Goal: Information Seeking & Learning: Learn about a topic

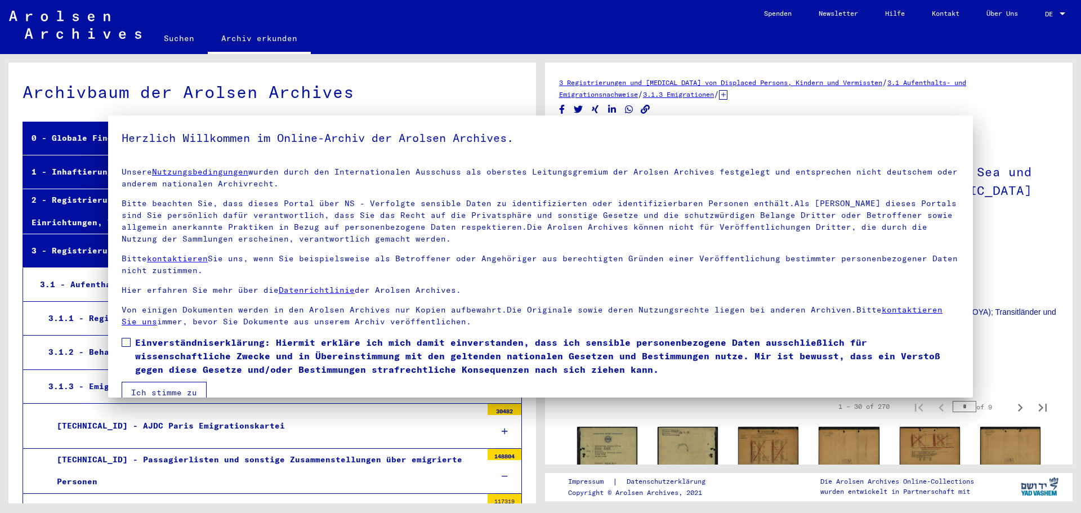
scroll to position [9390, 0]
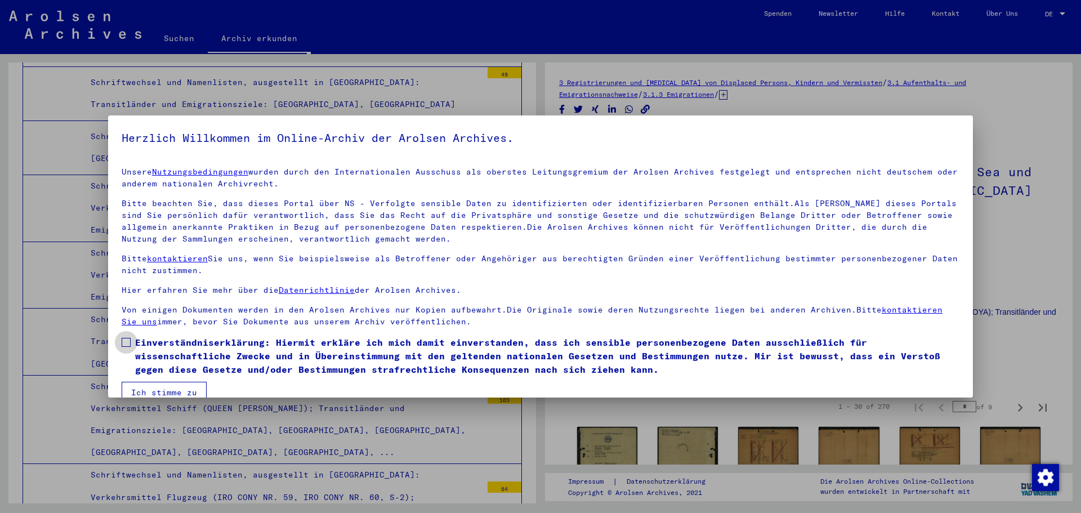
click at [131, 342] on label "Einverständniserklärung: Hiermit erkläre ich mich damit einverstanden, dass ich…" at bounding box center [541, 355] width 838 height 41
drag, startPoint x: 167, startPoint y: 395, endPoint x: 196, endPoint y: 393, distance: 28.8
click at [168, 395] on button "Ich stimme zu" at bounding box center [164, 392] width 85 height 21
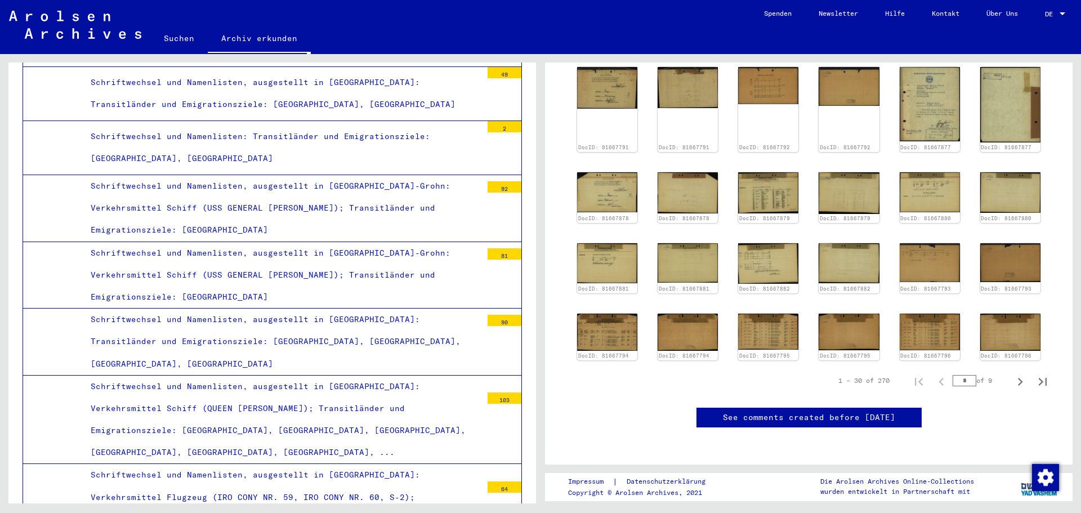
scroll to position [563, 0]
click at [1012, 374] on icon "Next page" at bounding box center [1020, 382] width 16 height 16
type input "*"
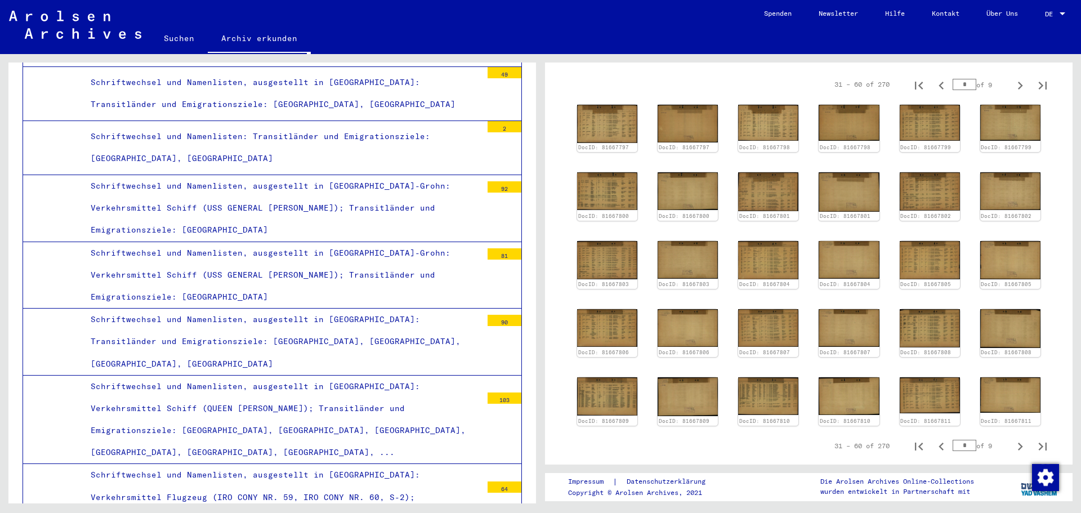
scroll to position [433, 0]
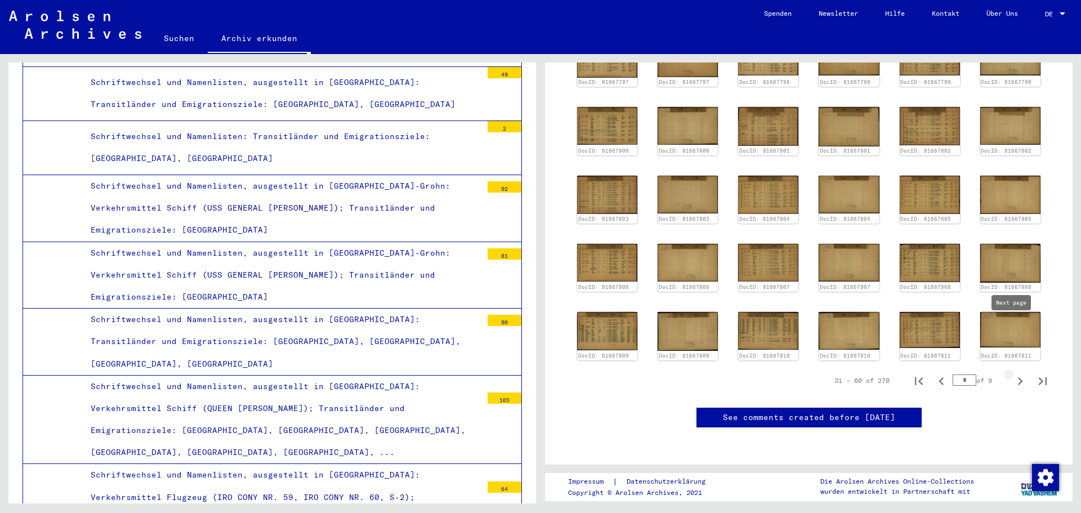
click at [1013, 373] on icon "Next page" at bounding box center [1020, 381] width 16 height 16
type input "*"
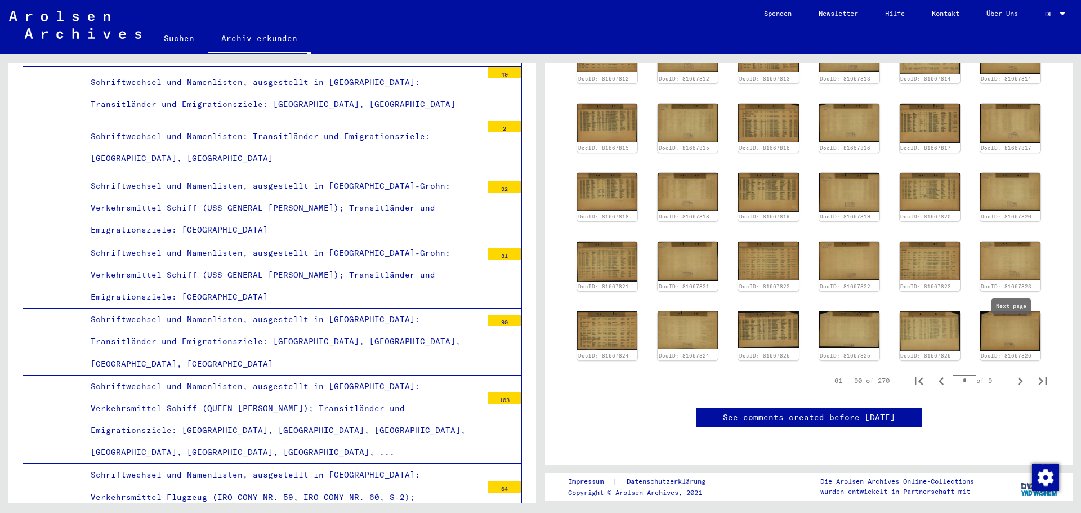
click at [1014, 373] on icon "Next page" at bounding box center [1020, 381] width 16 height 16
type input "*"
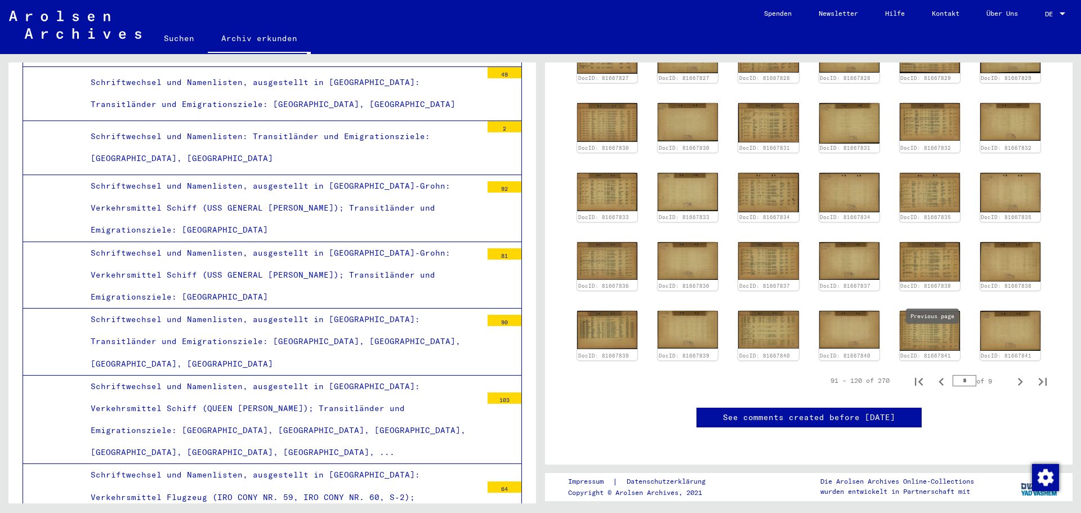
scroll to position [430, 0]
click at [937, 374] on icon "Previous page" at bounding box center [941, 382] width 16 height 16
type input "*"
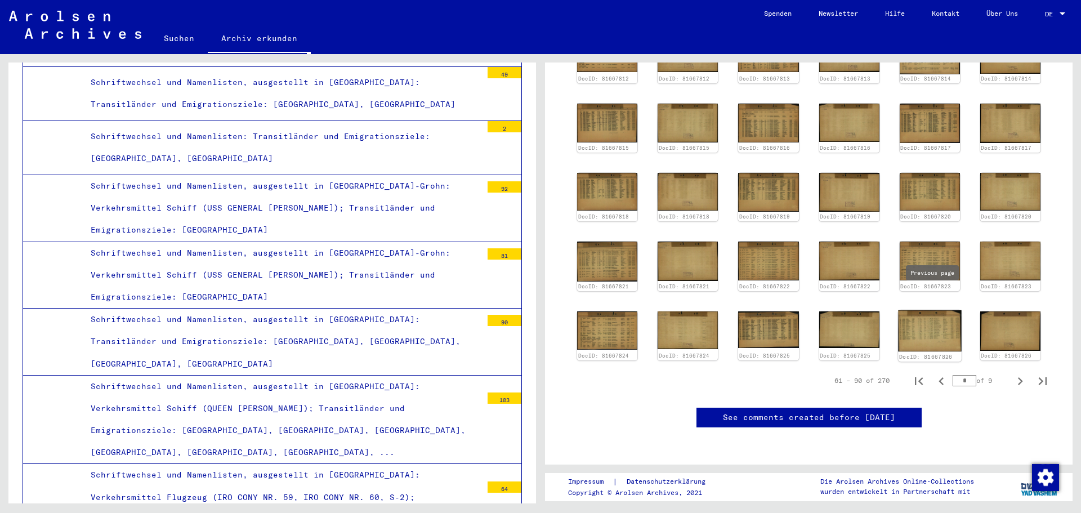
click at [908, 310] on img at bounding box center [930, 331] width 64 height 42
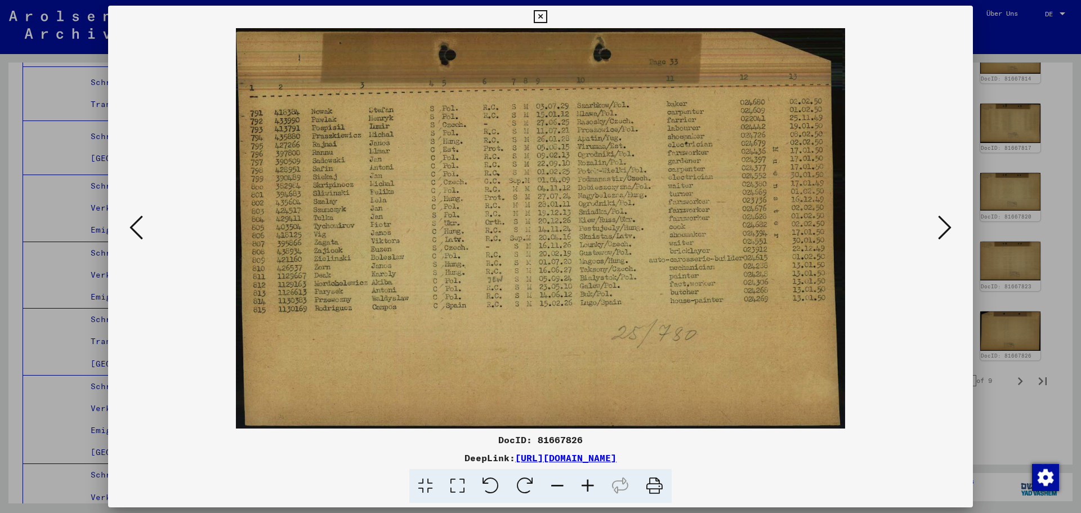
click at [142, 234] on icon at bounding box center [136, 227] width 14 height 27
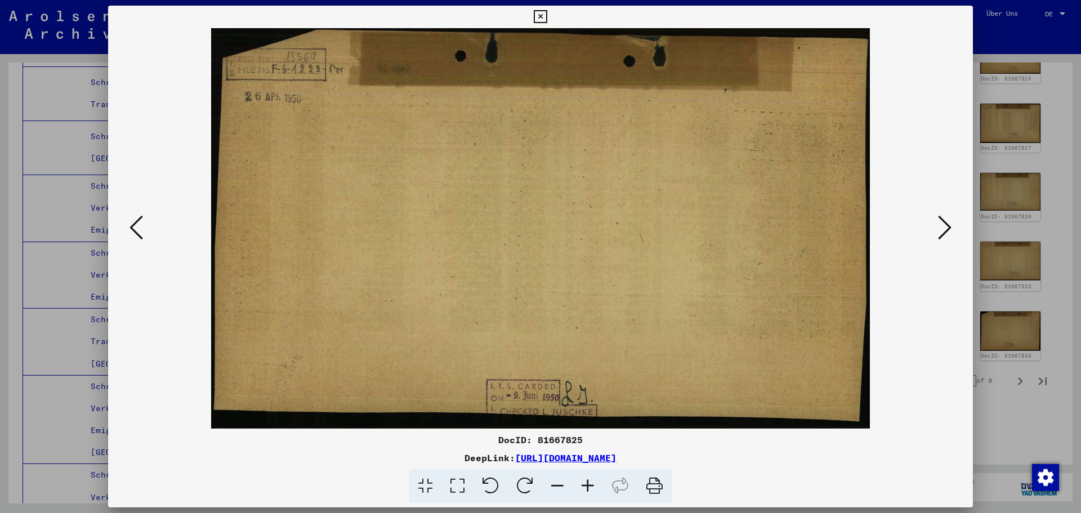
click at [142, 234] on icon at bounding box center [136, 227] width 14 height 27
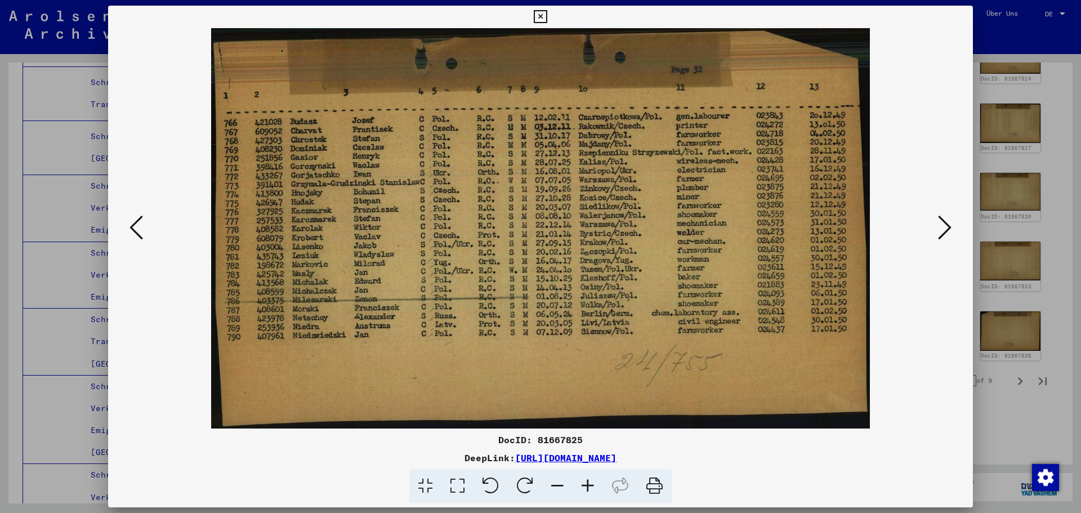
click at [142, 234] on icon at bounding box center [136, 227] width 14 height 27
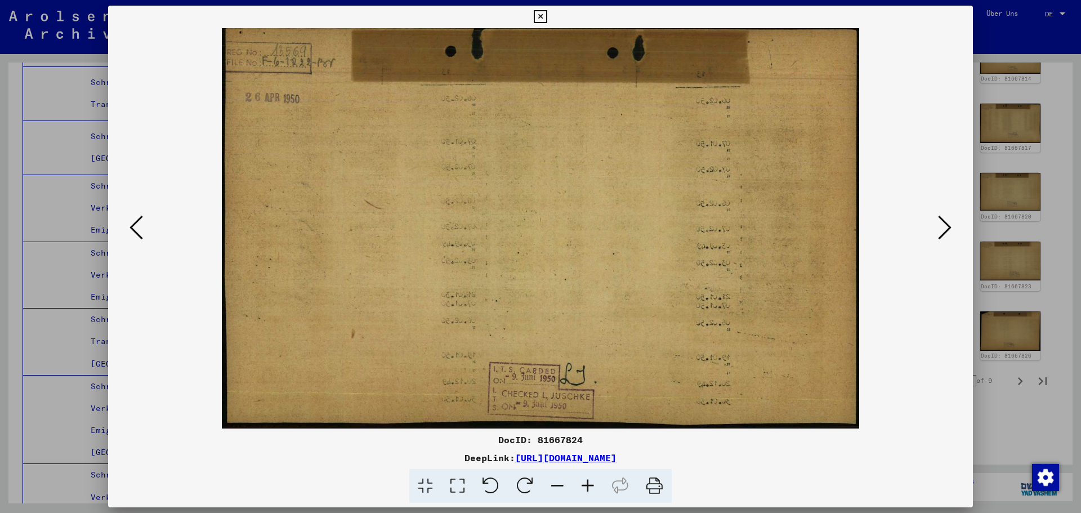
click at [142, 234] on icon at bounding box center [136, 227] width 14 height 27
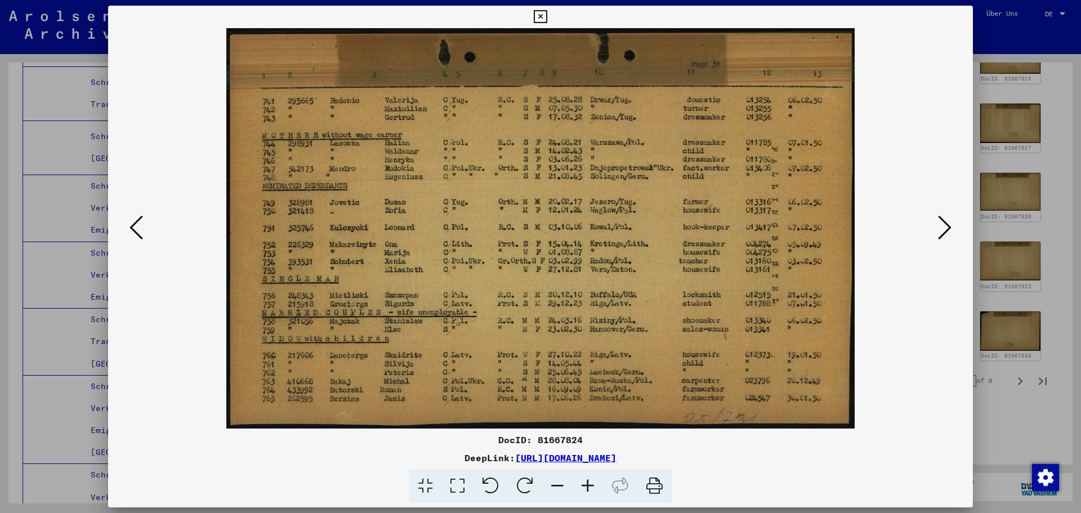
click at [941, 214] on icon at bounding box center [945, 227] width 14 height 27
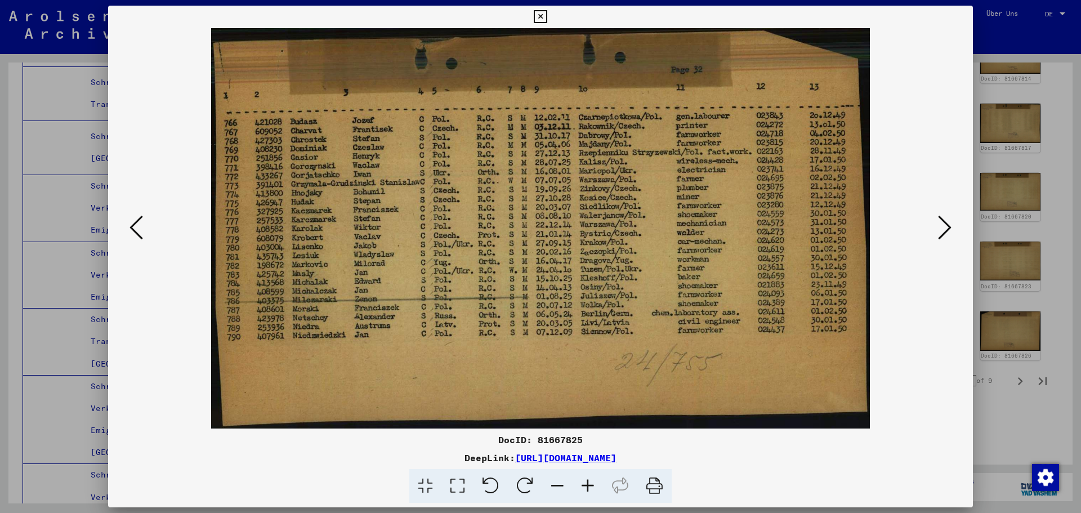
click at [941, 214] on icon at bounding box center [945, 227] width 14 height 27
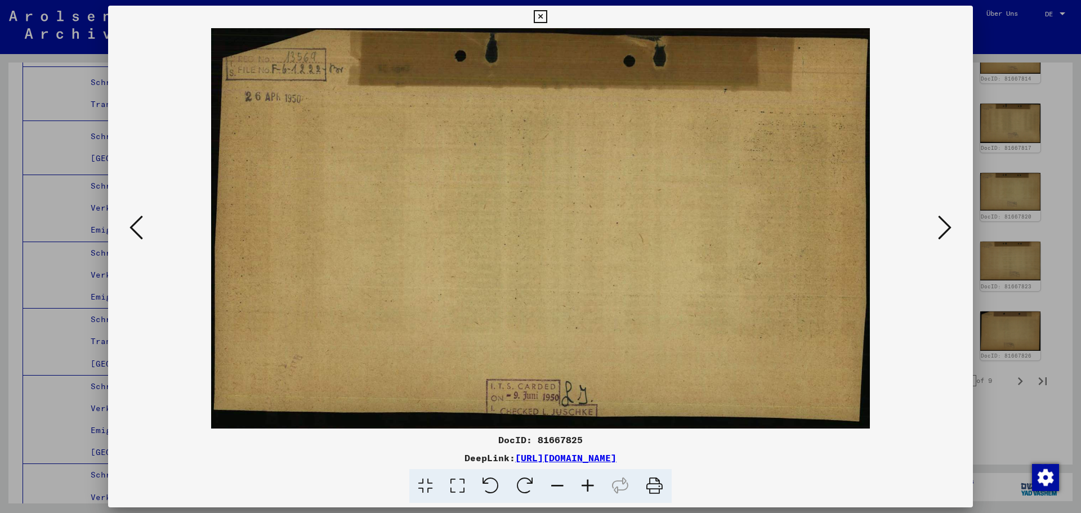
click at [941, 214] on icon at bounding box center [945, 227] width 14 height 27
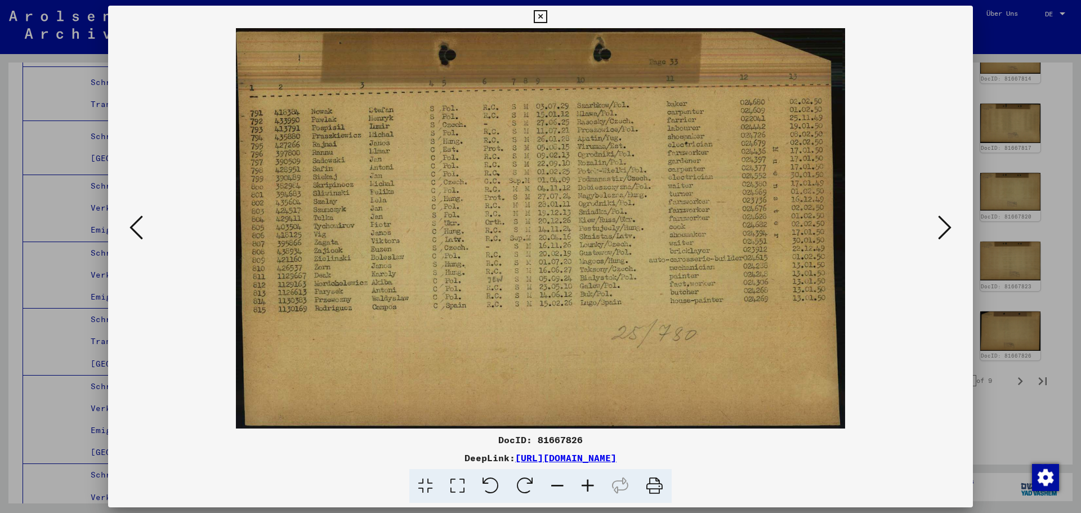
click at [941, 214] on icon at bounding box center [945, 227] width 14 height 27
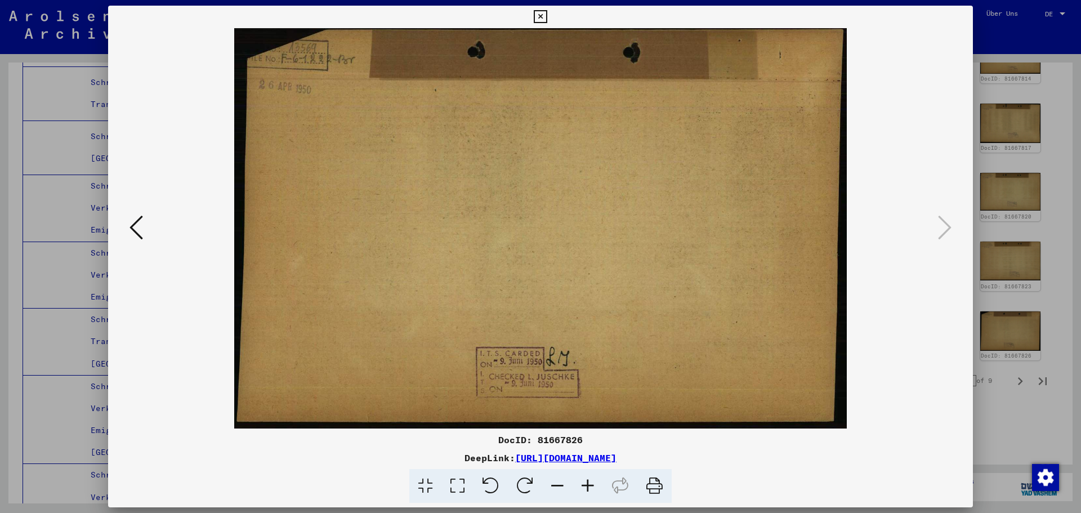
click at [1055, 296] on div at bounding box center [540, 256] width 1081 height 513
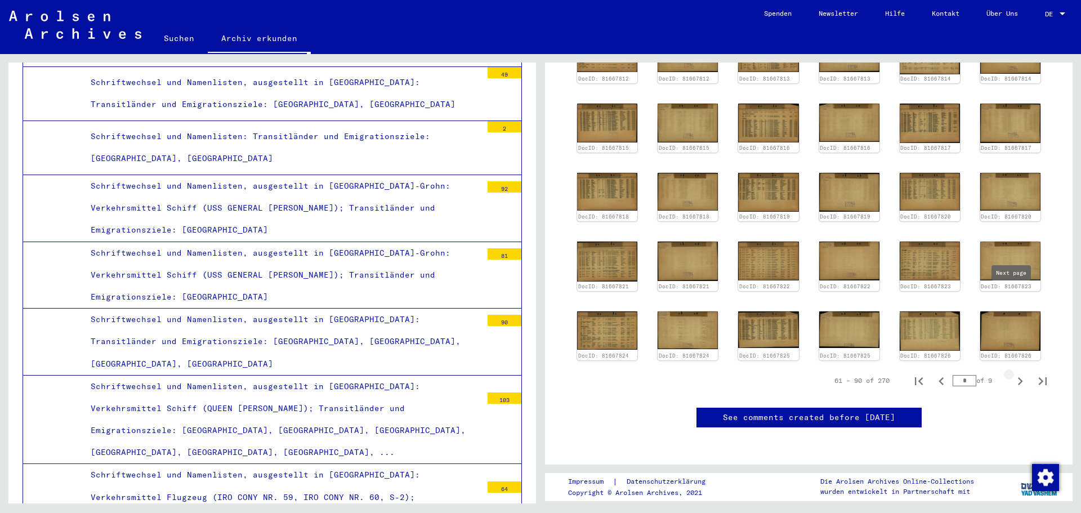
click at [1014, 373] on icon "Next page" at bounding box center [1020, 381] width 16 height 16
type input "*"
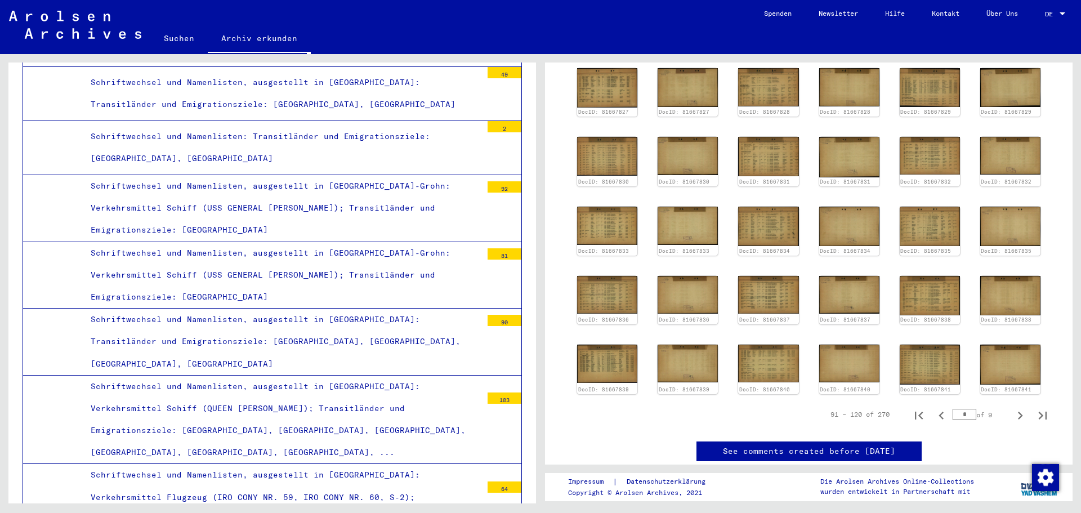
scroll to position [93, 0]
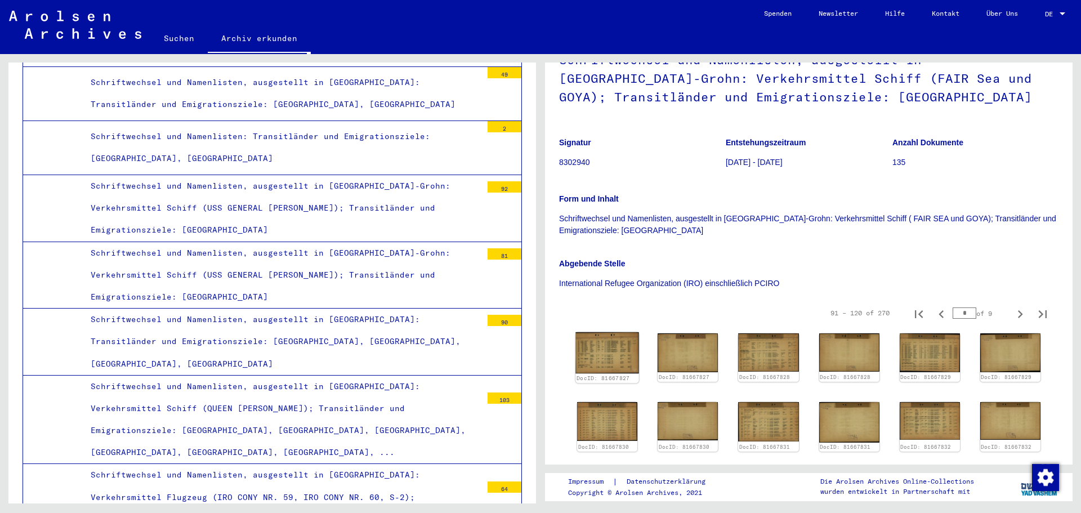
click at [600, 337] on img at bounding box center [607, 352] width 64 height 41
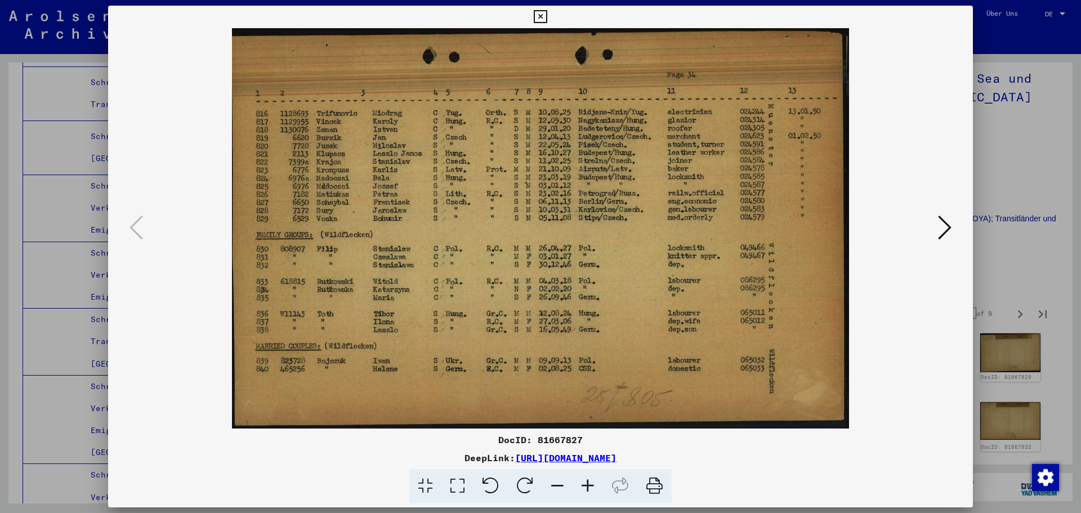
drag, startPoint x: 567, startPoint y: 307, endPoint x: 312, endPoint y: 193, distance: 279.2
click at [316, 195] on img at bounding box center [540, 228] width 788 height 400
click at [1030, 147] on div at bounding box center [540, 256] width 1081 height 513
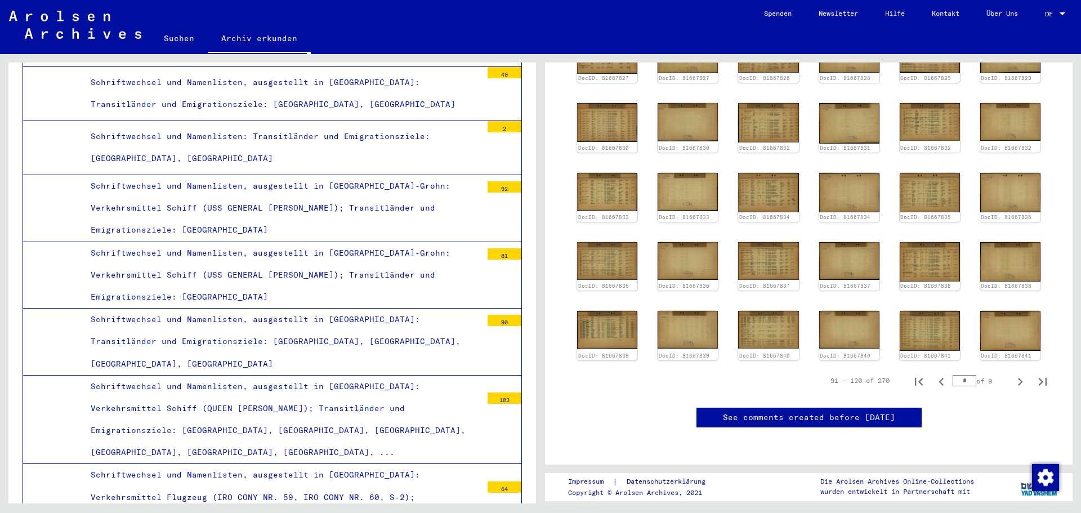
scroll to position [469, 0]
click at [939, 374] on icon "Previous page" at bounding box center [941, 382] width 16 height 16
type input "*"
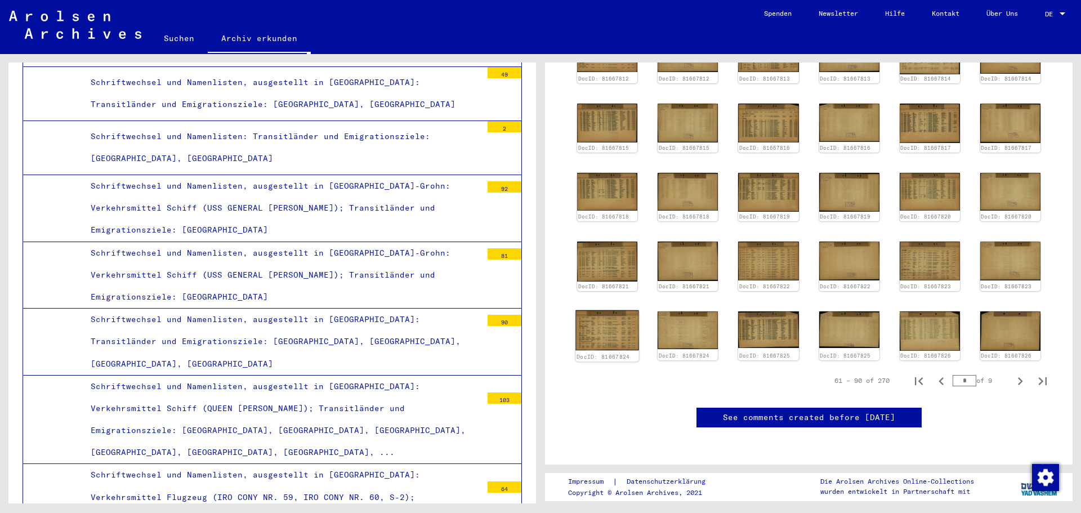
click at [605, 310] on img at bounding box center [607, 330] width 64 height 41
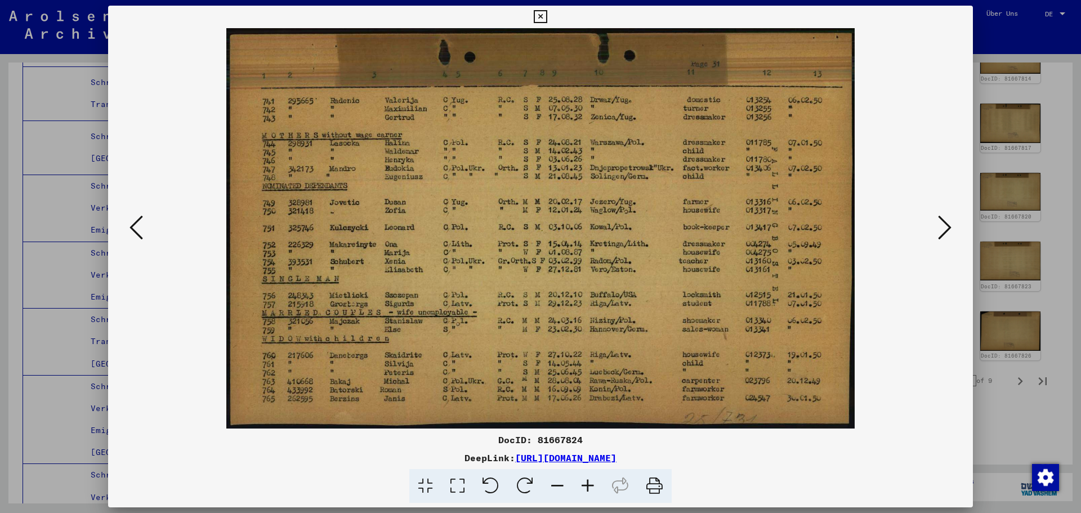
click at [928, 225] on img at bounding box center [540, 228] width 788 height 400
click at [938, 222] on div at bounding box center [540, 228] width 865 height 400
click at [940, 221] on icon at bounding box center [945, 227] width 14 height 27
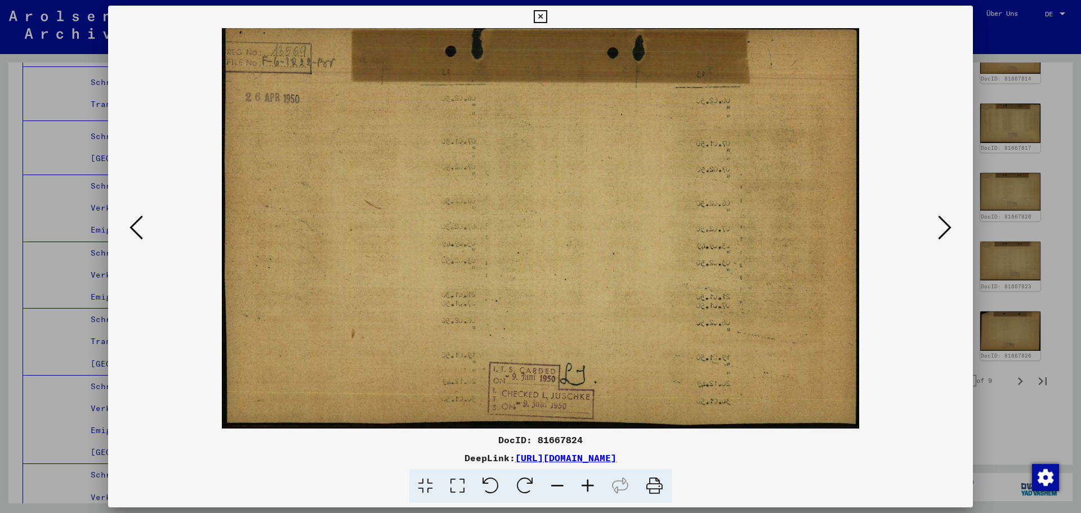
click at [940, 220] on icon at bounding box center [945, 227] width 14 height 27
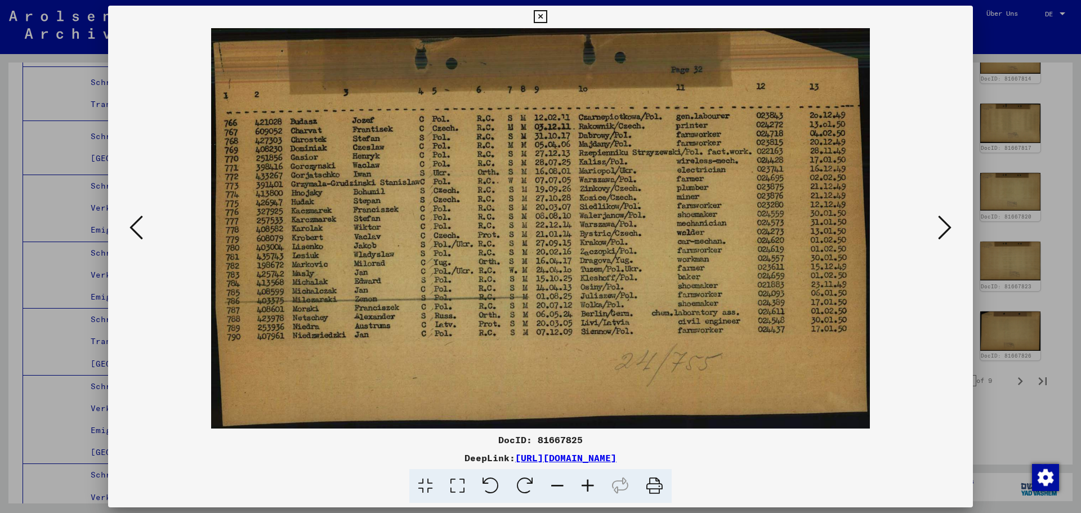
click at [949, 217] on icon at bounding box center [945, 227] width 14 height 27
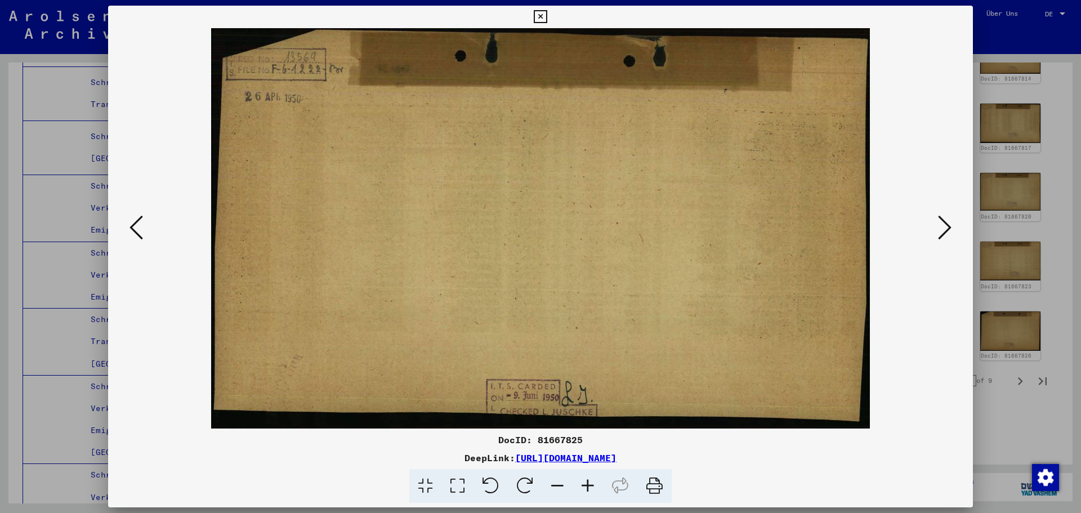
click at [949, 217] on icon at bounding box center [945, 227] width 14 height 27
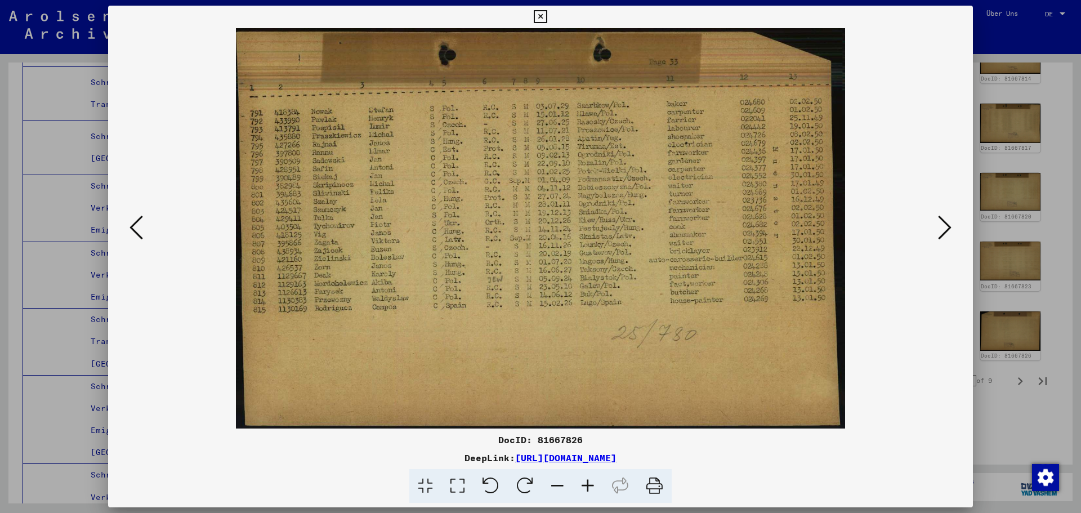
click at [949, 217] on icon at bounding box center [945, 227] width 14 height 27
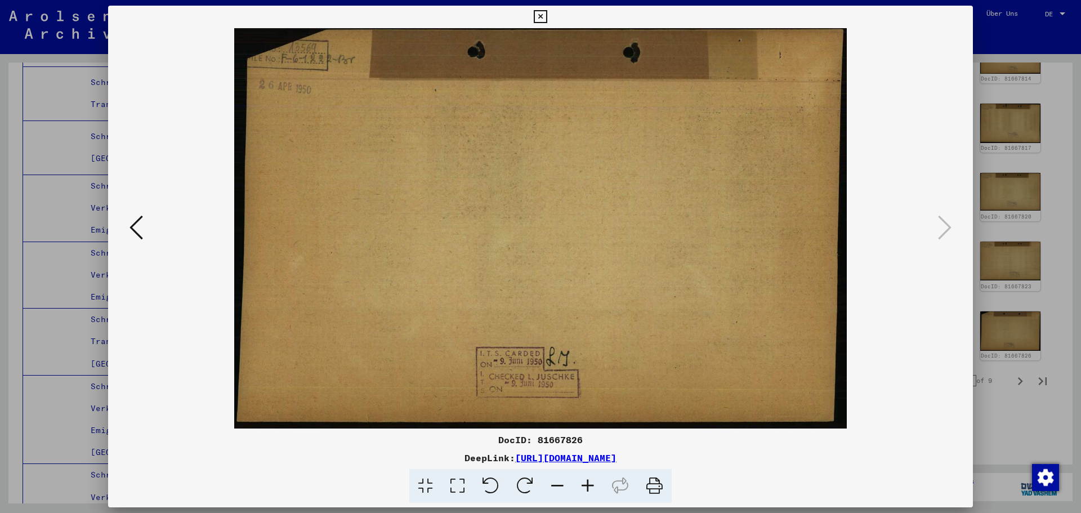
click at [142, 217] on icon at bounding box center [136, 227] width 14 height 27
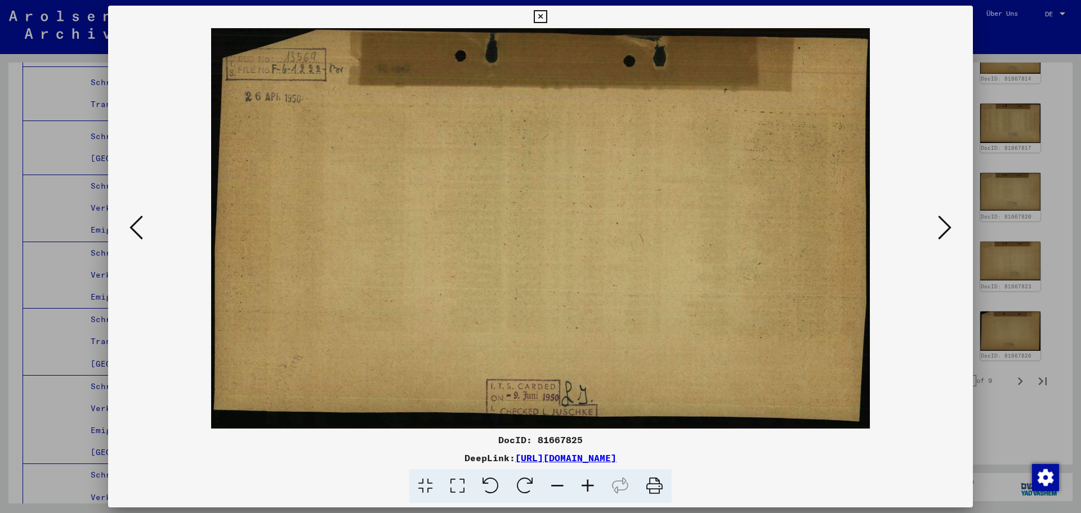
click at [142, 217] on icon at bounding box center [136, 227] width 14 height 27
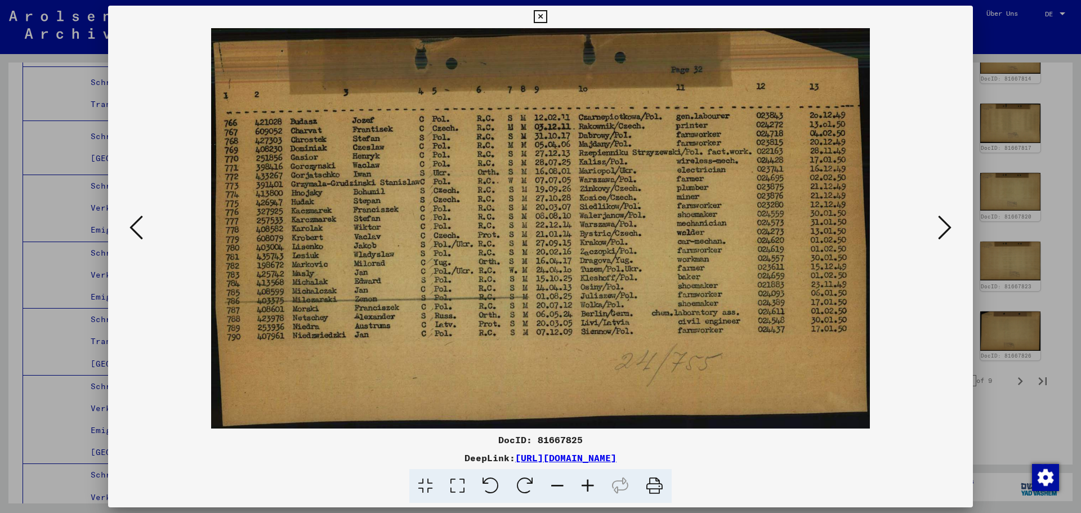
click at [142, 217] on icon at bounding box center [136, 227] width 14 height 27
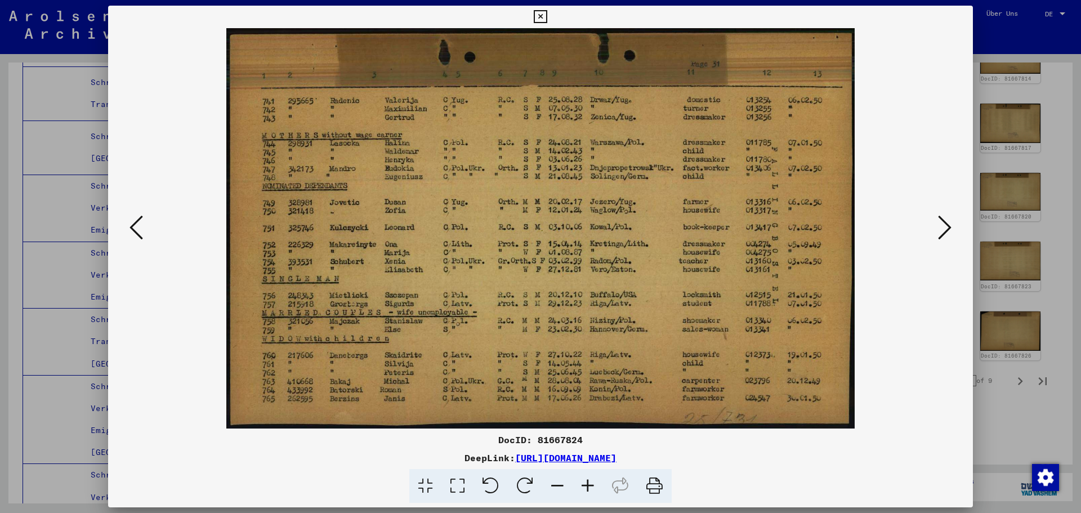
click at [142, 217] on icon at bounding box center [136, 227] width 14 height 27
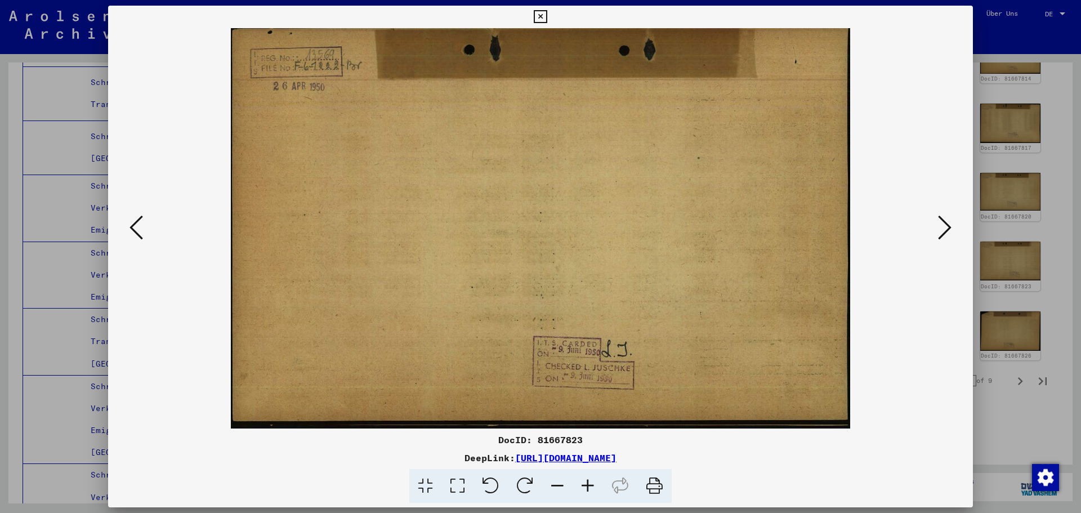
click at [142, 217] on icon at bounding box center [136, 227] width 14 height 27
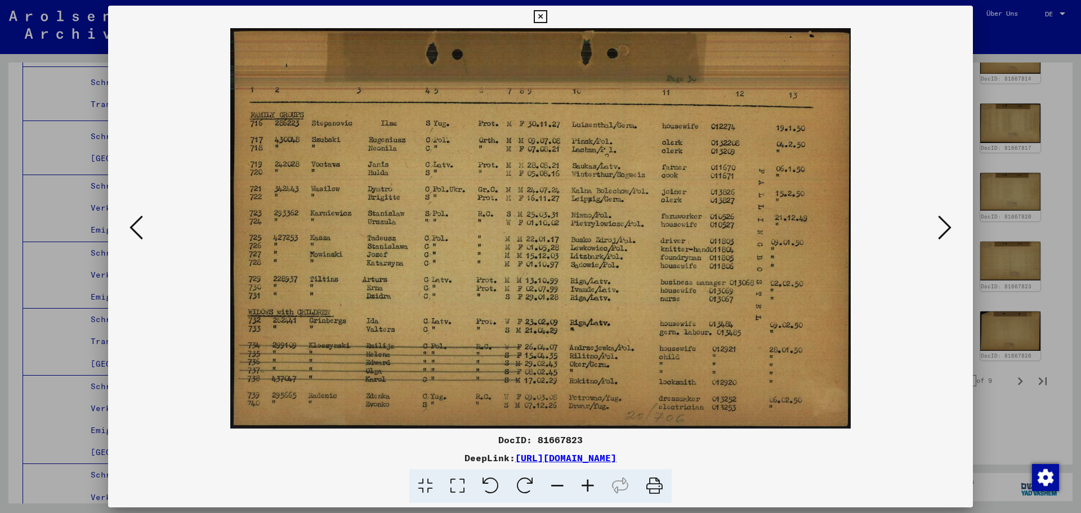
click at [142, 217] on icon at bounding box center [136, 227] width 14 height 27
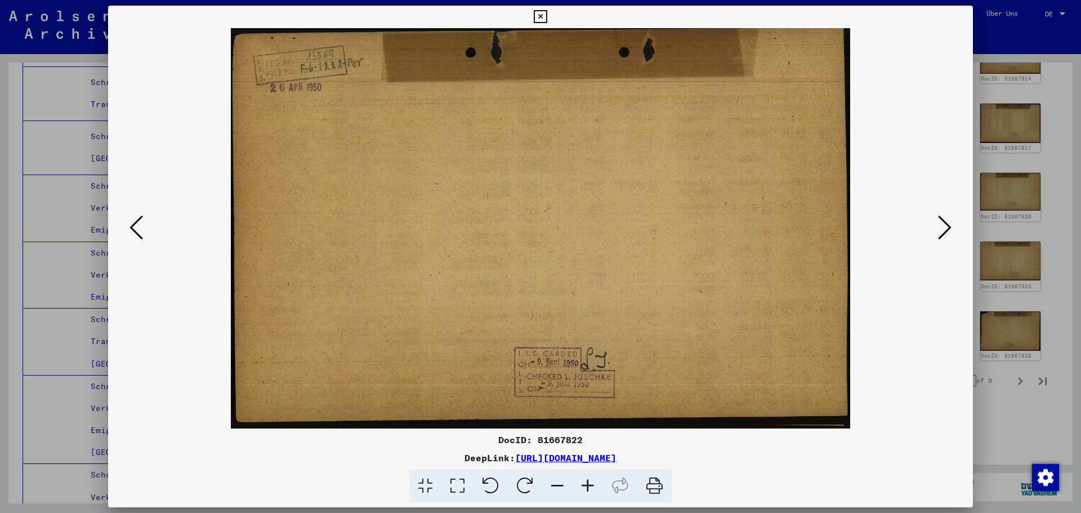
click at [142, 217] on icon at bounding box center [136, 227] width 14 height 27
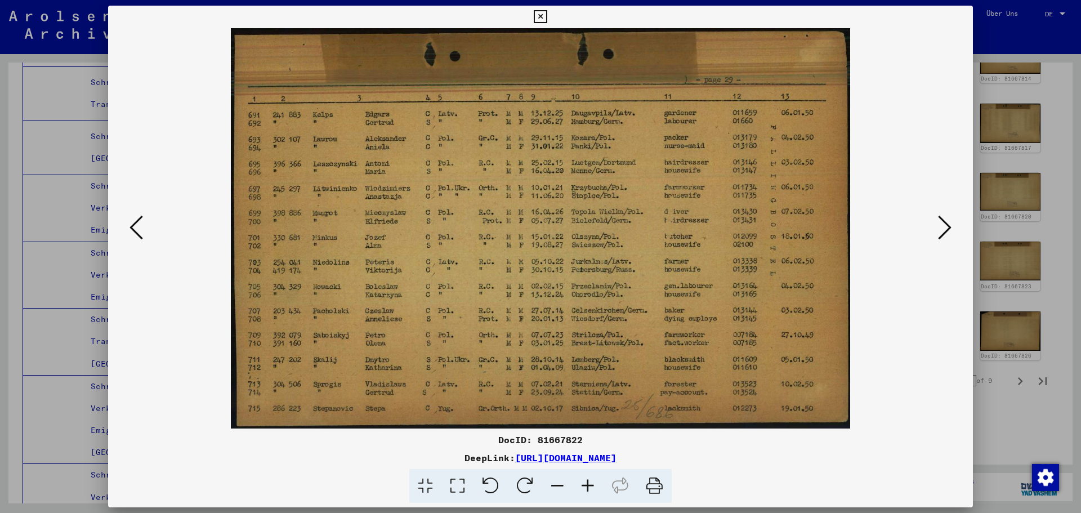
click at [142, 217] on icon at bounding box center [136, 227] width 14 height 27
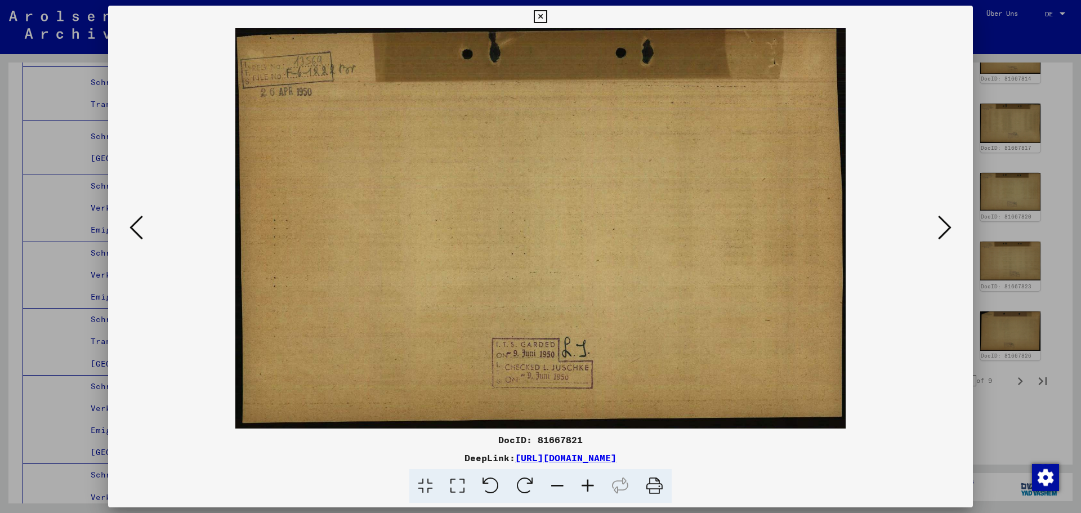
click at [141, 217] on icon at bounding box center [136, 227] width 14 height 27
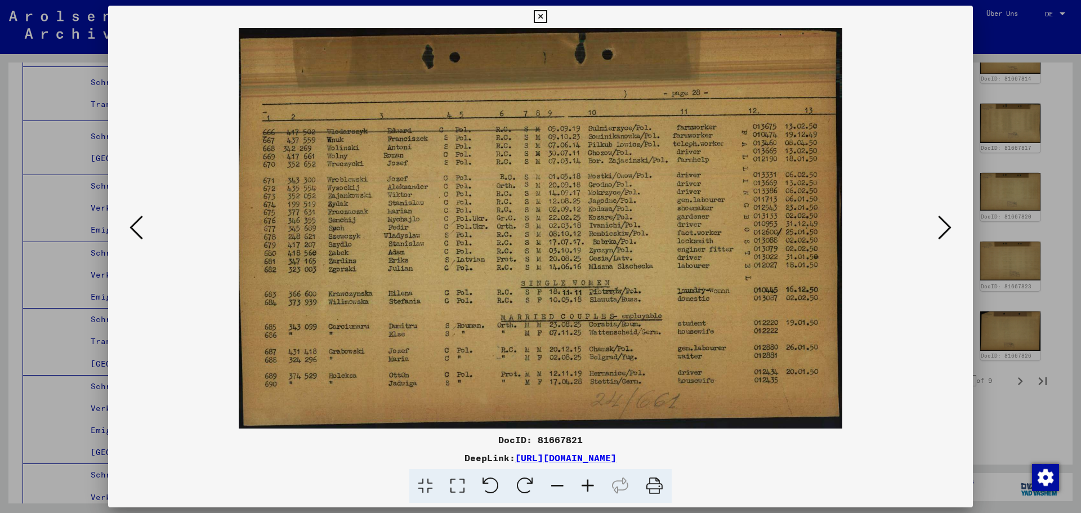
click at [141, 217] on icon at bounding box center [136, 227] width 14 height 27
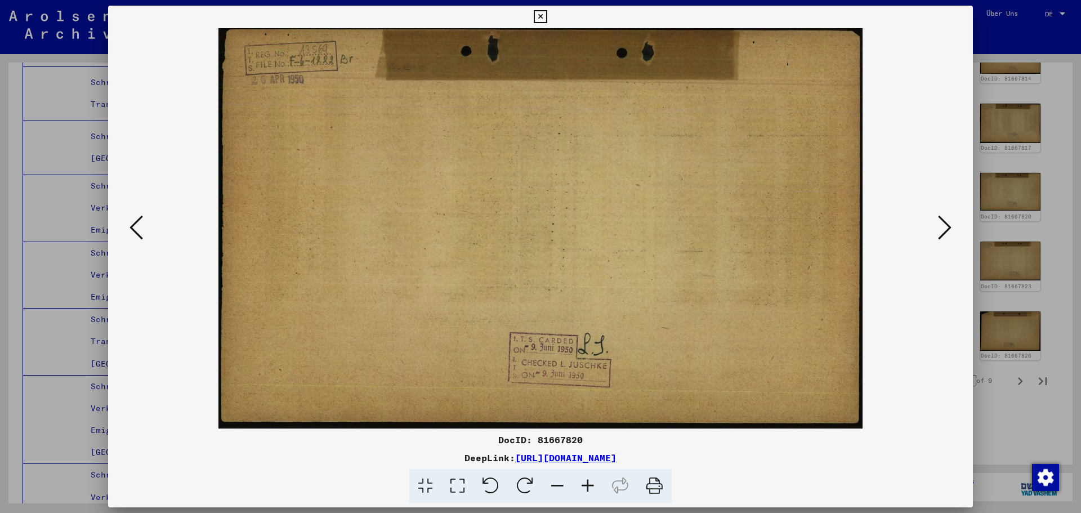
click at [141, 217] on icon at bounding box center [136, 227] width 14 height 27
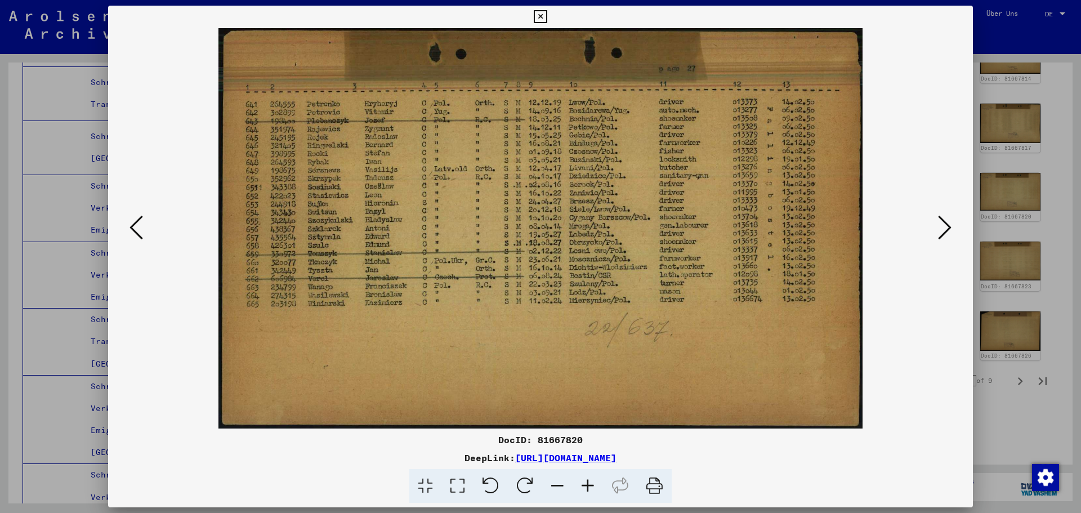
click at [141, 217] on icon at bounding box center [136, 227] width 14 height 27
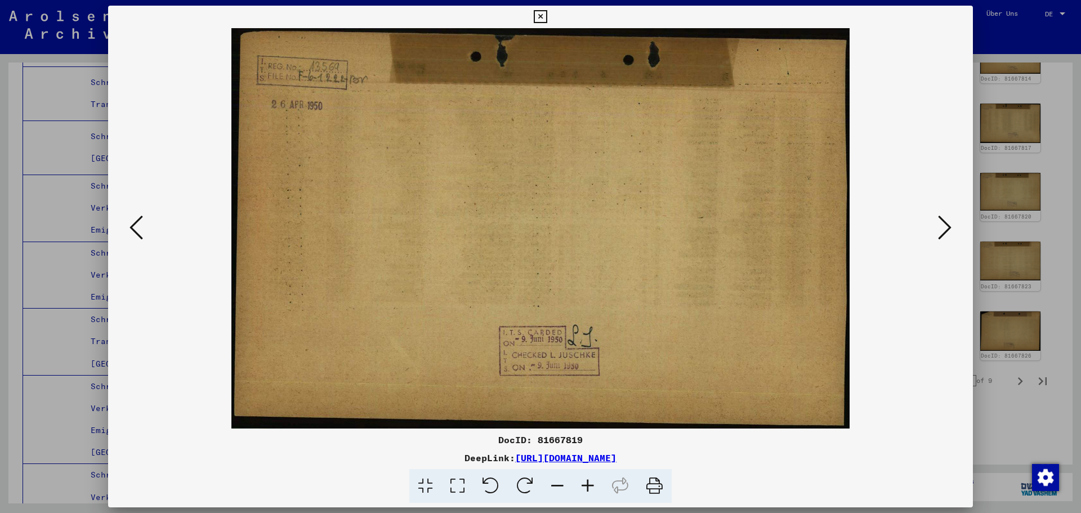
click at [141, 217] on icon at bounding box center [136, 227] width 14 height 27
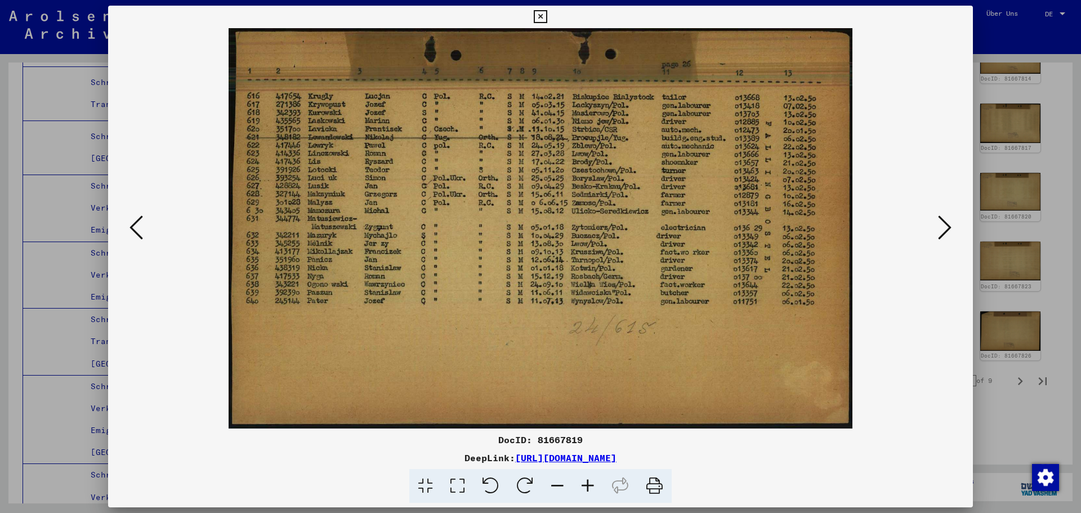
click at [141, 217] on icon at bounding box center [136, 227] width 14 height 27
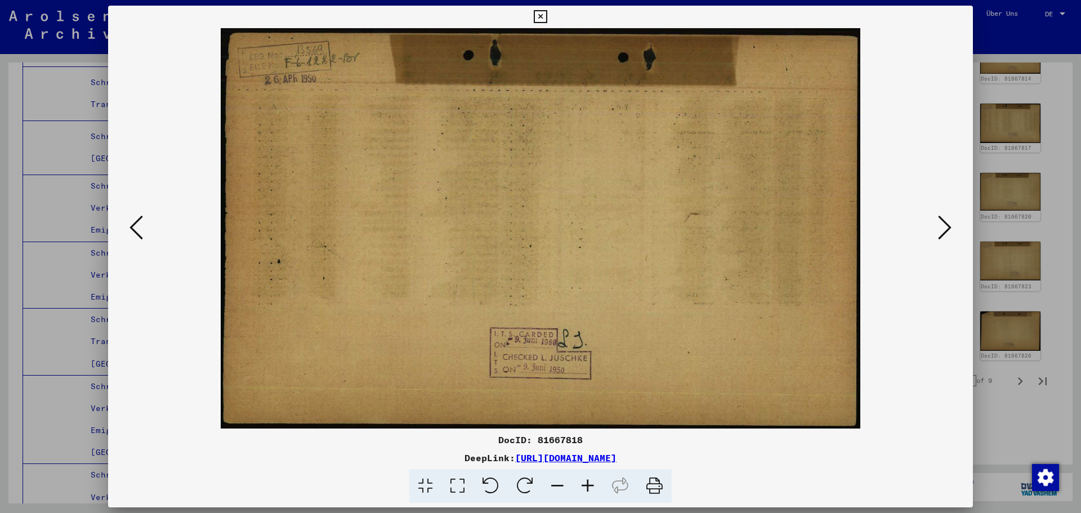
click at [141, 217] on icon at bounding box center [136, 227] width 14 height 27
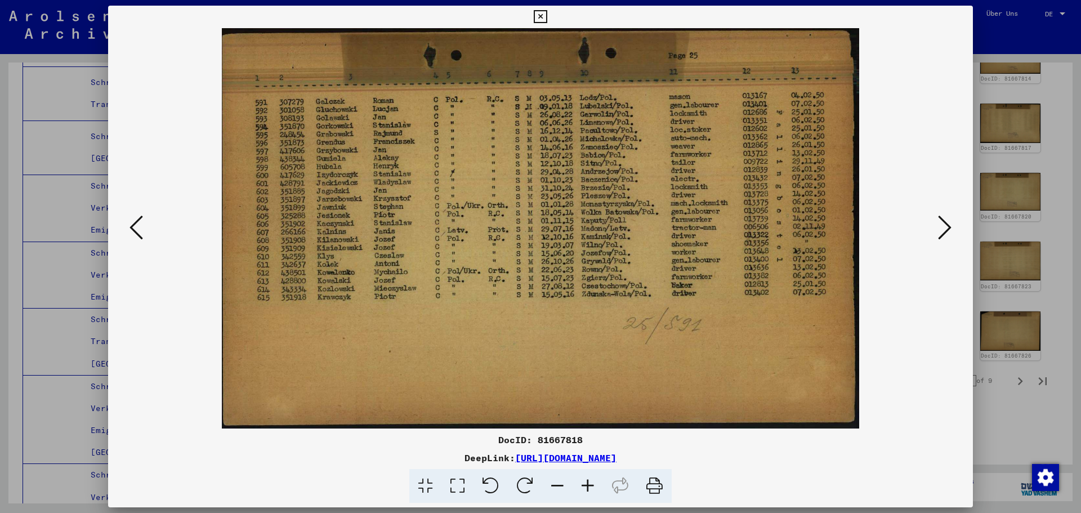
click at [139, 216] on icon at bounding box center [136, 227] width 14 height 27
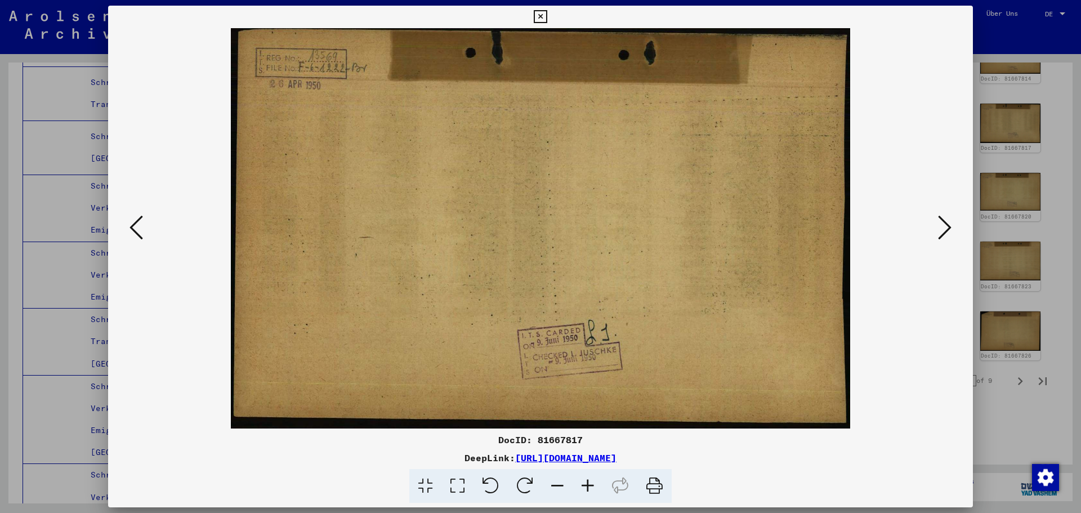
click at [139, 216] on icon at bounding box center [136, 227] width 14 height 27
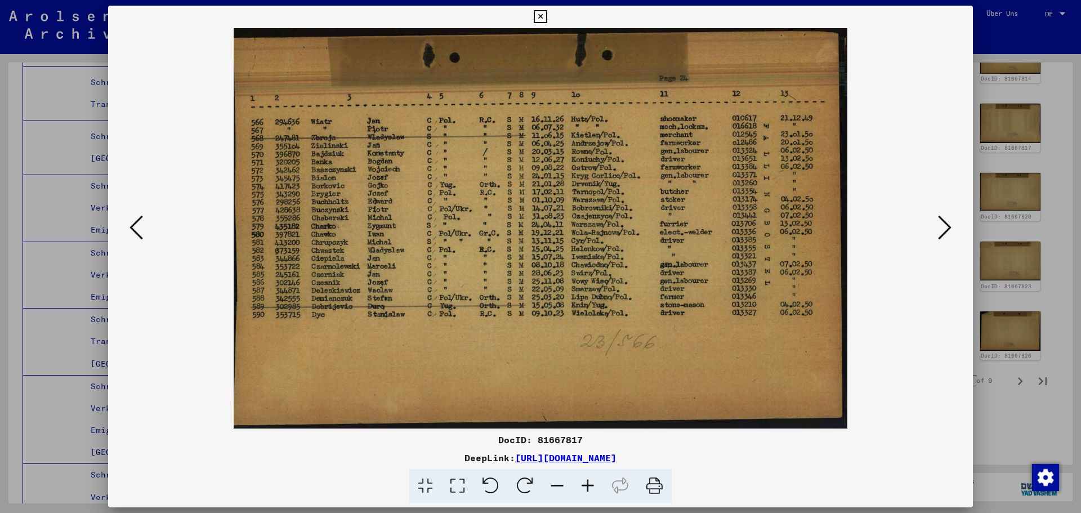
click at [139, 216] on icon at bounding box center [136, 227] width 14 height 27
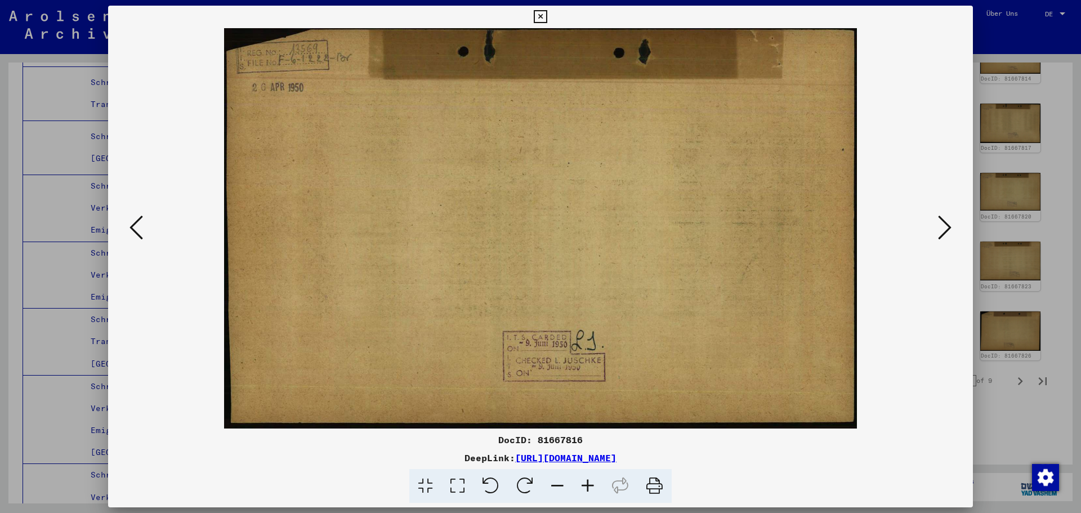
click at [139, 216] on icon at bounding box center [136, 227] width 14 height 27
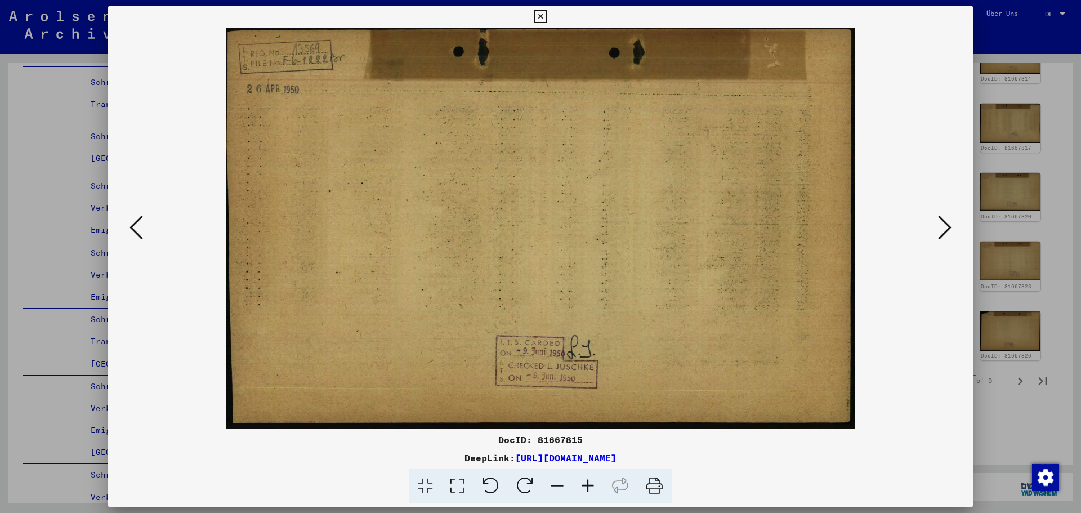
click at [139, 216] on icon at bounding box center [136, 227] width 14 height 27
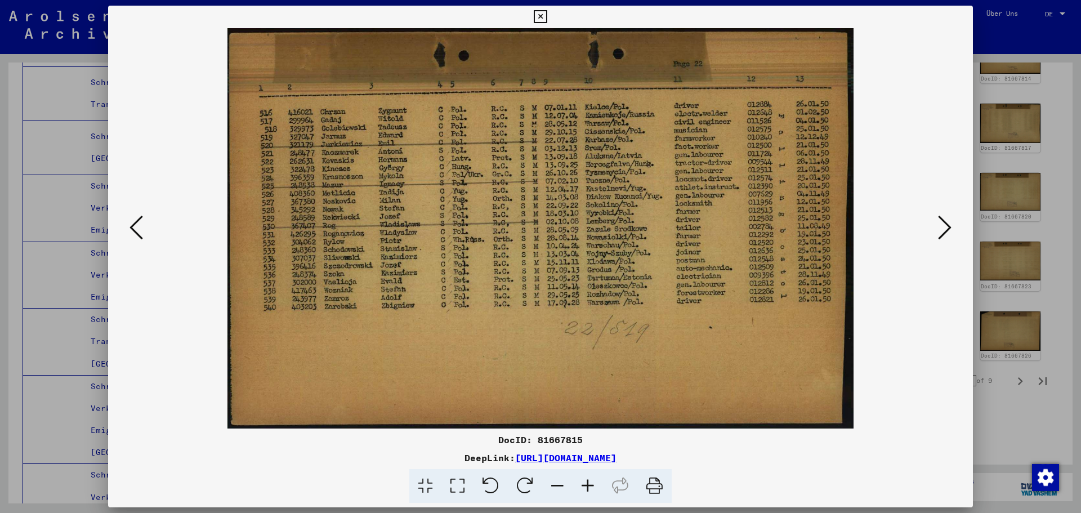
click at [139, 216] on icon at bounding box center [136, 227] width 14 height 27
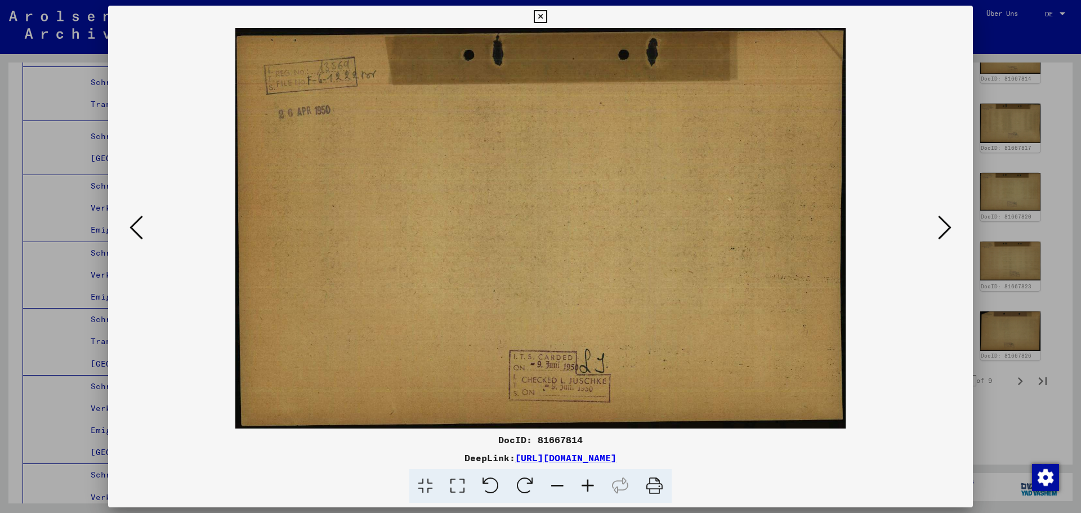
click at [139, 216] on icon at bounding box center [136, 227] width 14 height 27
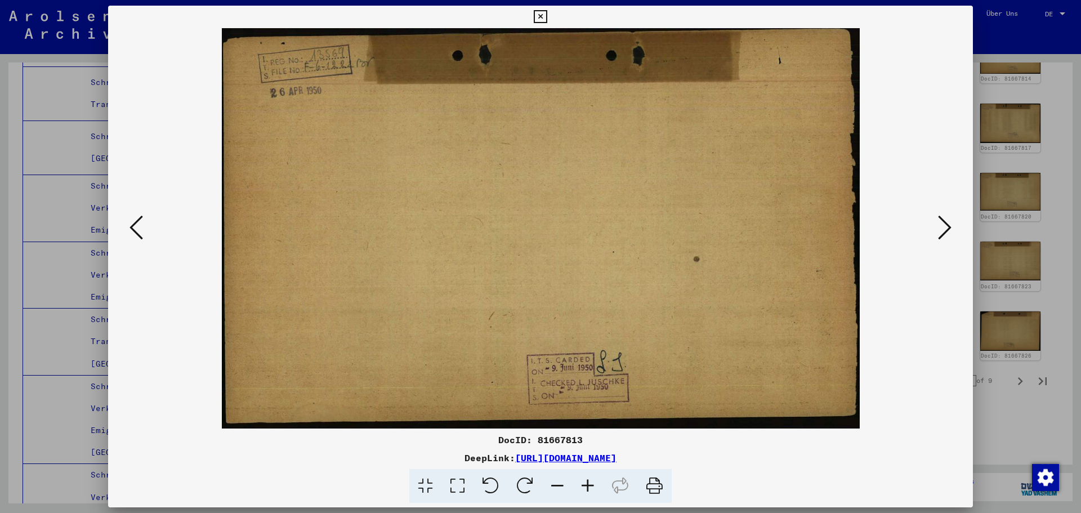
click at [139, 216] on icon at bounding box center [136, 227] width 14 height 27
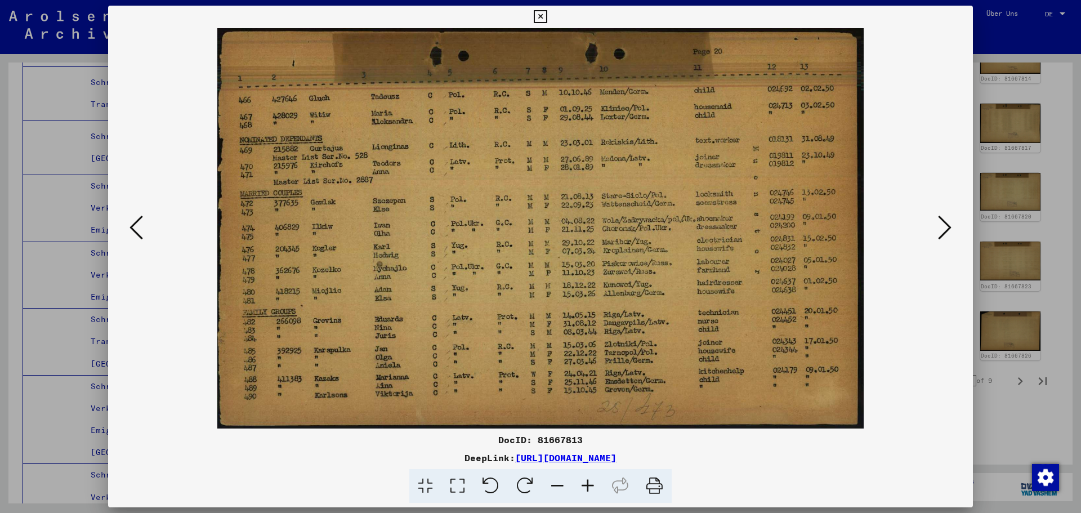
click at [139, 216] on icon at bounding box center [136, 227] width 14 height 27
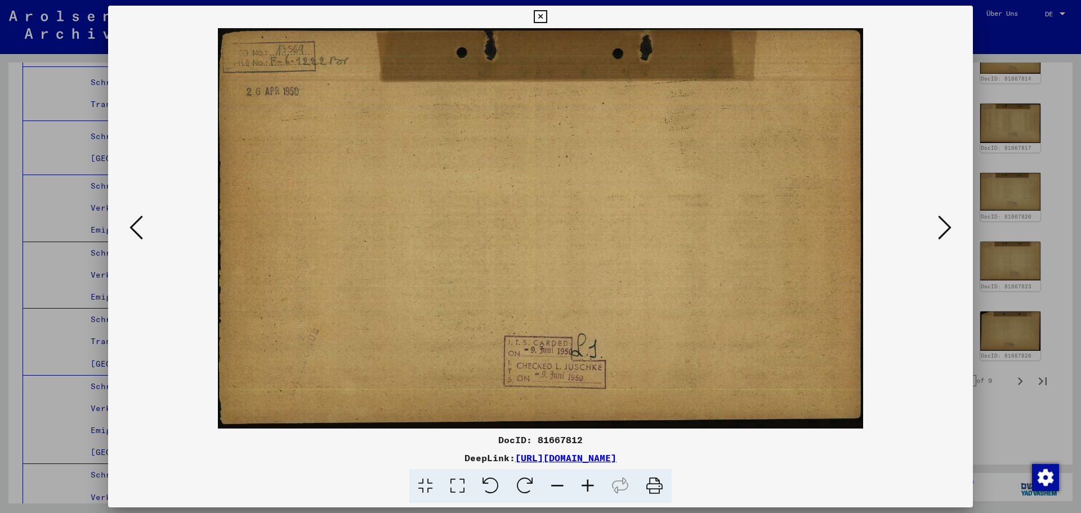
click at [139, 216] on icon at bounding box center [136, 227] width 14 height 27
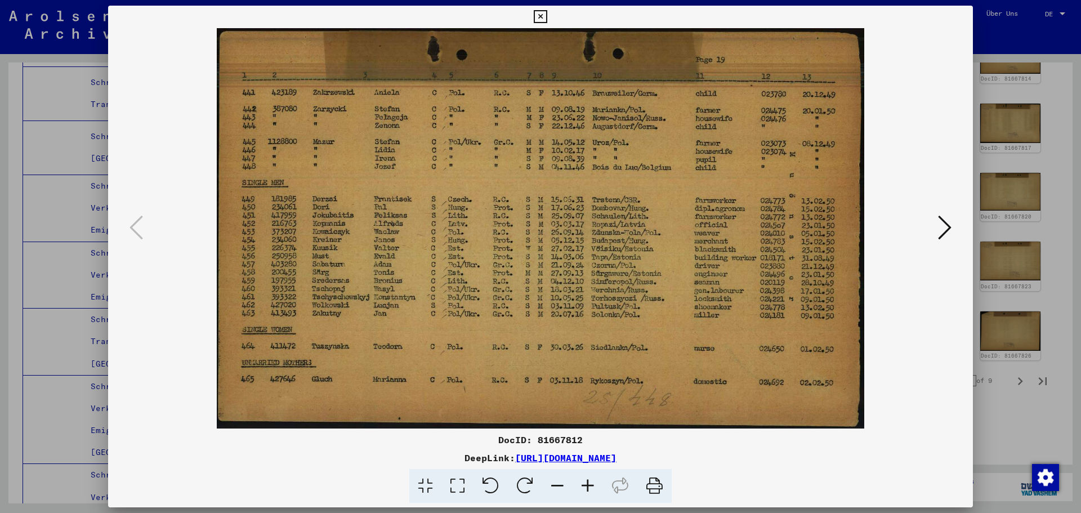
click at [1005, 190] on div at bounding box center [540, 256] width 1081 height 513
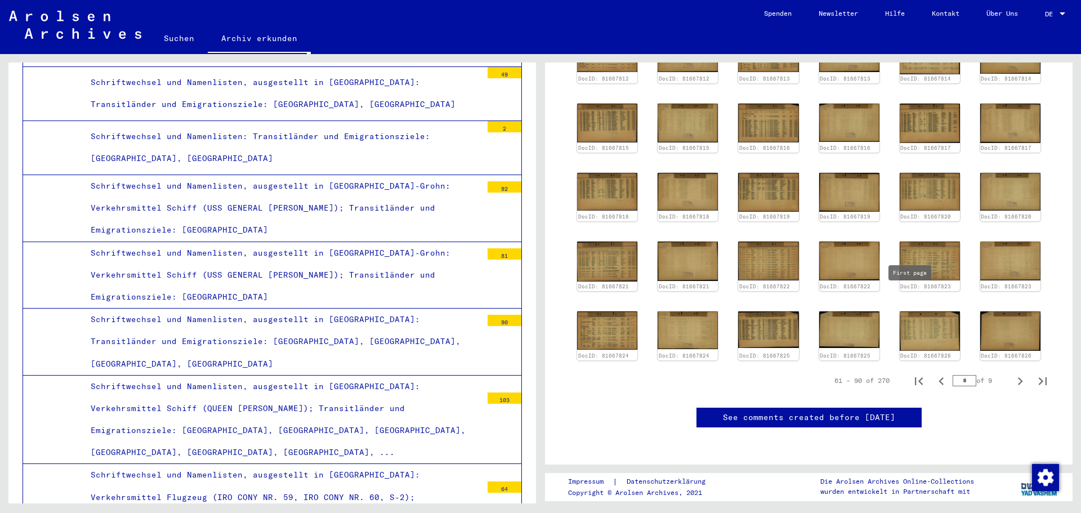
click at [912, 373] on icon "First page" at bounding box center [919, 381] width 16 height 16
type input "*"
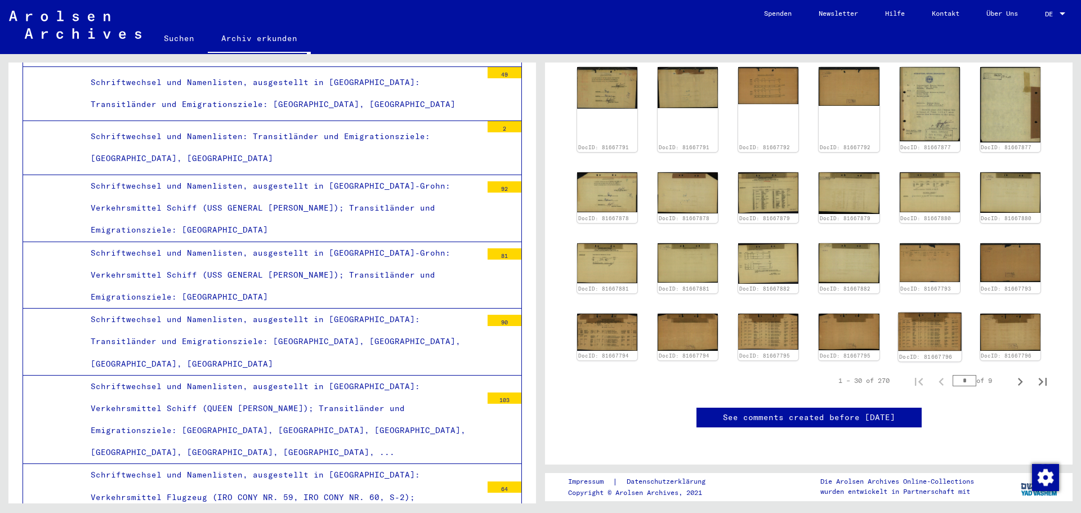
click at [912, 316] on img at bounding box center [930, 331] width 64 height 39
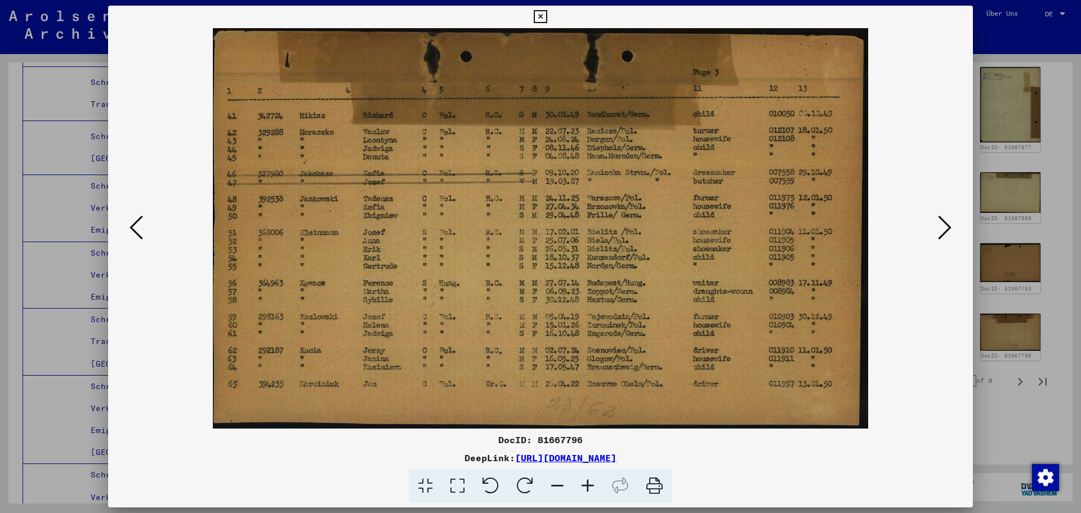
click at [141, 227] on icon at bounding box center [136, 227] width 14 height 27
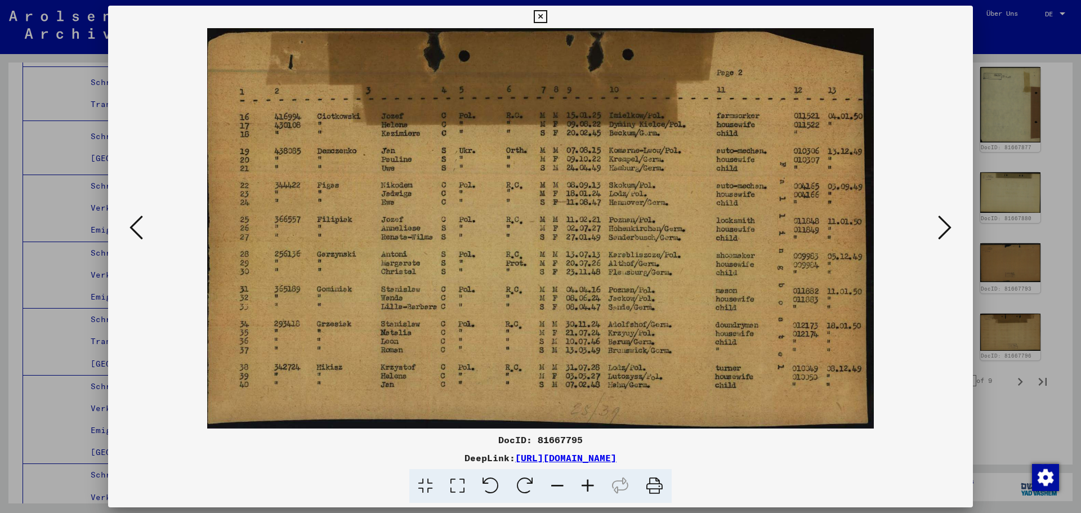
click at [141, 227] on icon at bounding box center [136, 227] width 14 height 27
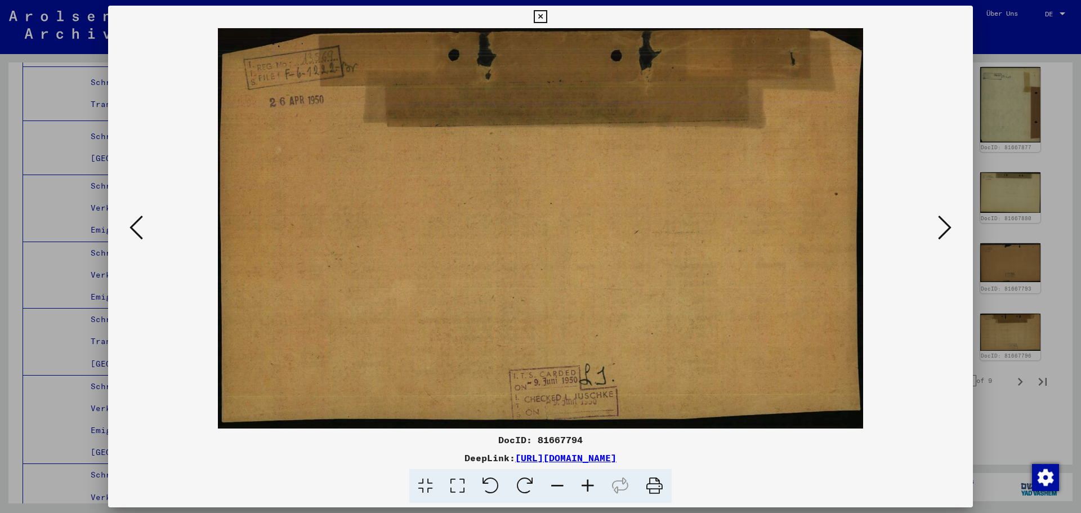
click at [141, 227] on icon at bounding box center [136, 227] width 14 height 27
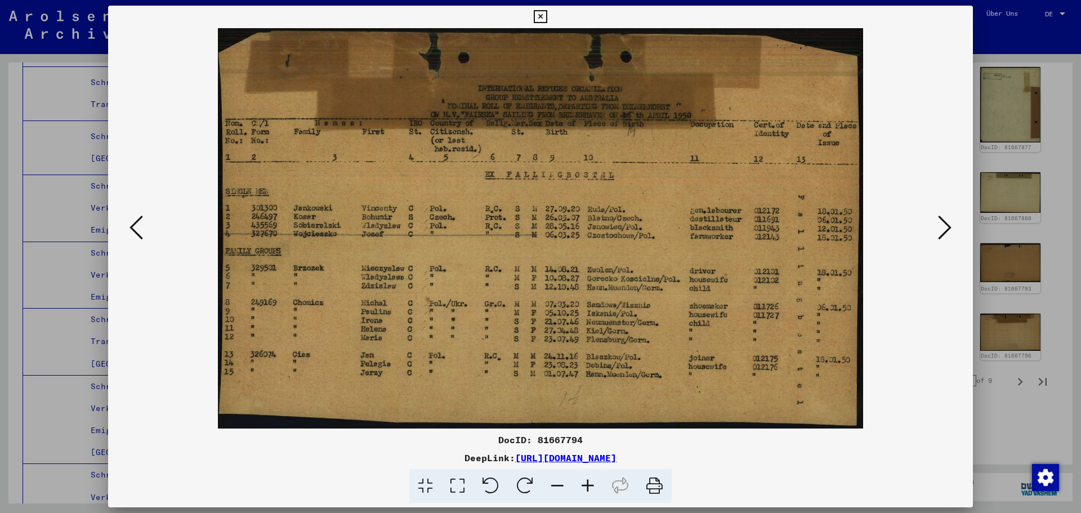
click at [970, 223] on div at bounding box center [540, 228] width 865 height 400
click at [953, 229] on button at bounding box center [944, 228] width 20 height 32
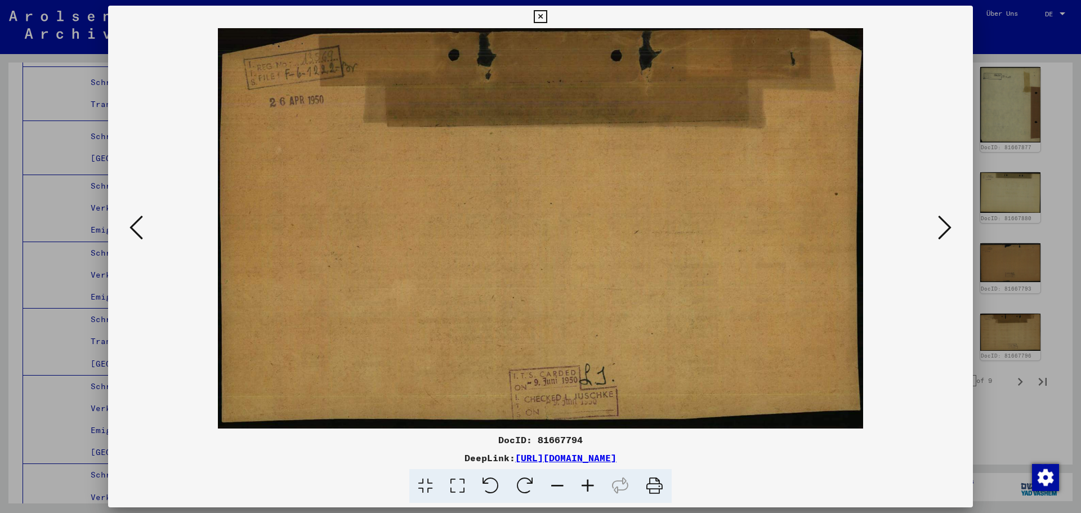
click at [953, 229] on button at bounding box center [944, 228] width 20 height 32
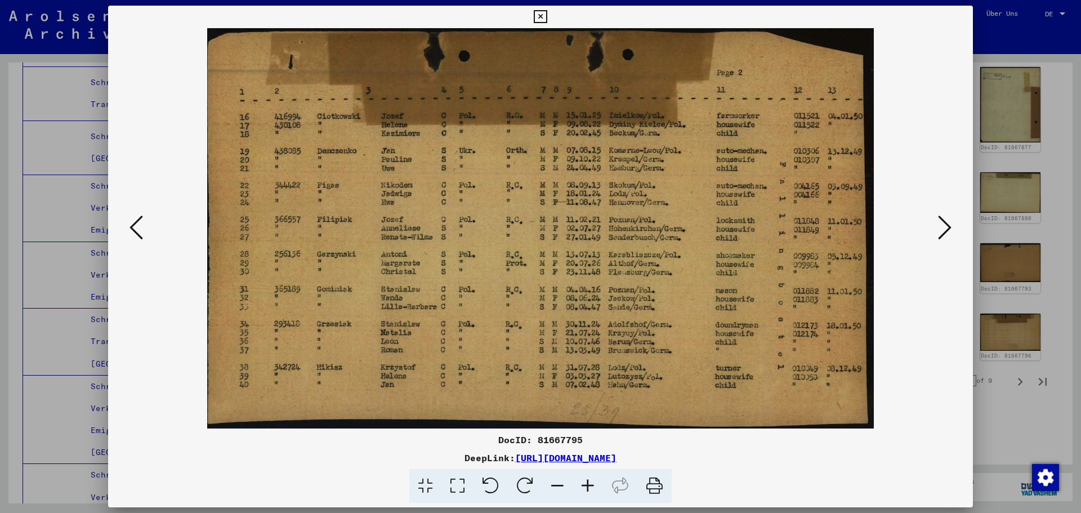
click at [953, 229] on button at bounding box center [944, 228] width 20 height 32
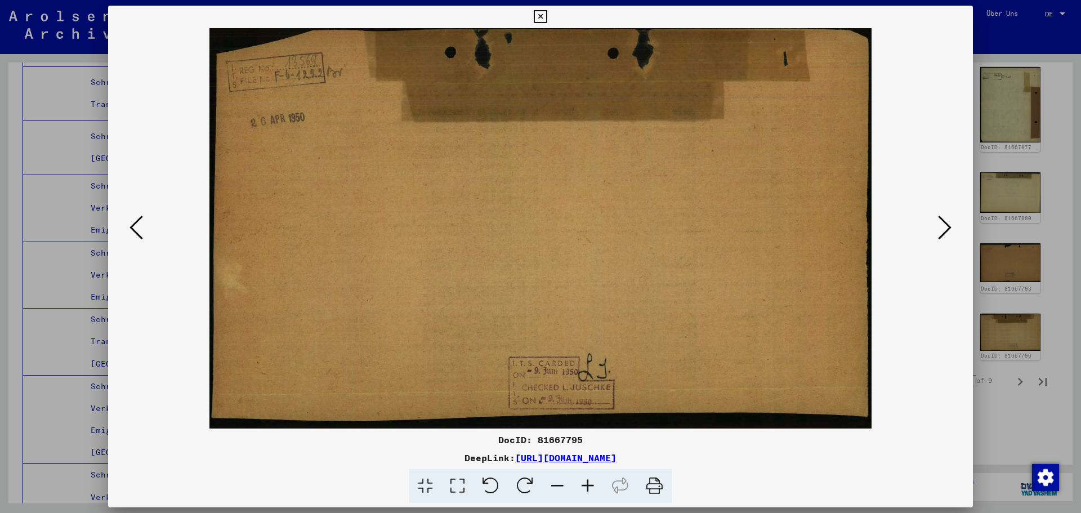
click at [953, 229] on button at bounding box center [944, 228] width 20 height 32
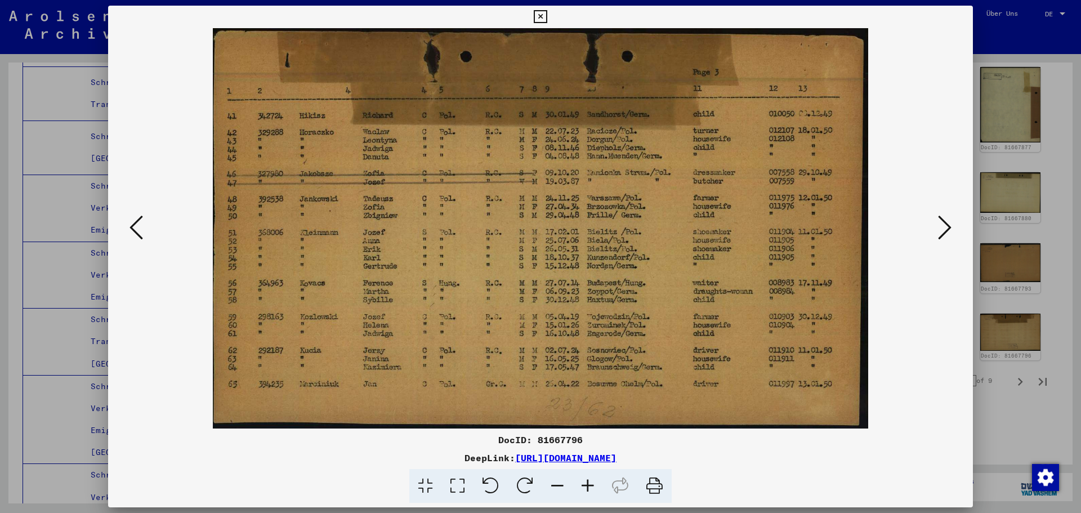
click at [953, 229] on button at bounding box center [944, 228] width 20 height 32
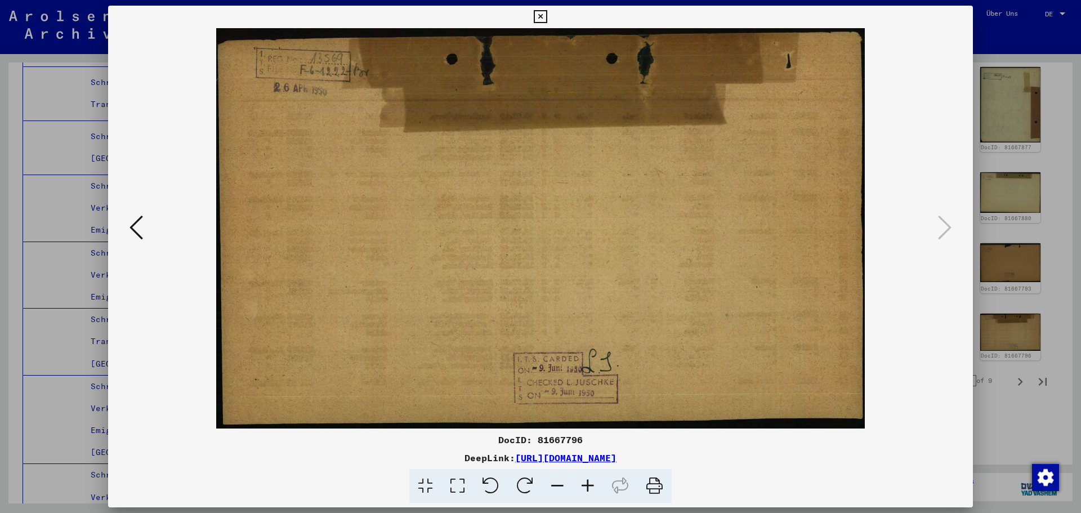
drag, startPoint x: 129, startPoint y: 240, endPoint x: 141, endPoint y: 230, distance: 15.9
click at [131, 240] on button at bounding box center [136, 228] width 20 height 32
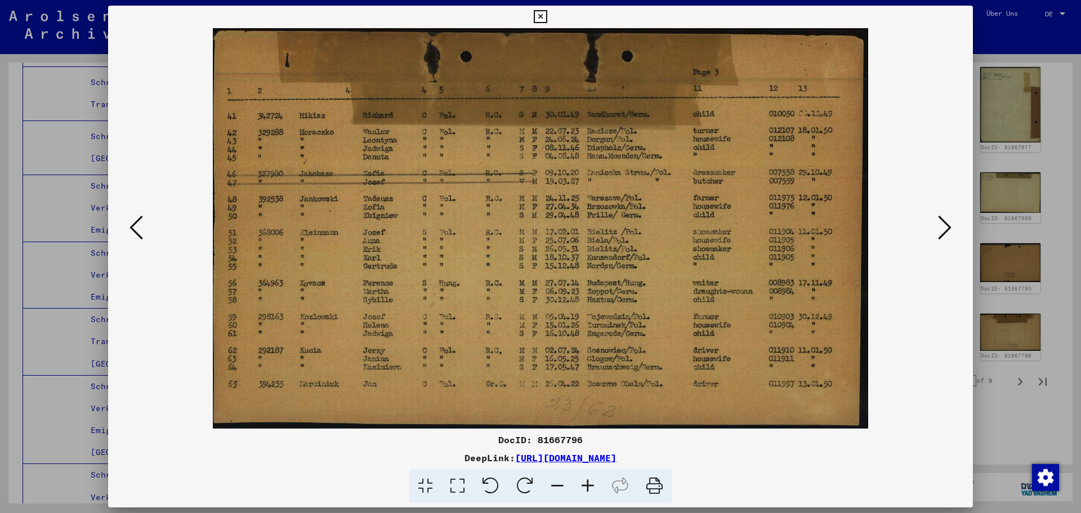
click at [141, 229] on icon at bounding box center [136, 227] width 14 height 27
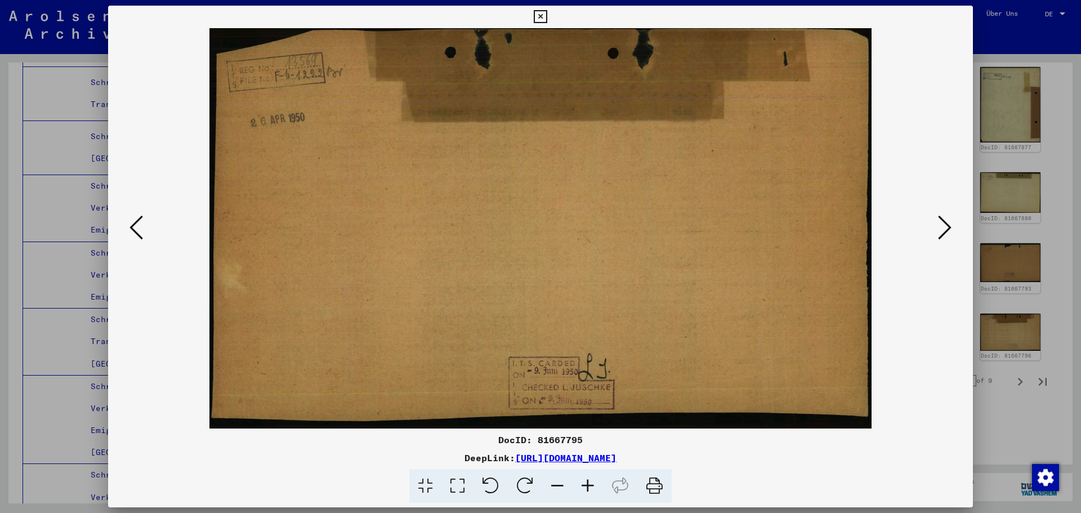
click at [138, 227] on icon at bounding box center [136, 227] width 14 height 27
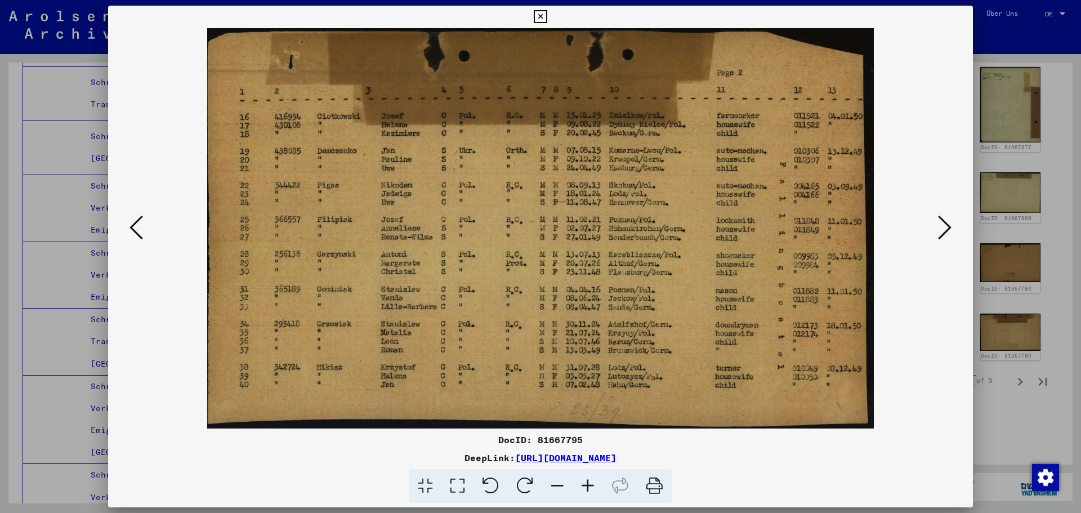
click at [1032, 184] on div at bounding box center [540, 256] width 1081 height 513
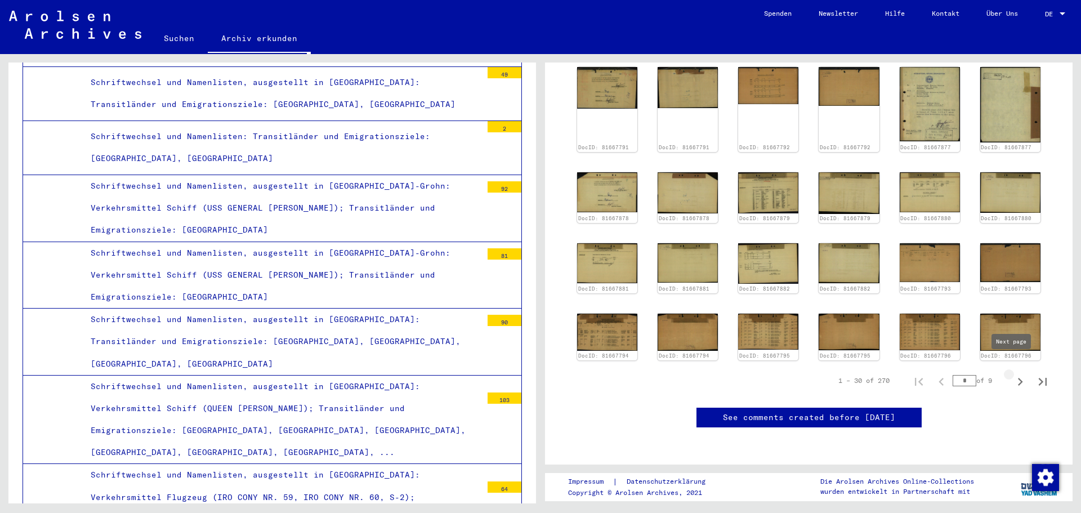
click at [1012, 374] on icon "Next page" at bounding box center [1020, 382] width 16 height 16
type input "*"
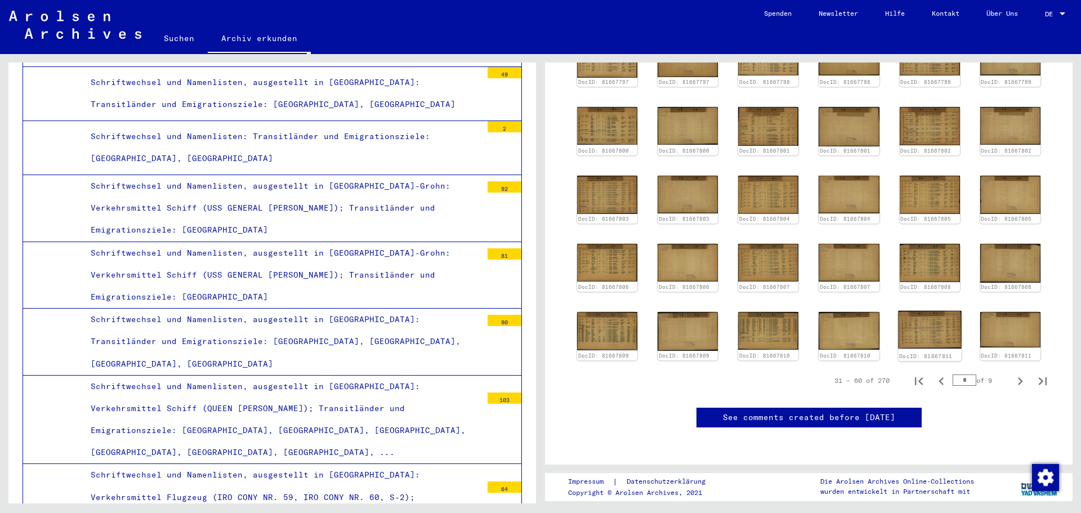
click at [925, 311] on img at bounding box center [930, 330] width 64 height 38
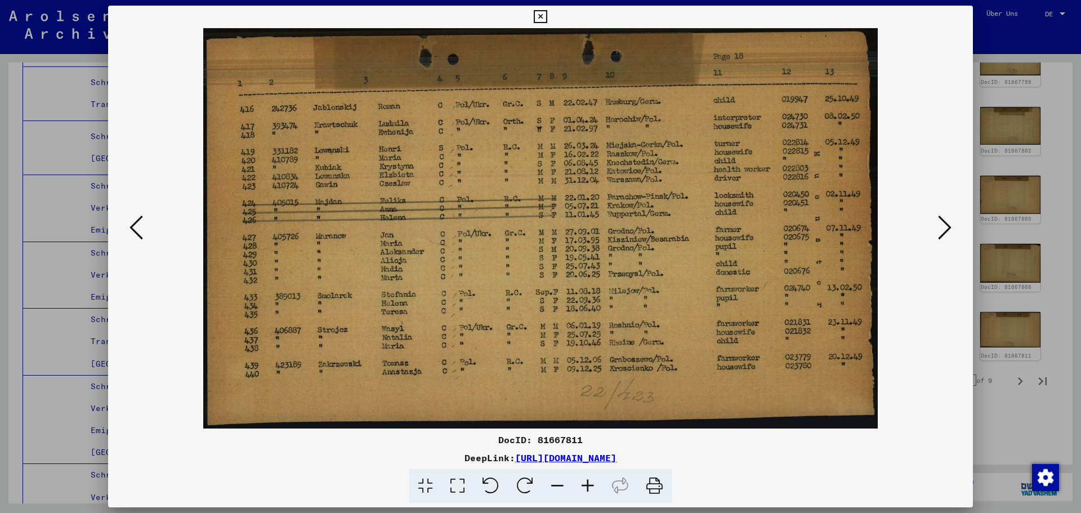
drag, startPoint x: 1030, startPoint y: 278, endPoint x: 1002, endPoint y: 307, distance: 40.2
click at [1030, 278] on div at bounding box center [540, 256] width 1081 height 513
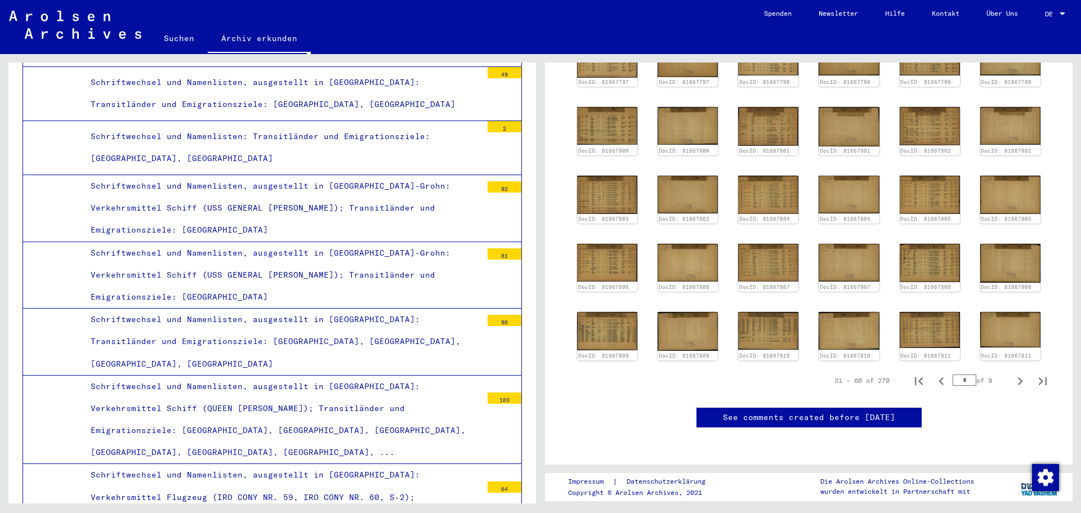
click at [1003, 369] on div "31 – 60 of 270 * of 9" at bounding box center [937, 380] width 233 height 23
click at [1012, 373] on icon "Next page" at bounding box center [1020, 381] width 16 height 16
type input "*"
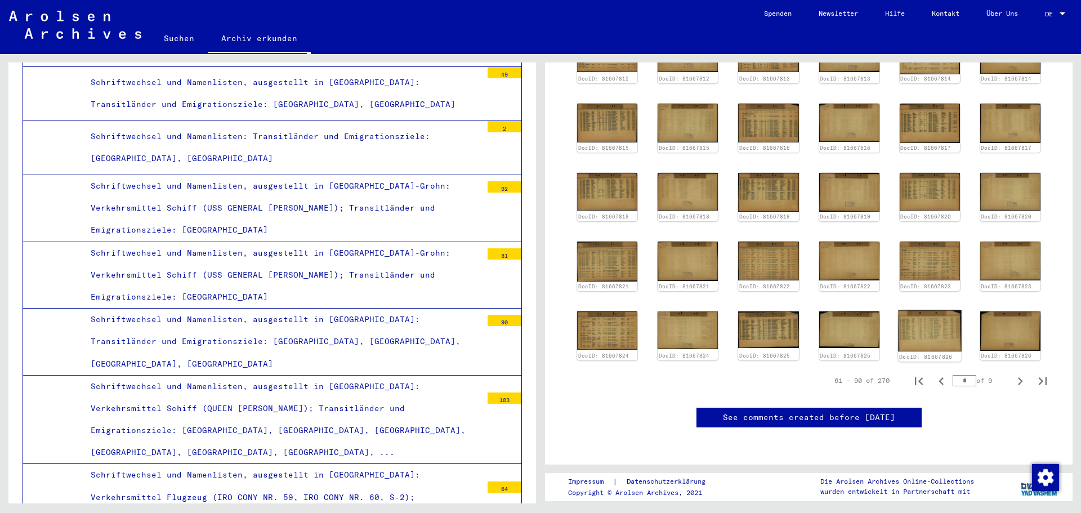
click at [932, 310] on img at bounding box center [930, 331] width 64 height 42
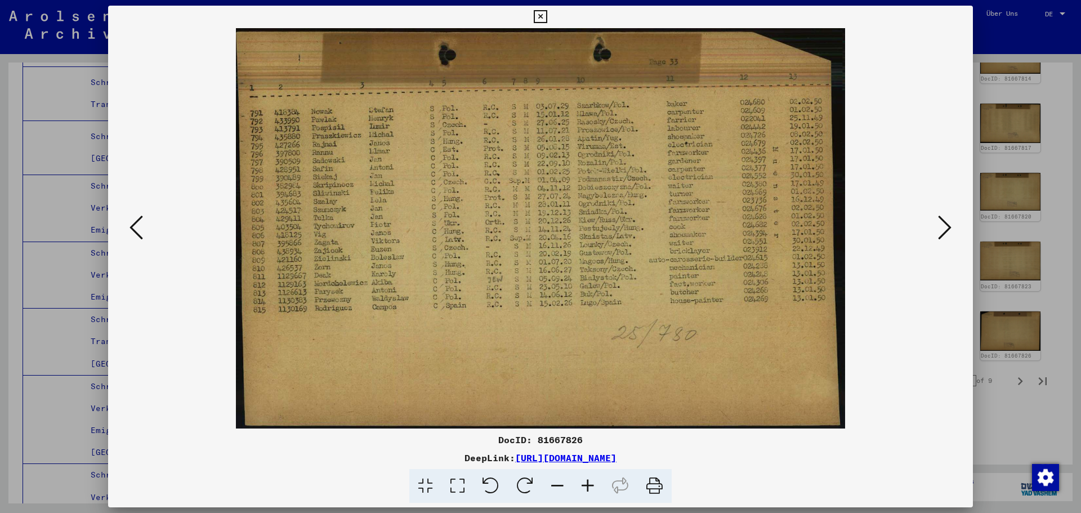
click at [1004, 272] on div at bounding box center [540, 256] width 1081 height 513
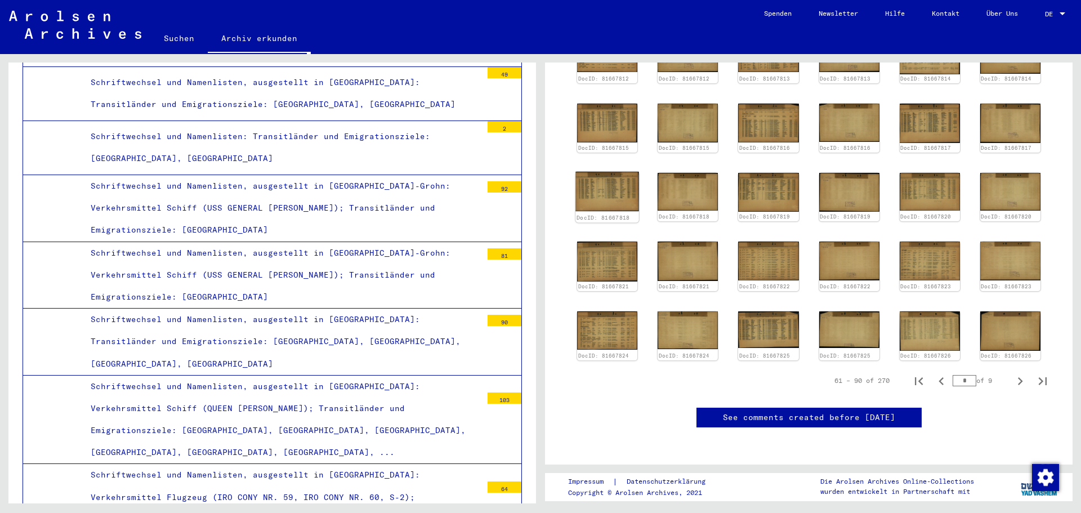
click at [623, 172] on img at bounding box center [607, 192] width 64 height 40
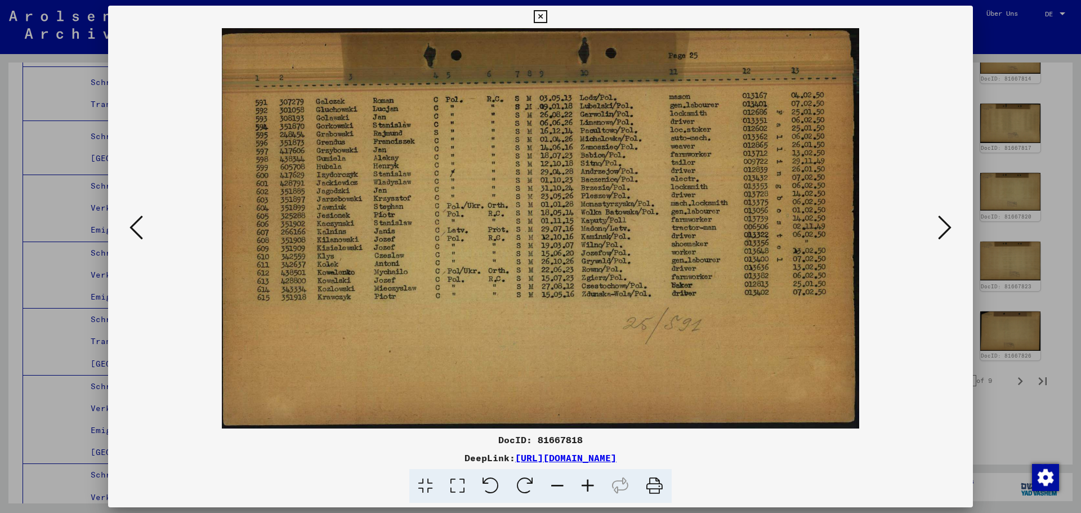
click at [937, 219] on button at bounding box center [944, 228] width 20 height 32
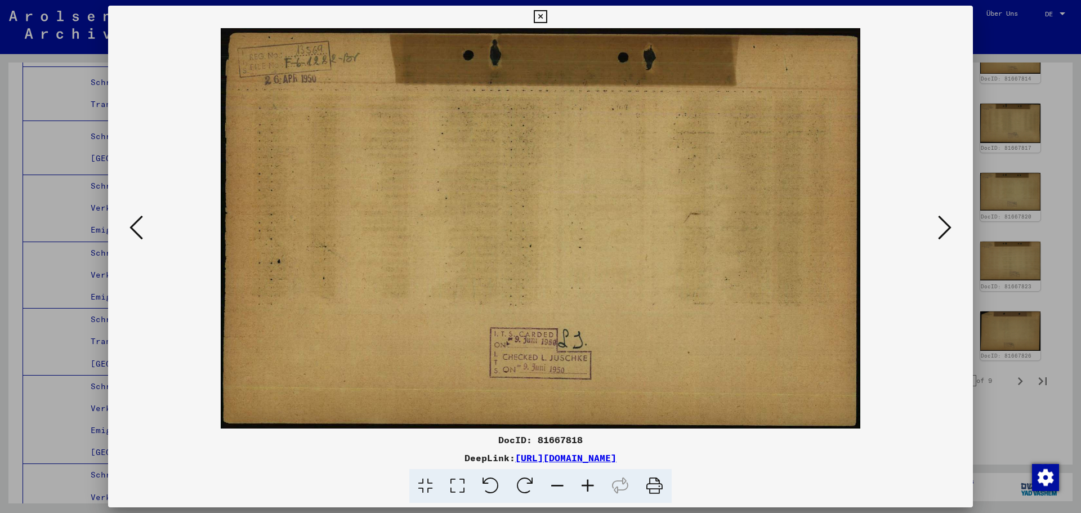
click at [937, 219] on button at bounding box center [944, 228] width 20 height 32
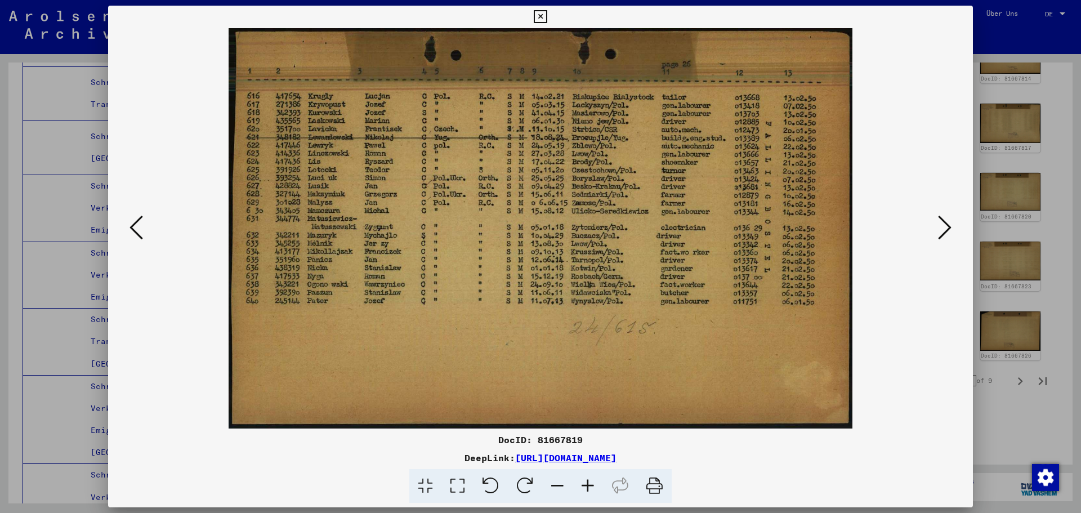
click at [937, 219] on button at bounding box center [944, 228] width 20 height 32
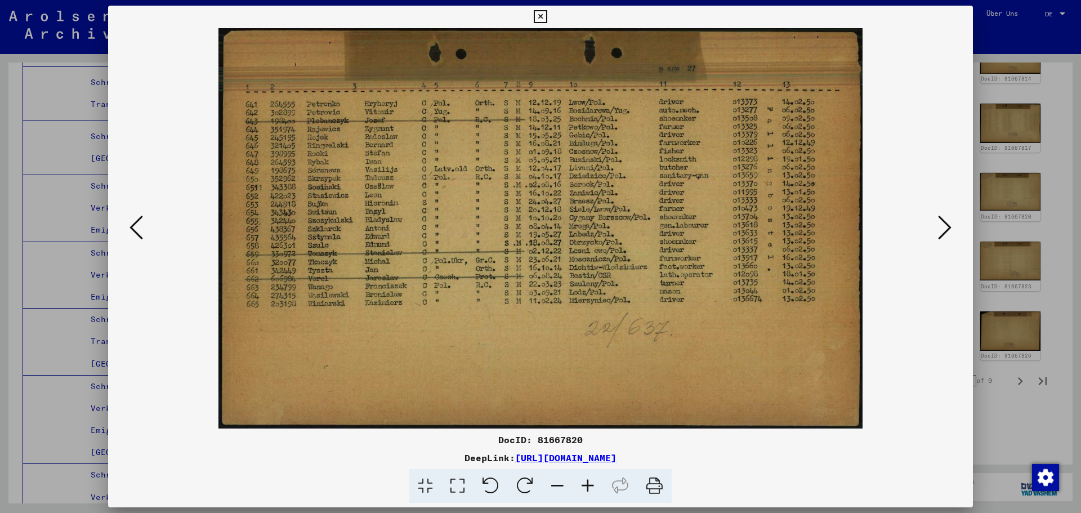
click at [937, 219] on button at bounding box center [944, 228] width 20 height 32
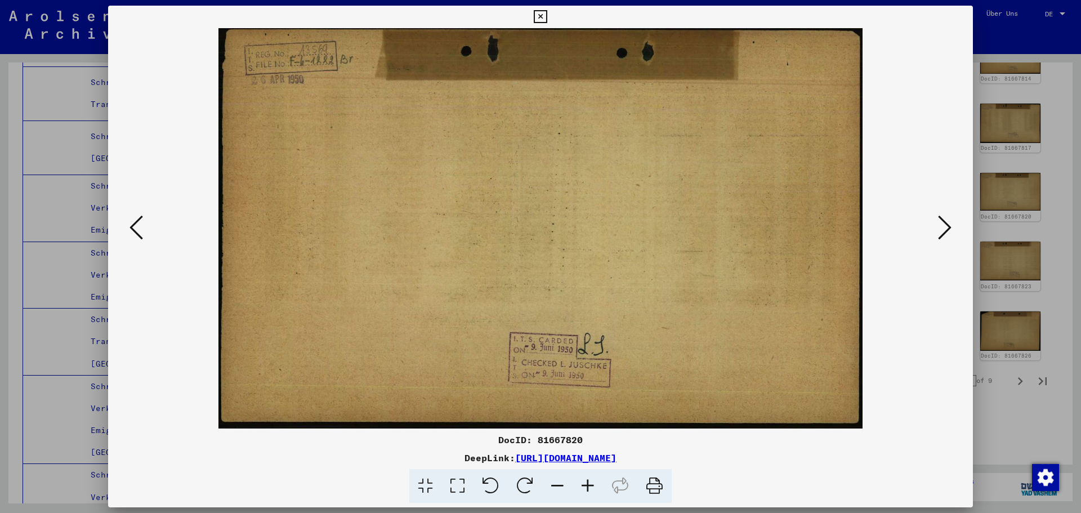
click at [937, 219] on button at bounding box center [944, 228] width 20 height 32
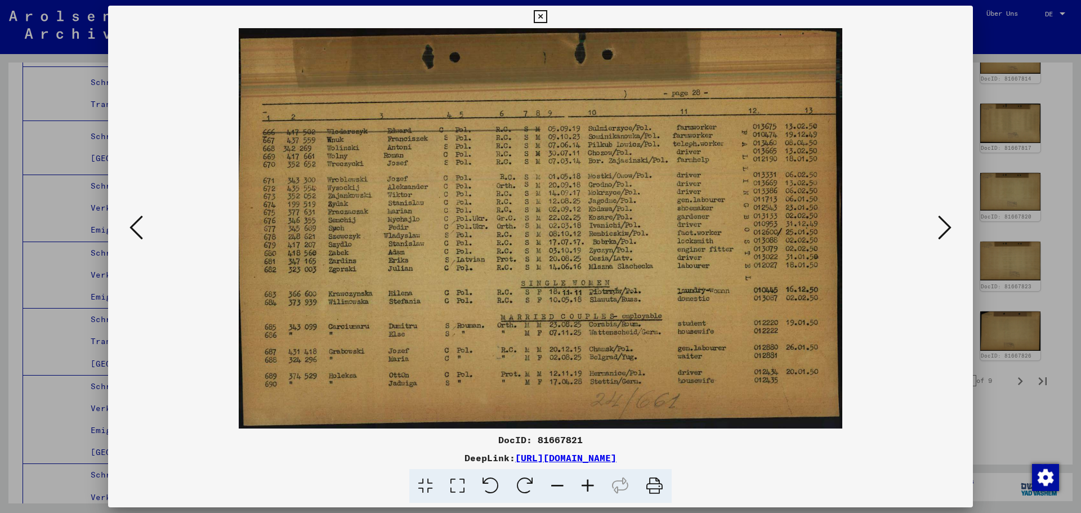
click at [937, 219] on button at bounding box center [944, 228] width 20 height 32
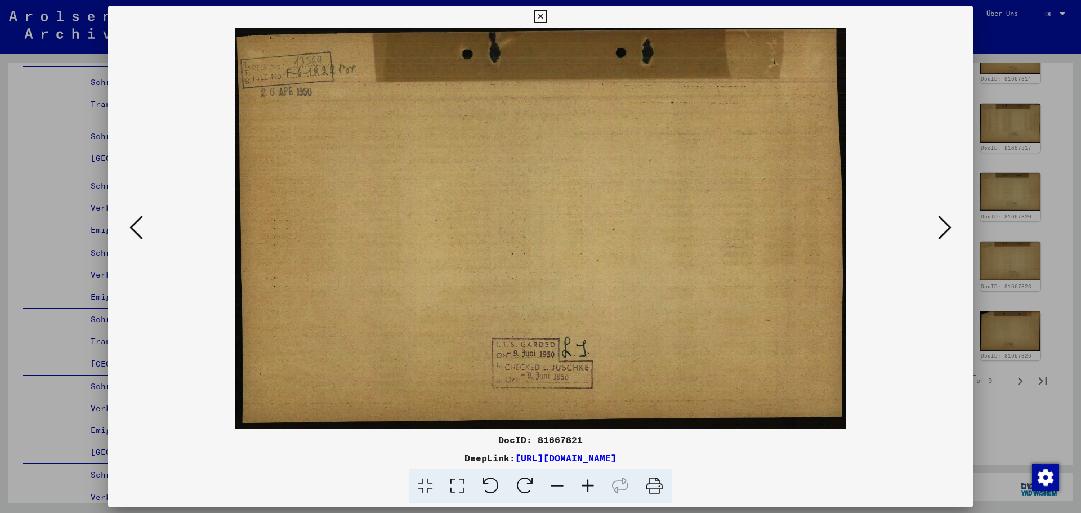
click at [137, 235] on icon at bounding box center [136, 227] width 14 height 27
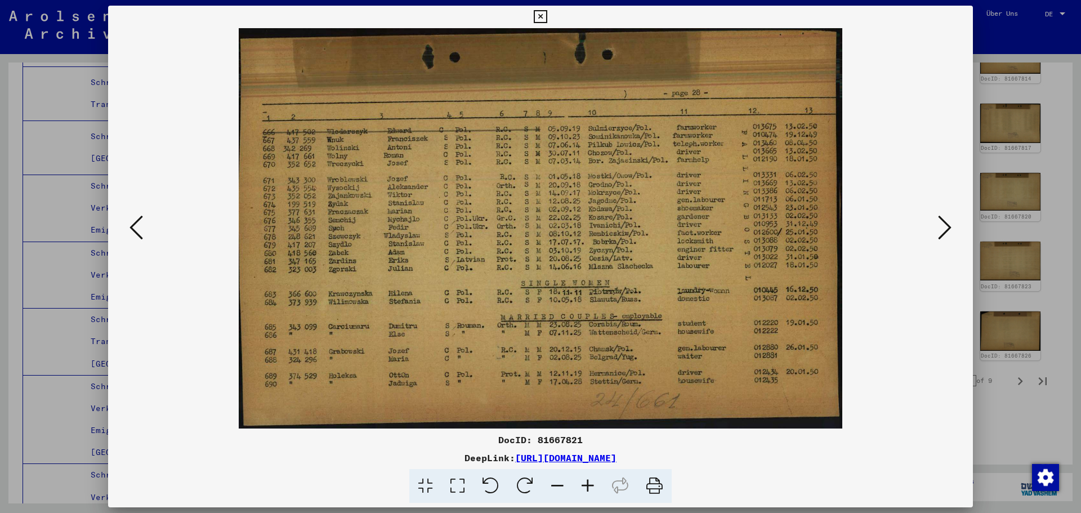
drag, startPoint x: 137, startPoint y: 235, endPoint x: 825, endPoint y: 210, distance: 687.8
click at [825, 210] on div at bounding box center [540, 228] width 865 height 400
click at [933, 202] on img at bounding box center [540, 228] width 788 height 400
click at [938, 214] on button at bounding box center [944, 228] width 20 height 32
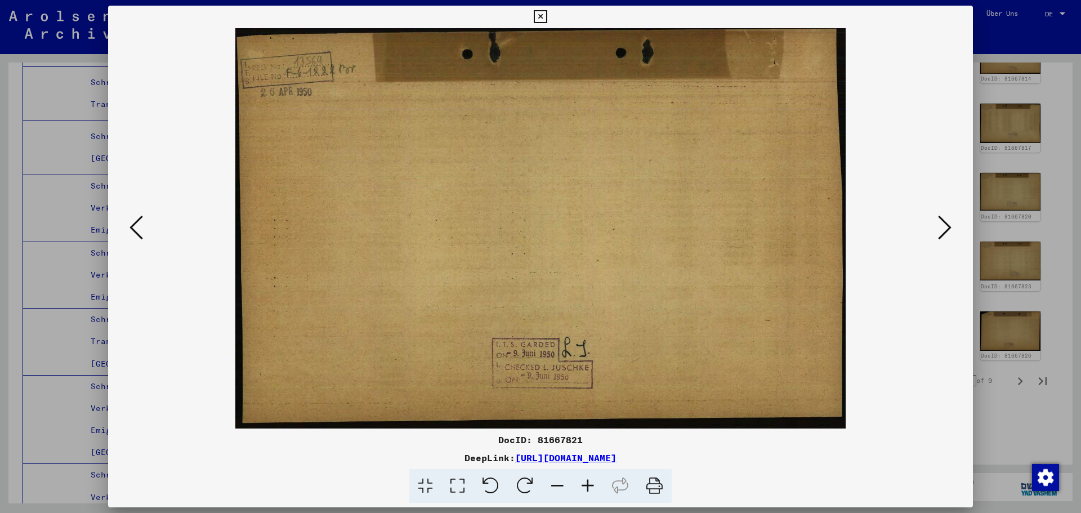
click at [938, 214] on icon at bounding box center [945, 227] width 14 height 27
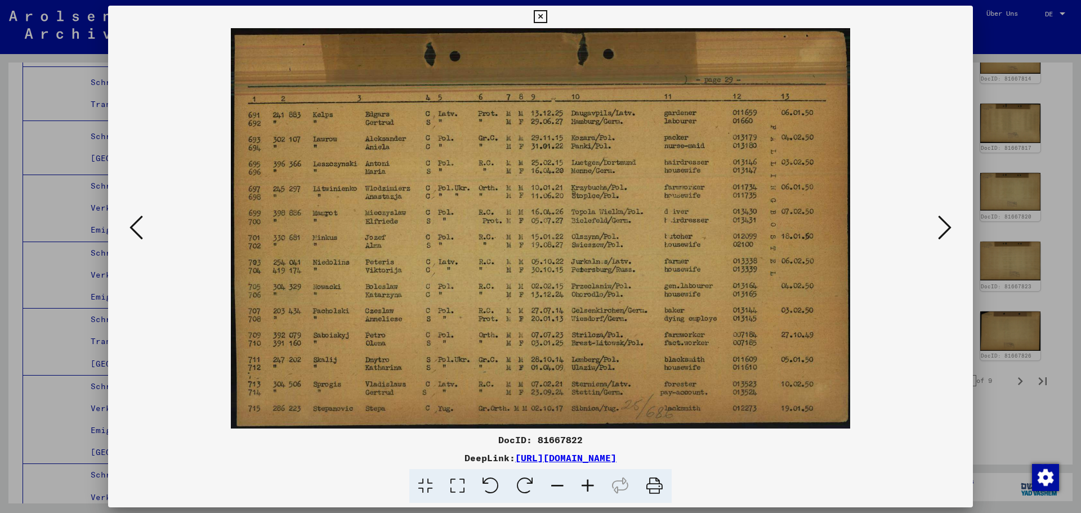
click at [938, 211] on div at bounding box center [540, 228] width 865 height 400
click at [945, 223] on icon at bounding box center [945, 227] width 14 height 27
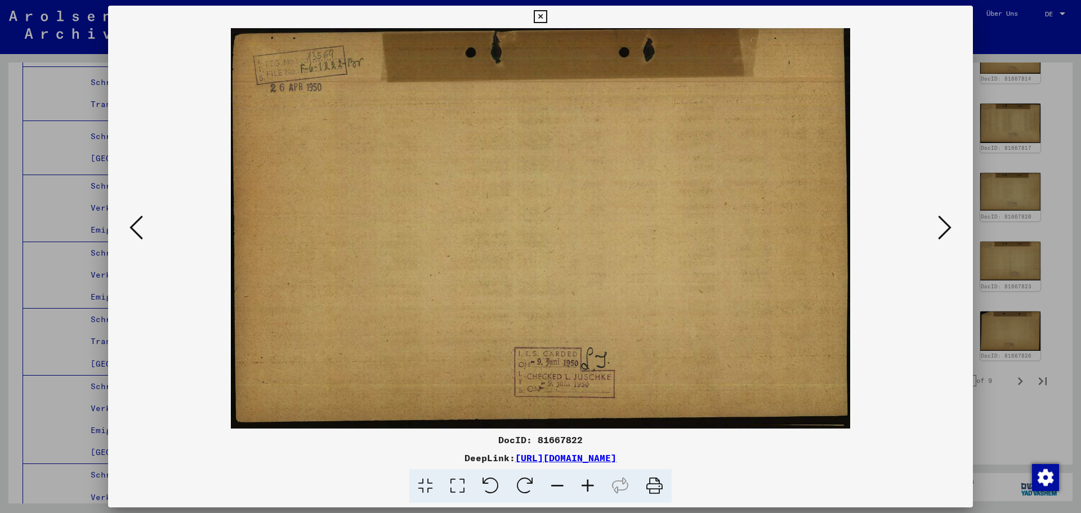
click at [945, 223] on icon at bounding box center [945, 227] width 14 height 27
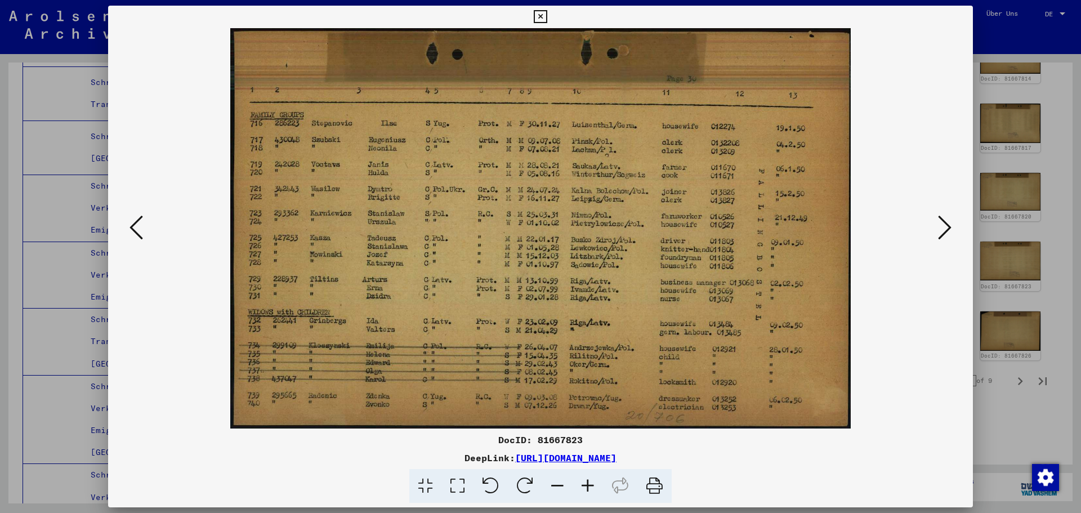
click at [945, 223] on icon at bounding box center [945, 227] width 14 height 27
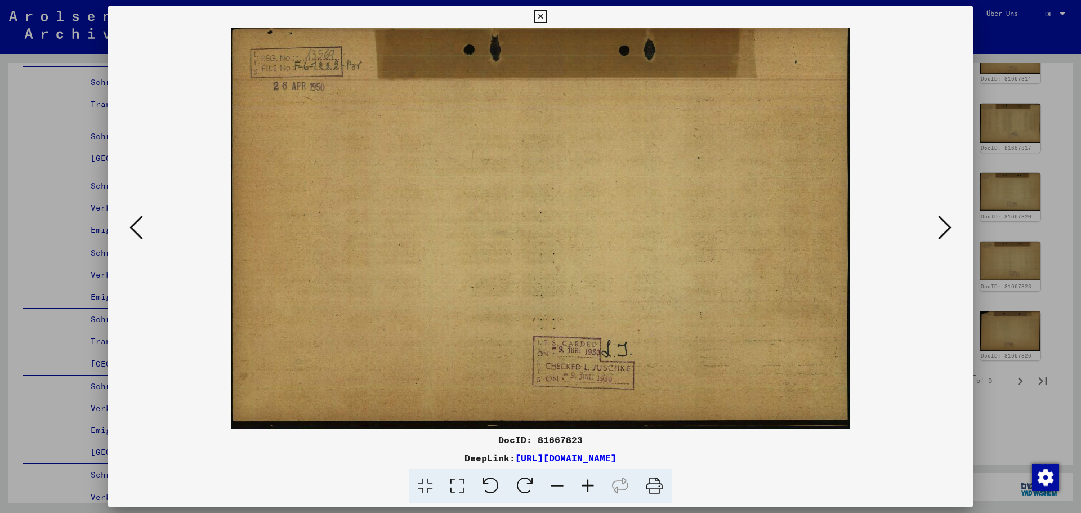
click at [945, 223] on icon at bounding box center [945, 227] width 14 height 27
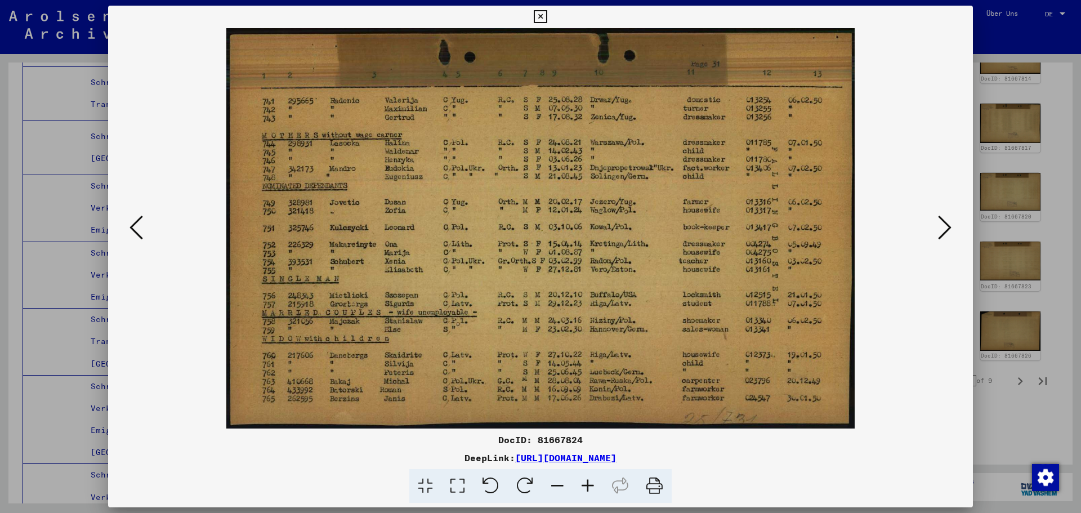
click at [945, 223] on icon at bounding box center [945, 227] width 14 height 27
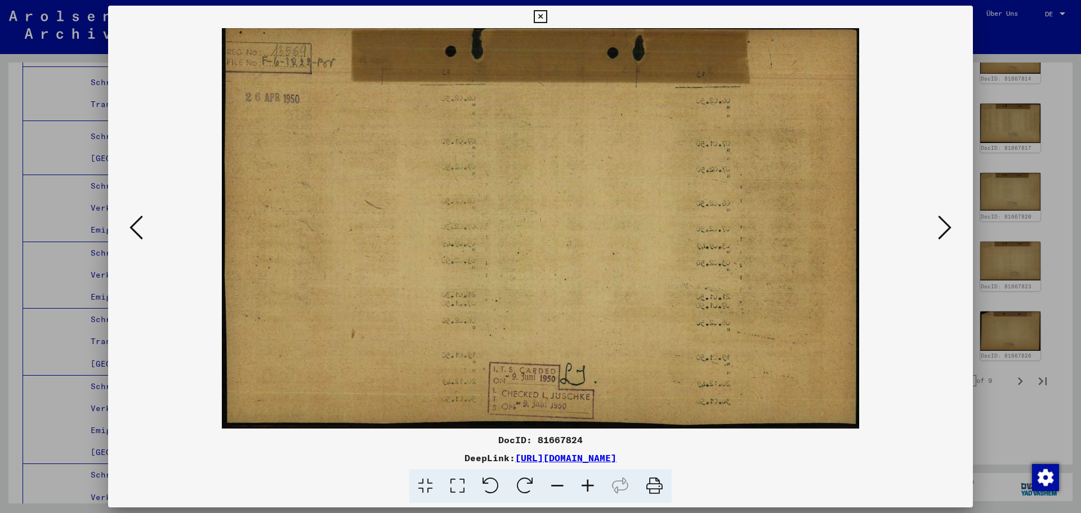
click at [945, 223] on icon at bounding box center [945, 227] width 14 height 27
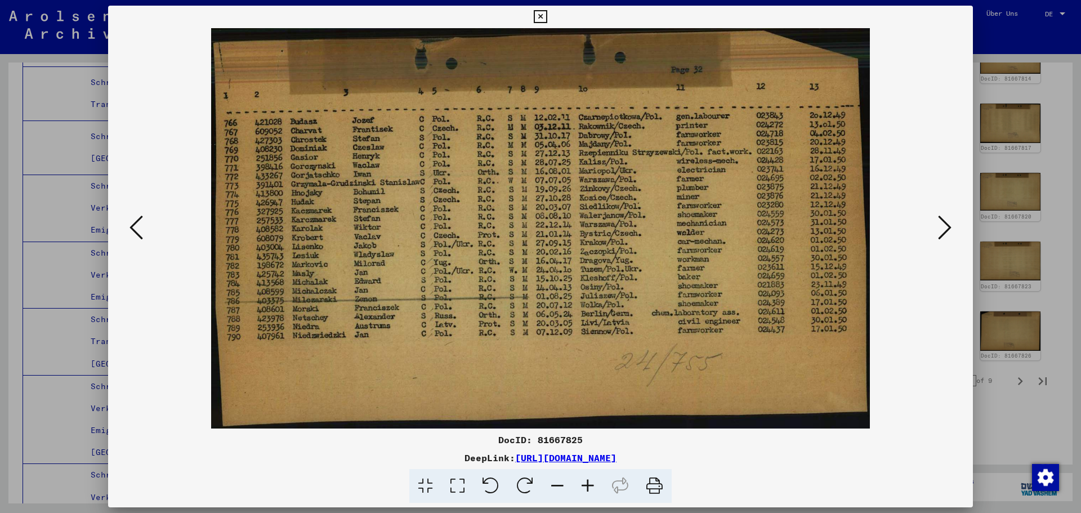
click at [945, 223] on icon at bounding box center [945, 227] width 14 height 27
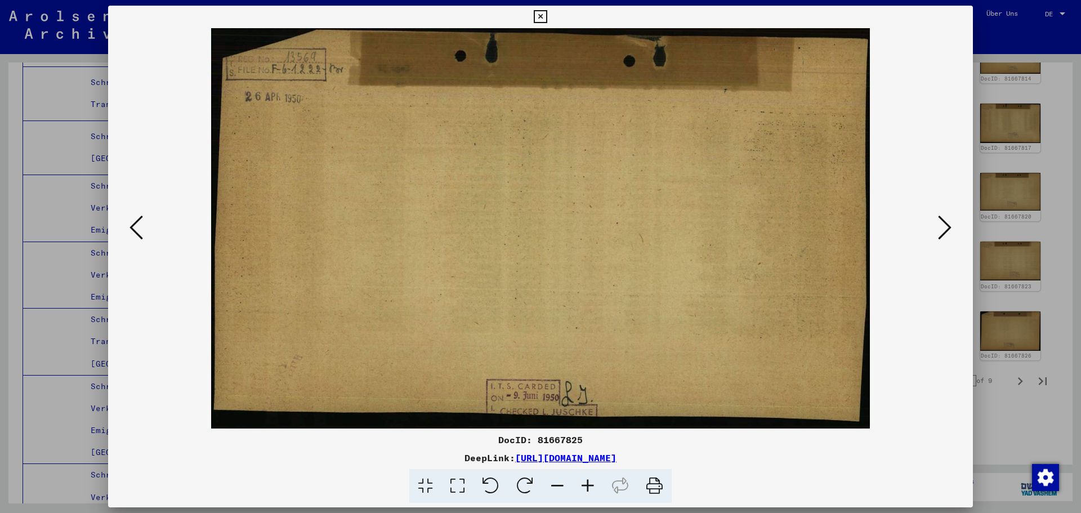
click at [945, 223] on icon at bounding box center [945, 227] width 14 height 27
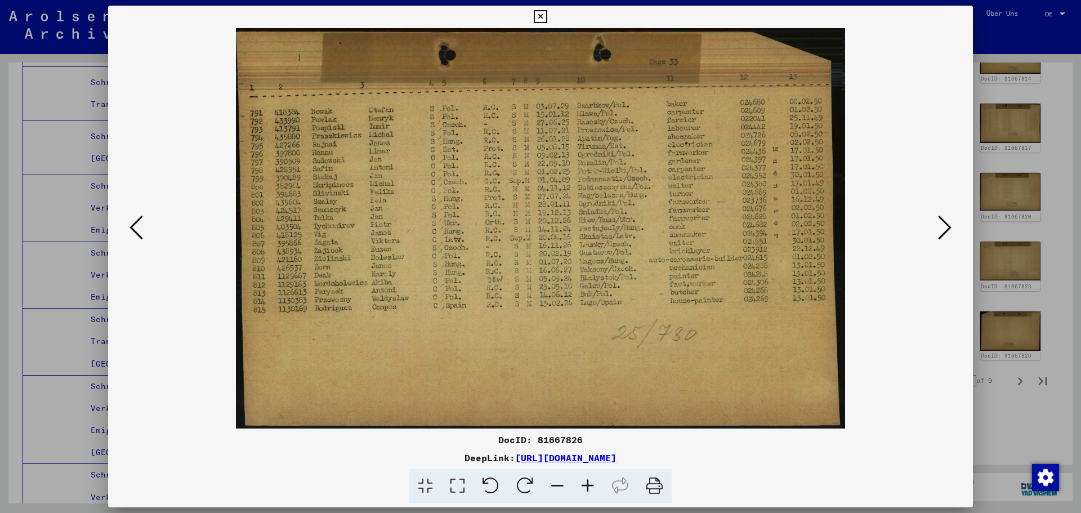
click at [945, 223] on icon at bounding box center [945, 227] width 14 height 27
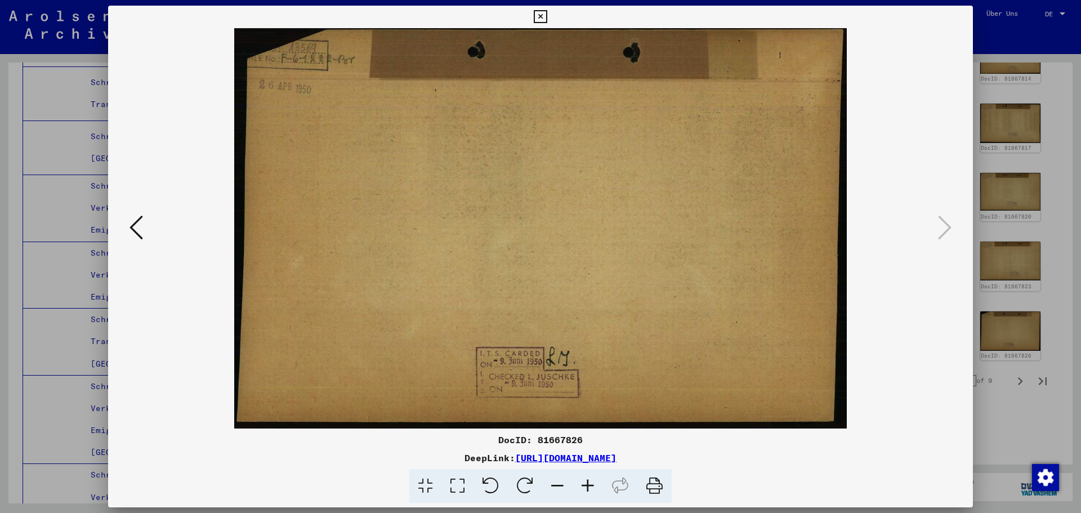
drag, startPoint x: 945, startPoint y: 223, endPoint x: 1060, endPoint y: 282, distance: 129.7
click at [1062, 280] on div at bounding box center [540, 256] width 1081 height 513
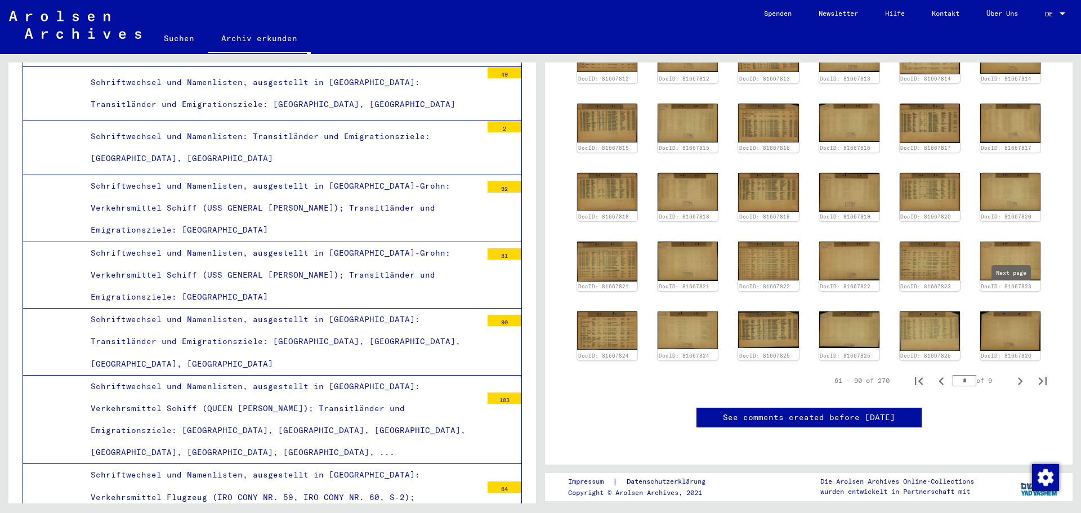
click at [1012, 373] on icon "Next page" at bounding box center [1020, 381] width 16 height 16
type input "*"
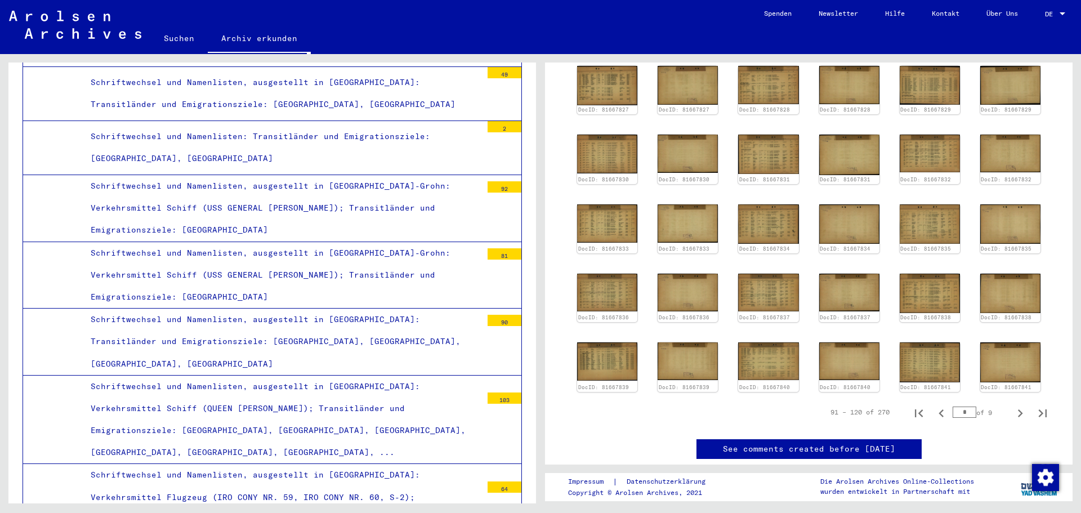
scroll to position [281, 0]
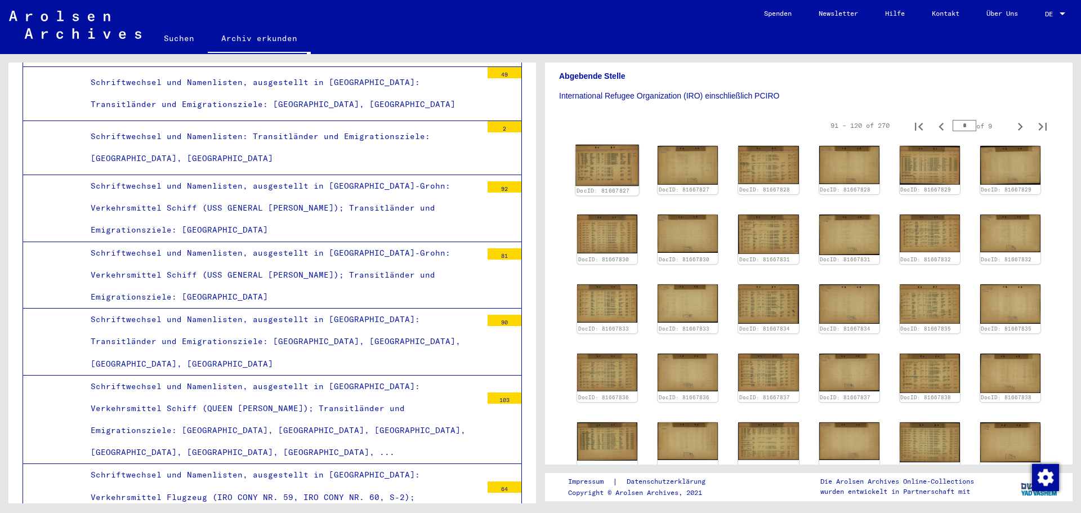
click at [597, 180] on img at bounding box center [607, 165] width 64 height 41
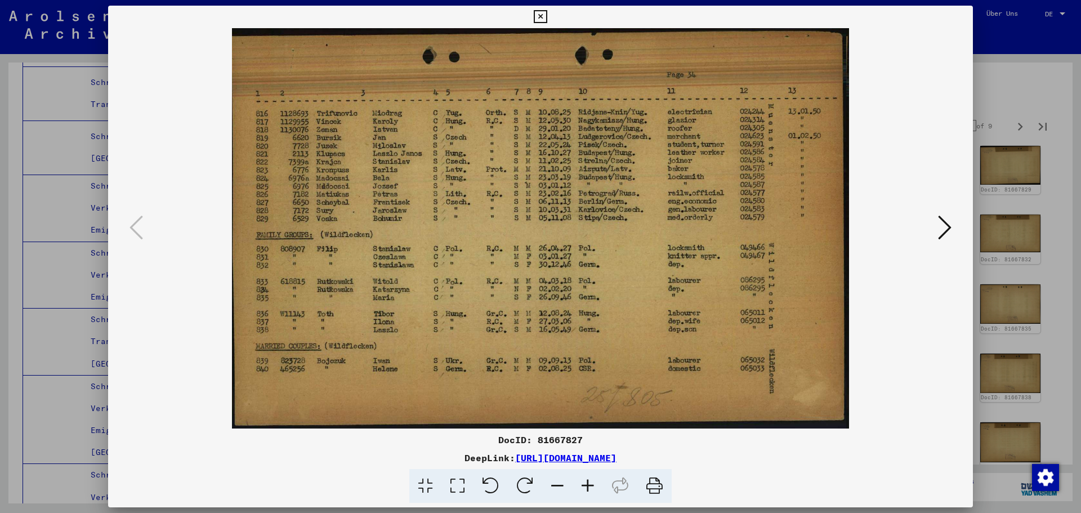
click at [1041, 270] on div at bounding box center [540, 256] width 1081 height 513
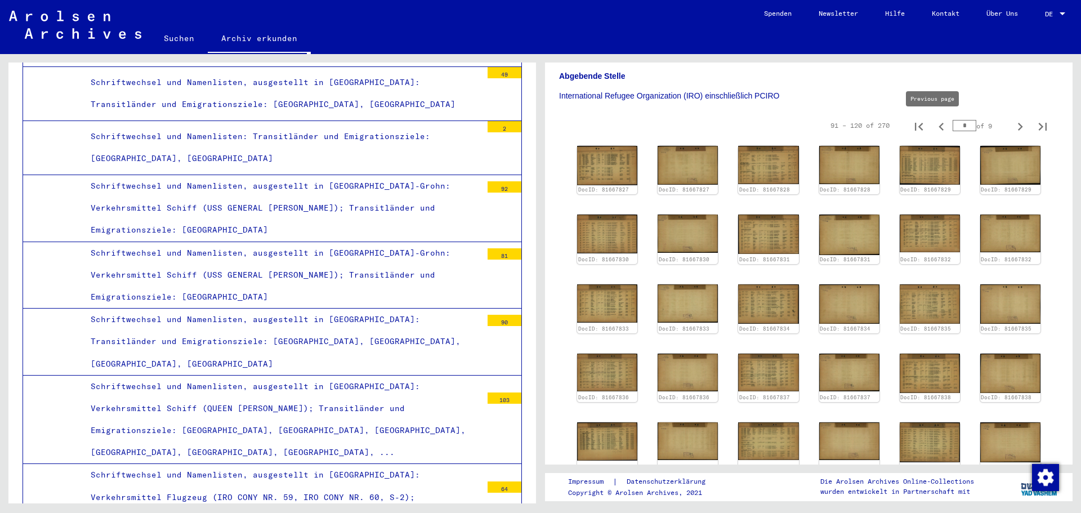
click at [933, 122] on icon "Previous page" at bounding box center [941, 127] width 16 height 16
type input "*"
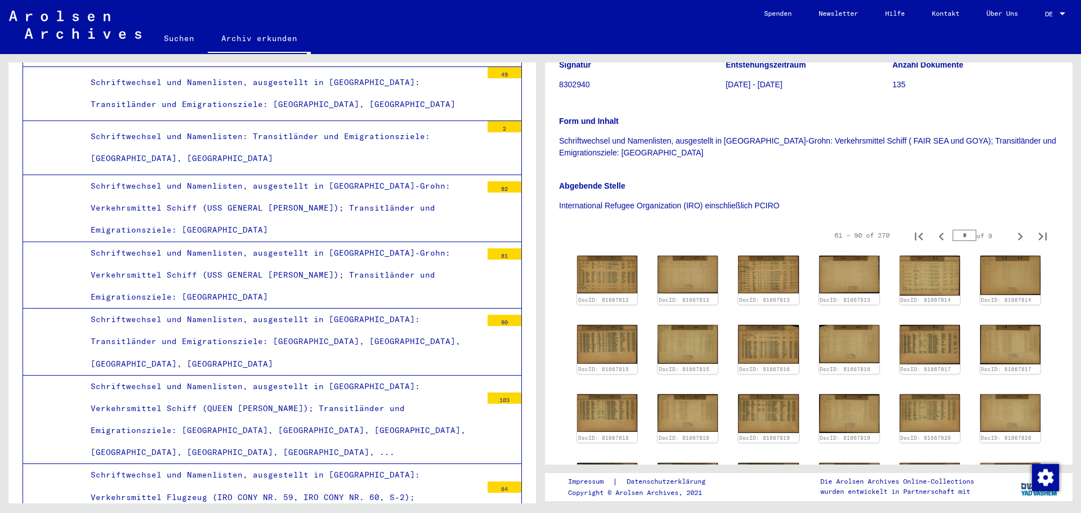
scroll to position [93, 0]
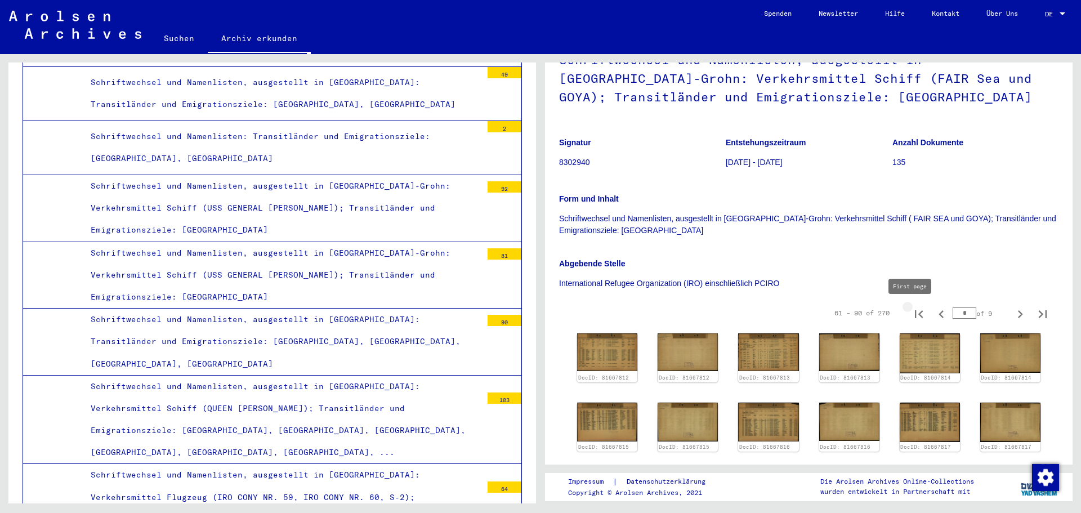
click at [915, 316] on icon "First page" at bounding box center [919, 314] width 8 height 8
type input "*"
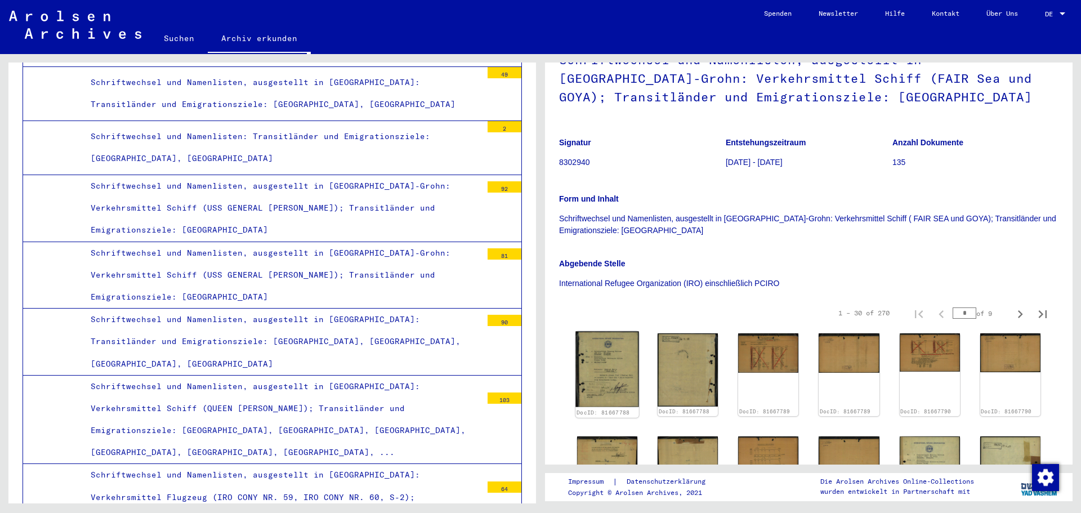
click at [624, 370] on img at bounding box center [607, 369] width 64 height 75
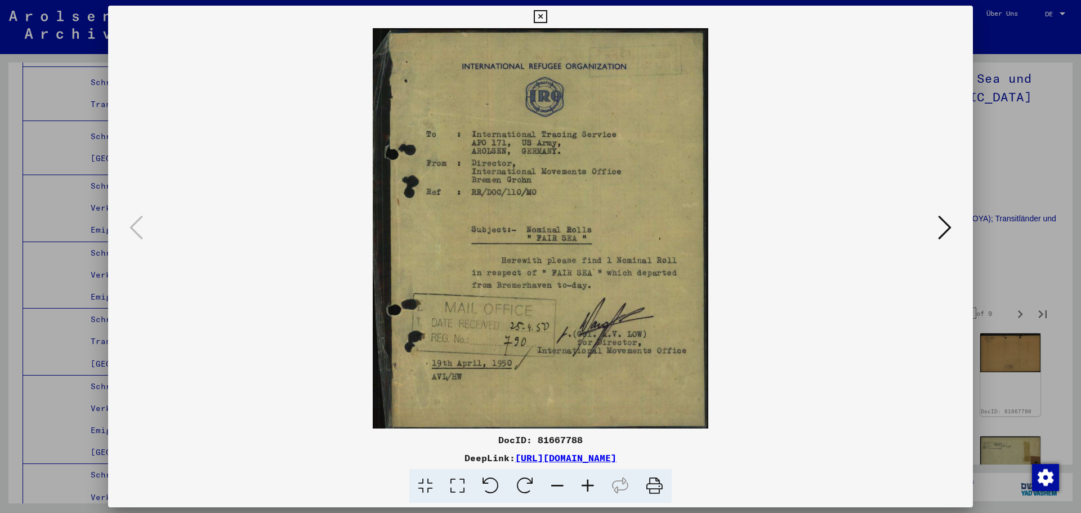
click at [934, 229] on button at bounding box center [944, 228] width 20 height 32
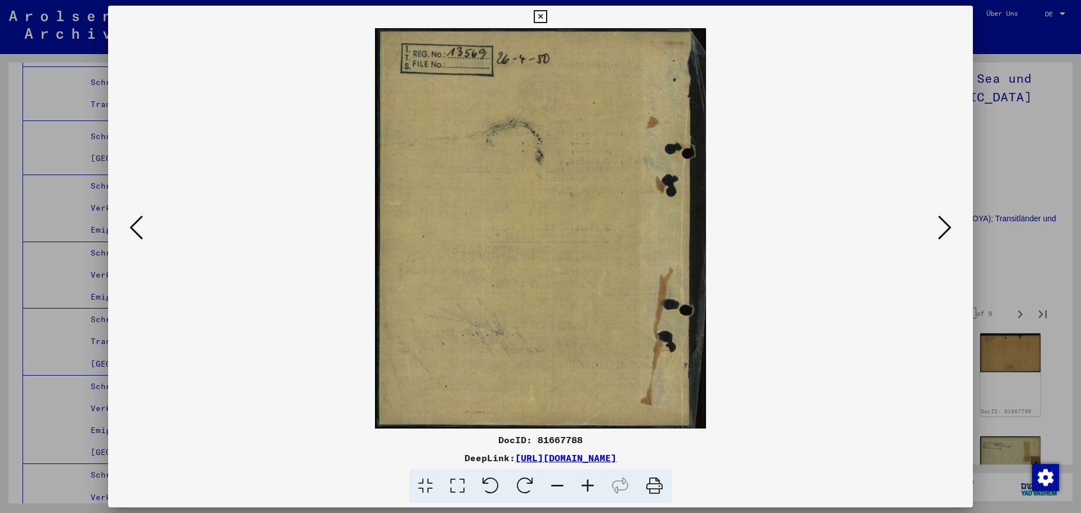
click at [934, 229] on button at bounding box center [944, 228] width 20 height 32
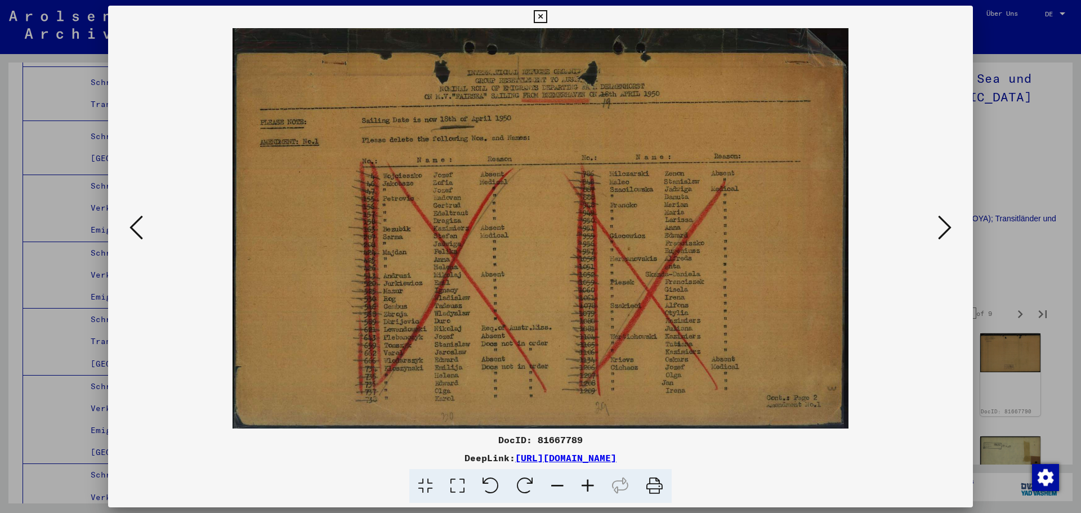
click at [934, 229] on button at bounding box center [944, 228] width 20 height 32
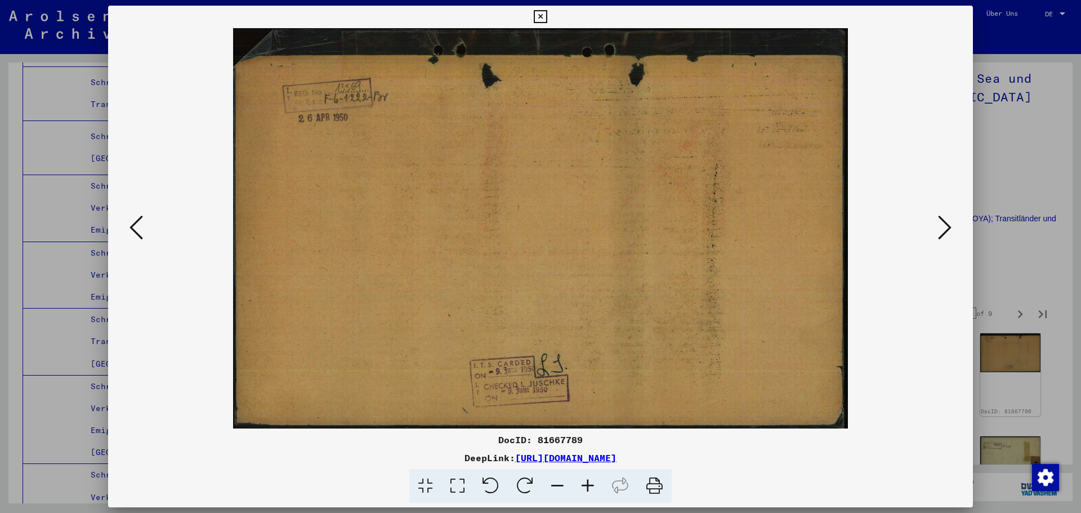
click at [934, 229] on button at bounding box center [944, 228] width 20 height 32
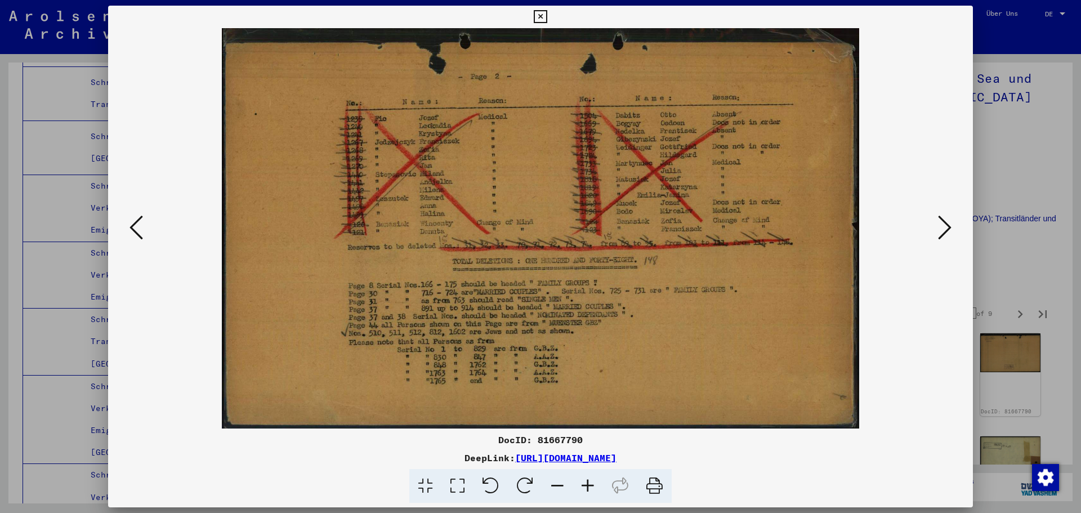
click at [934, 229] on button at bounding box center [944, 228] width 20 height 32
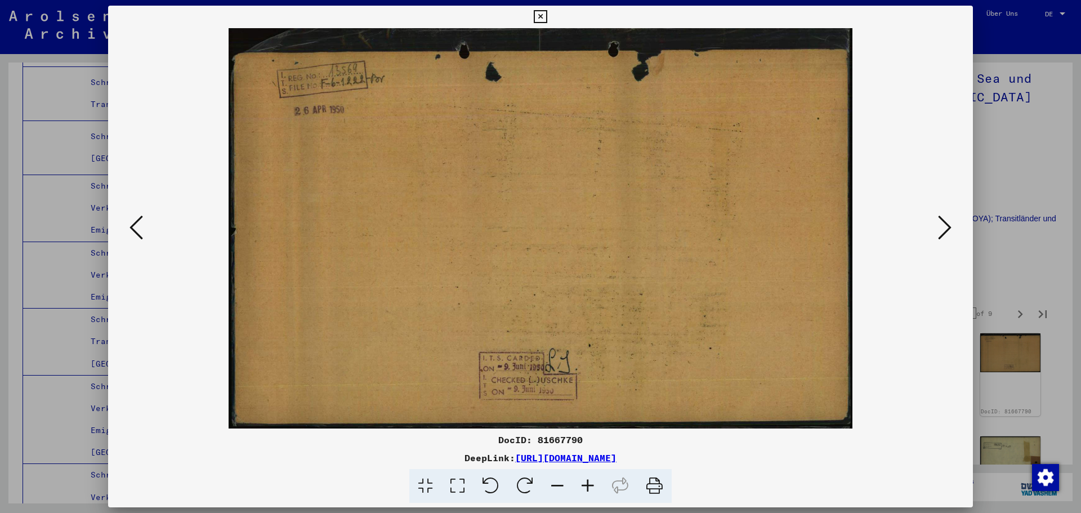
click at [934, 229] on button at bounding box center [944, 228] width 20 height 32
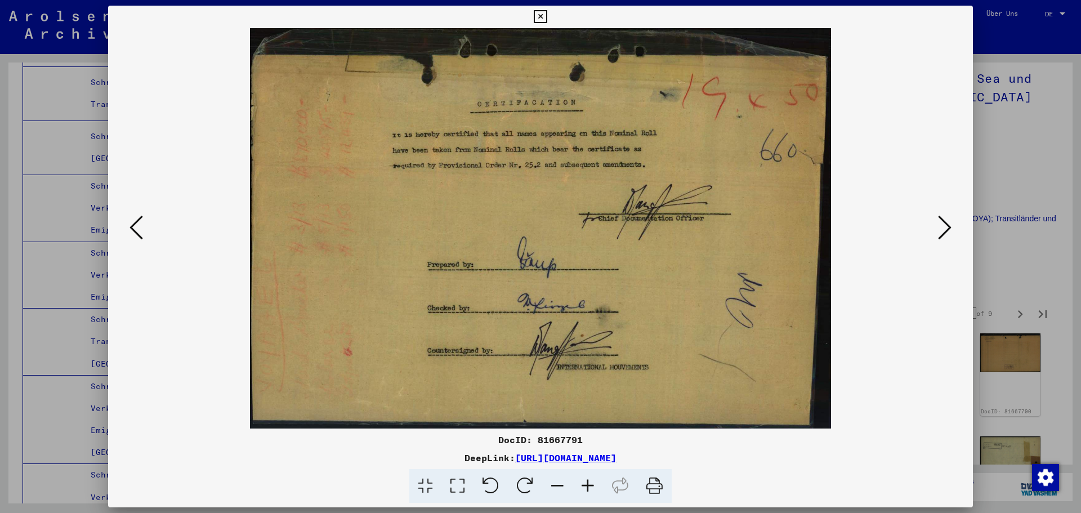
click at [934, 229] on button at bounding box center [944, 228] width 20 height 32
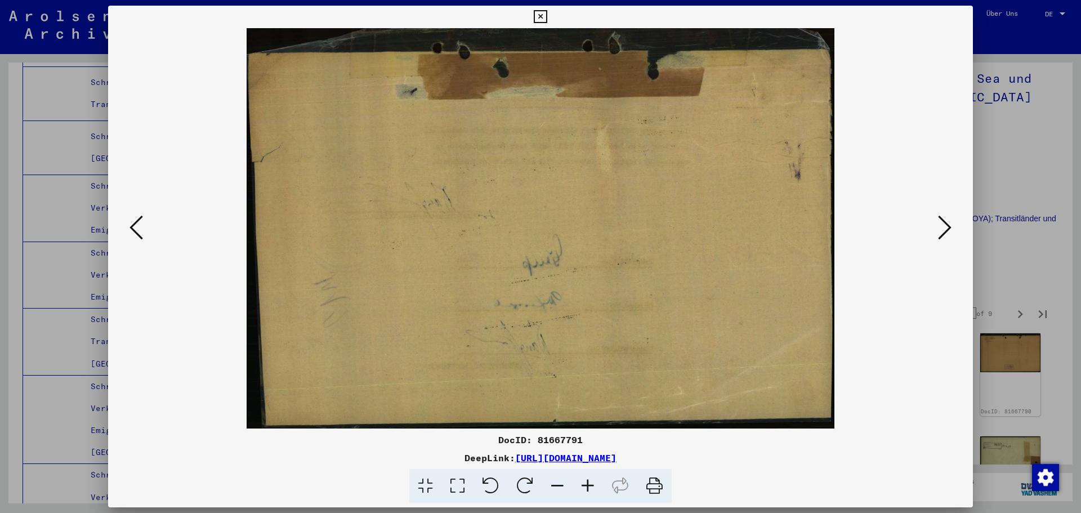
click at [934, 229] on button at bounding box center [944, 228] width 20 height 32
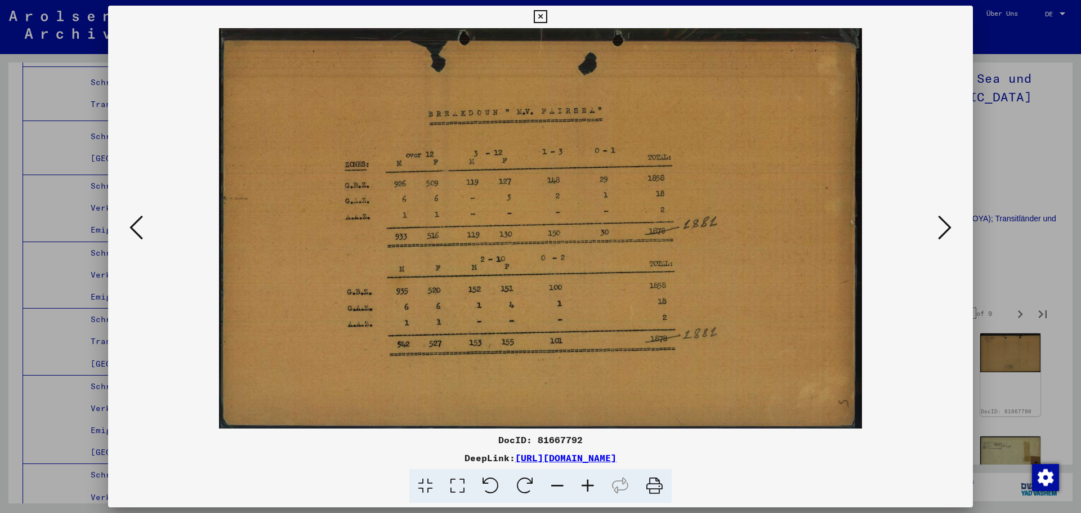
click at [934, 229] on button at bounding box center [944, 228] width 20 height 32
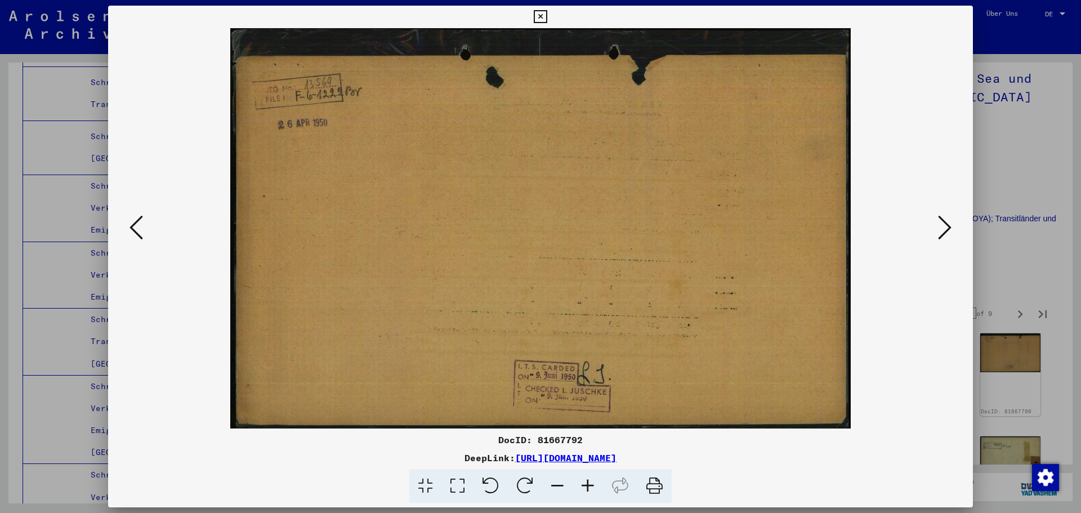
click at [934, 229] on button at bounding box center [944, 228] width 20 height 32
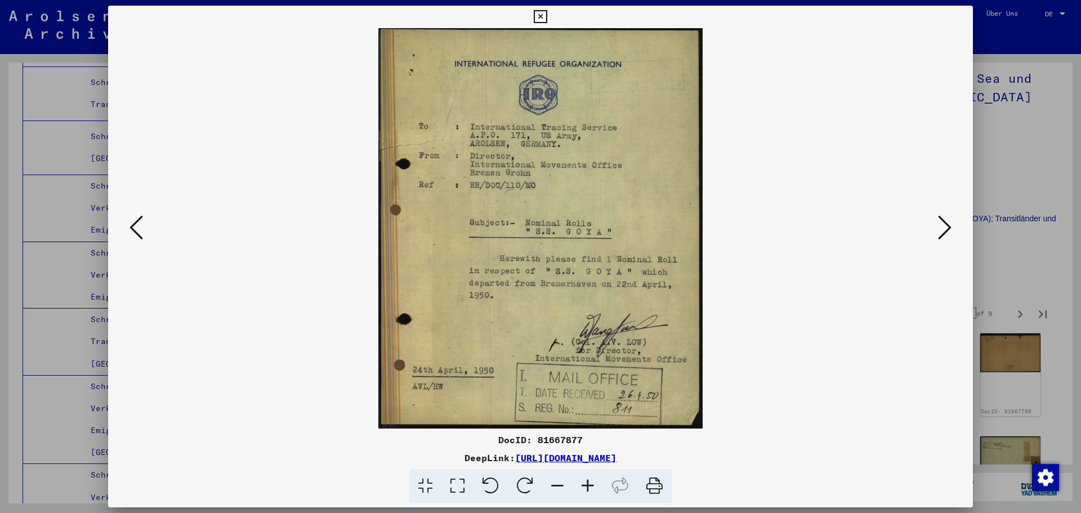
click at [932, 227] on img at bounding box center [540, 228] width 788 height 400
click at [941, 217] on icon at bounding box center [945, 227] width 14 height 27
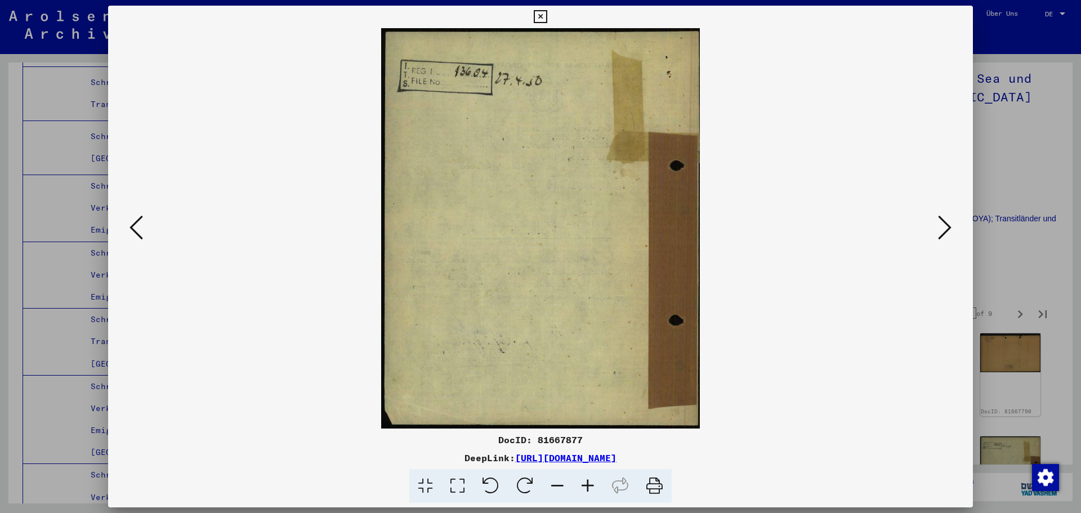
click at [941, 217] on icon at bounding box center [945, 227] width 14 height 27
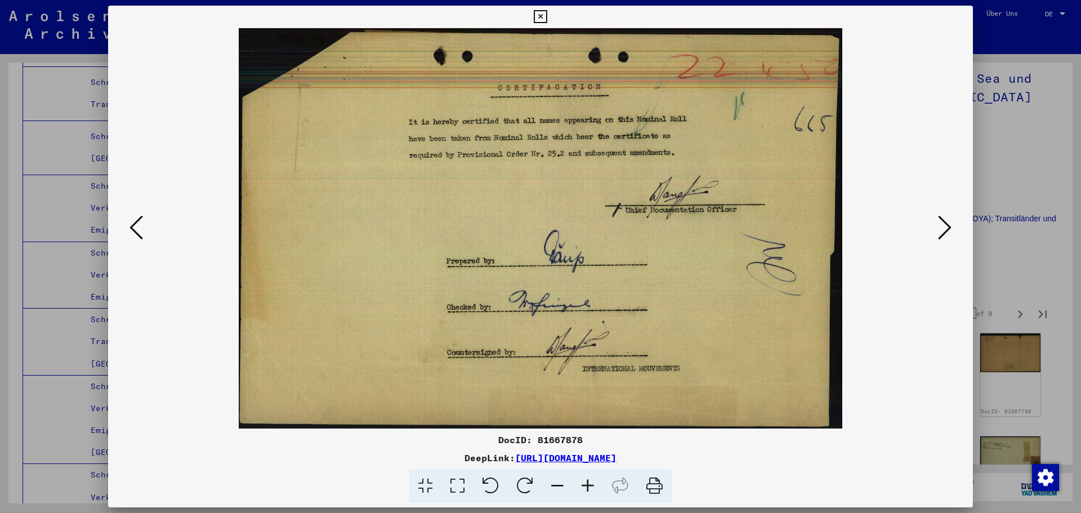
click at [941, 217] on icon at bounding box center [945, 227] width 14 height 27
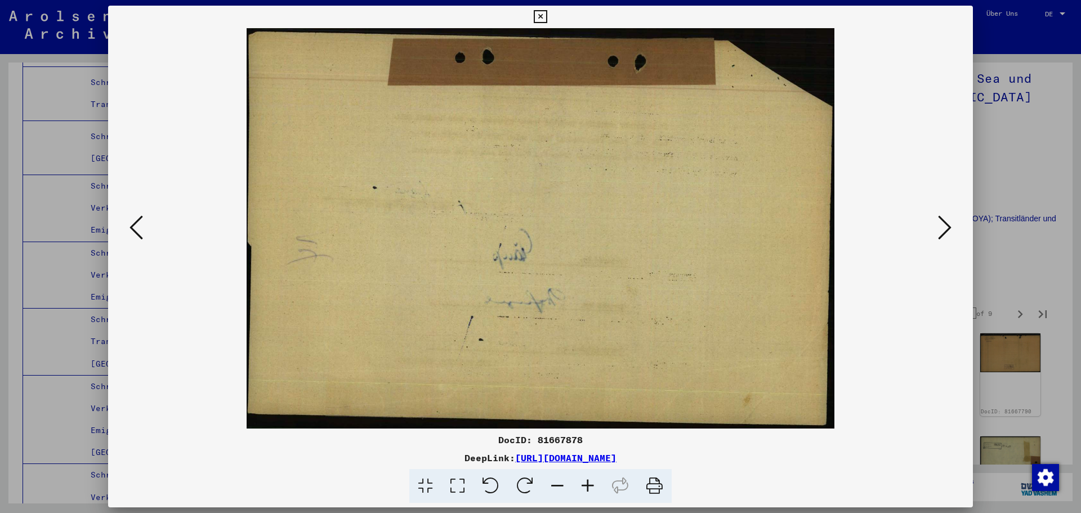
click at [941, 217] on icon at bounding box center [945, 227] width 14 height 27
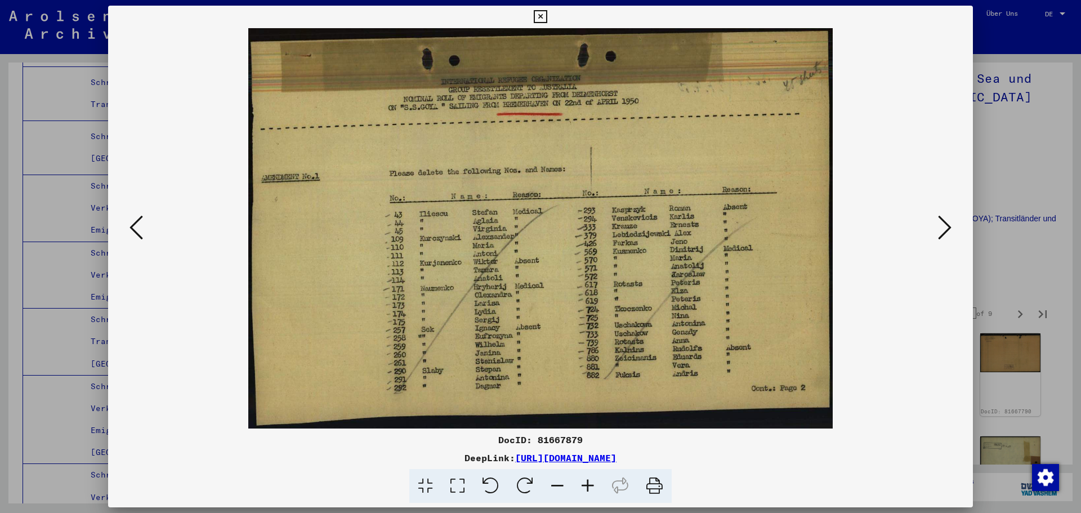
click at [941, 217] on icon at bounding box center [945, 227] width 14 height 27
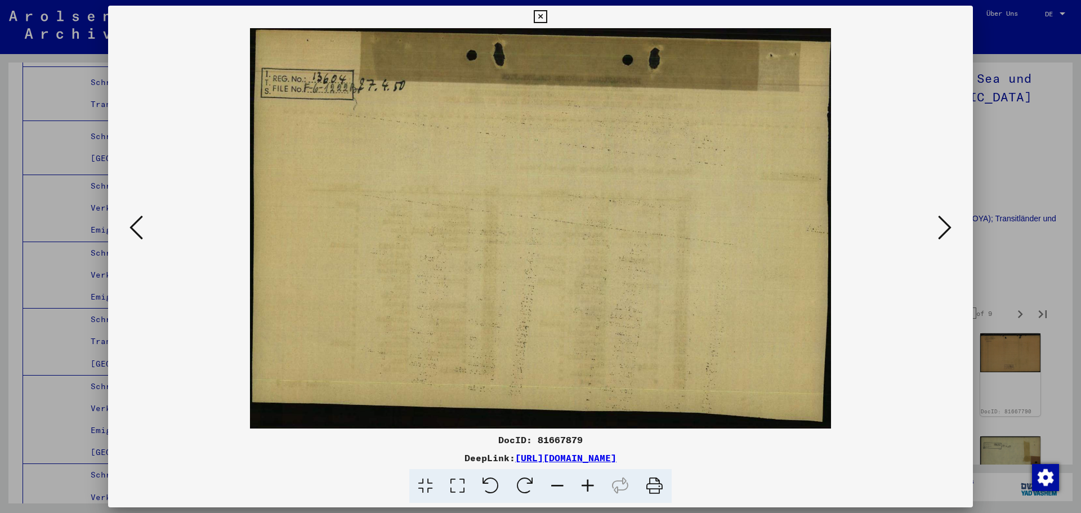
click at [941, 217] on icon at bounding box center [945, 227] width 14 height 27
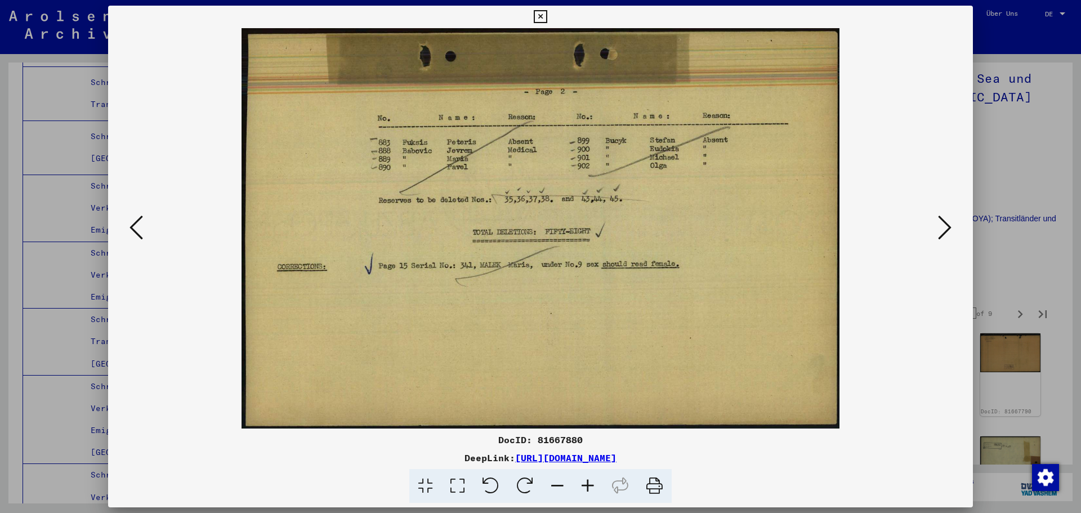
click at [941, 217] on icon at bounding box center [945, 227] width 14 height 27
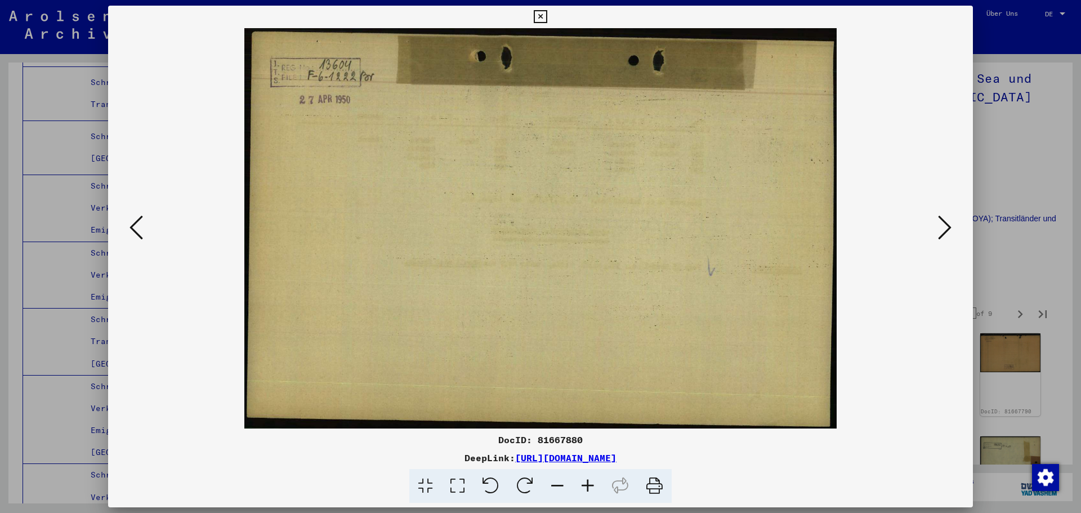
click at [941, 217] on icon at bounding box center [945, 227] width 14 height 27
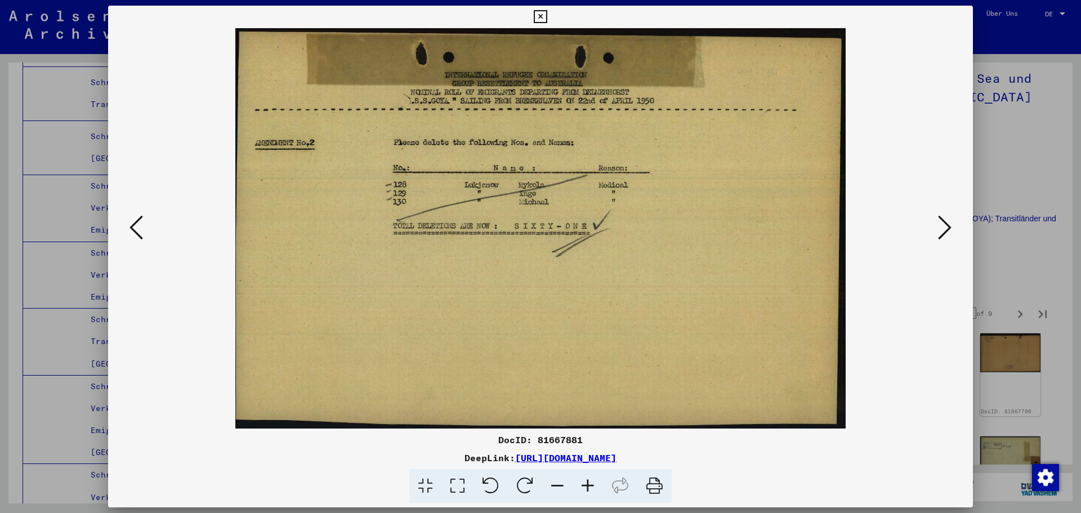
click at [941, 217] on icon at bounding box center [945, 227] width 14 height 27
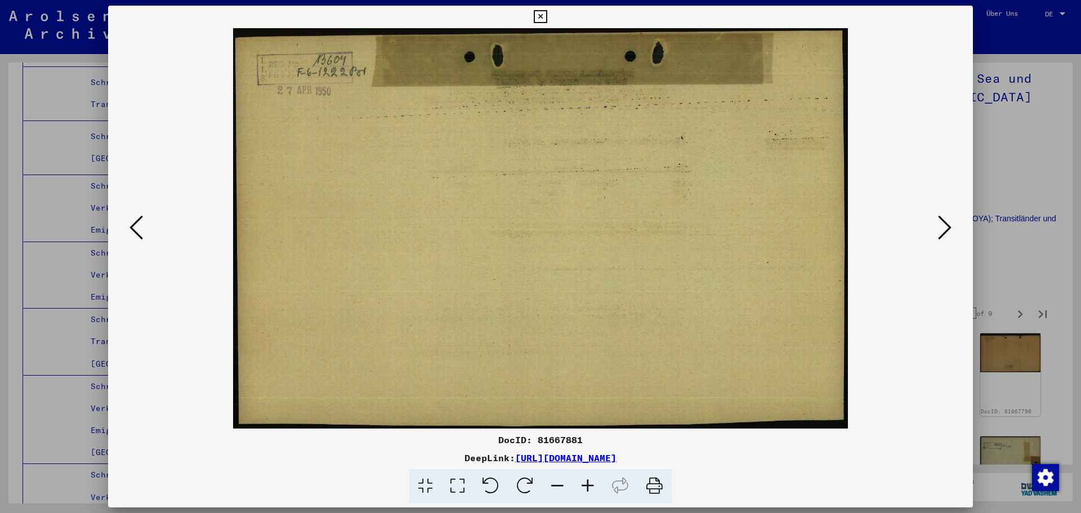
click at [941, 217] on icon at bounding box center [945, 227] width 14 height 27
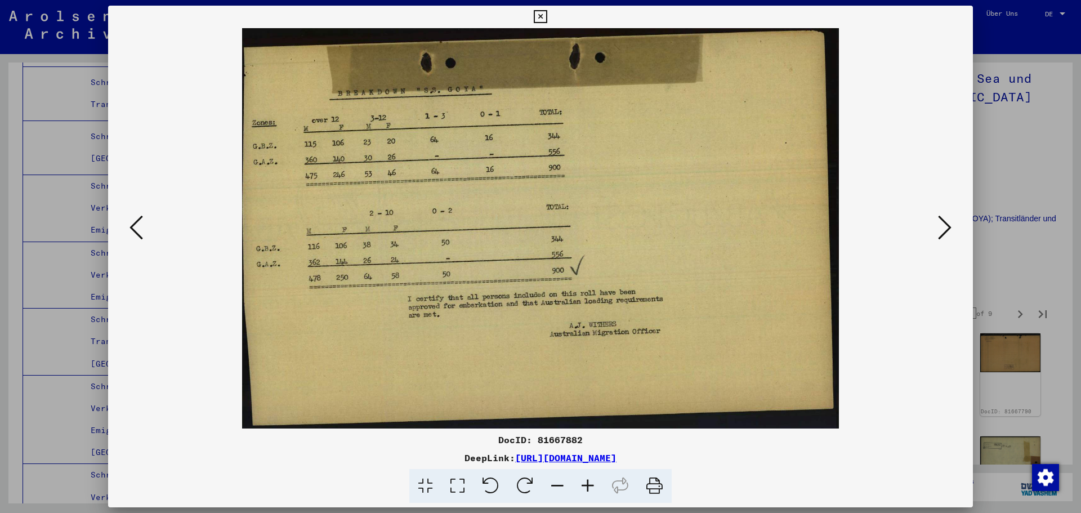
click at [941, 217] on icon at bounding box center [945, 227] width 14 height 27
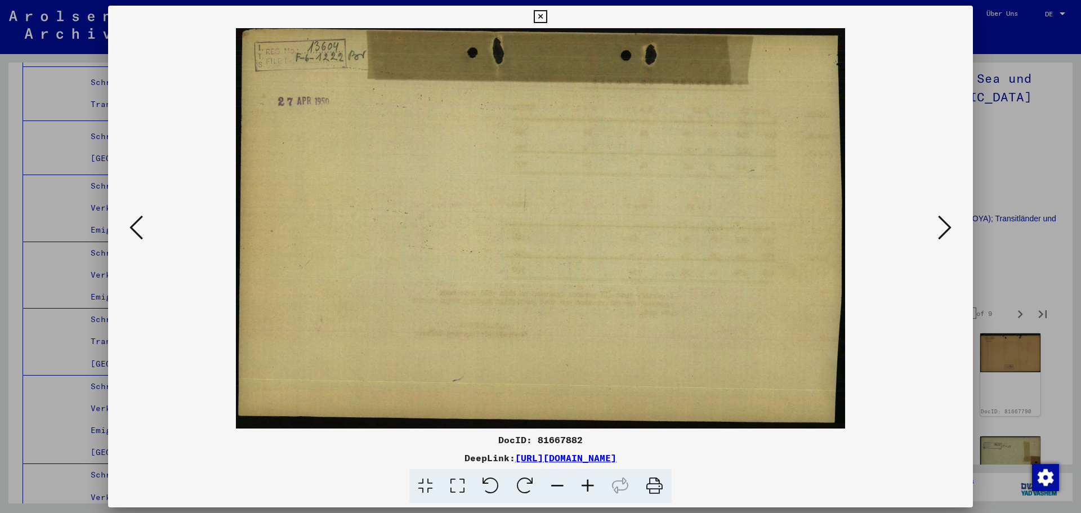
click at [941, 217] on icon at bounding box center [945, 227] width 14 height 27
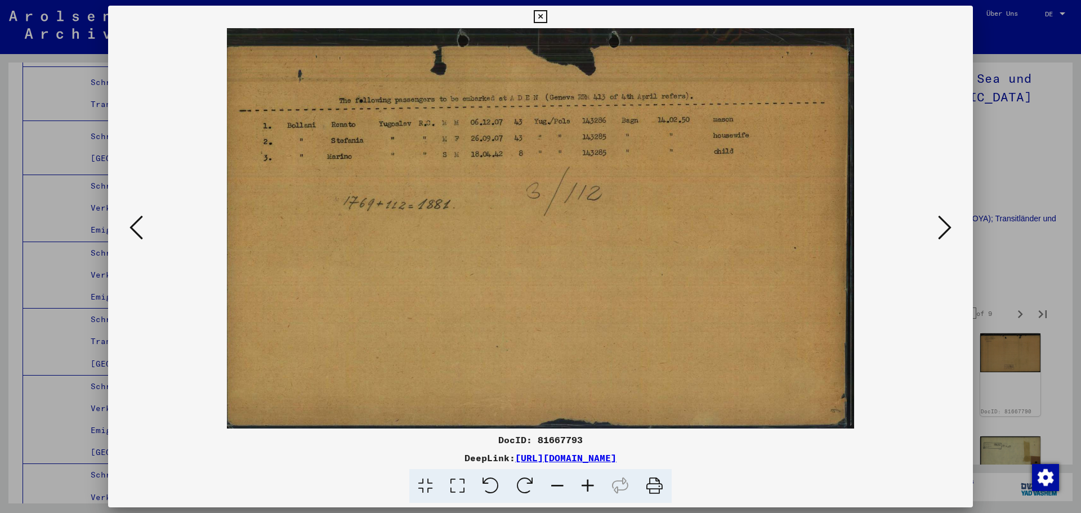
click at [941, 217] on icon at bounding box center [945, 227] width 14 height 27
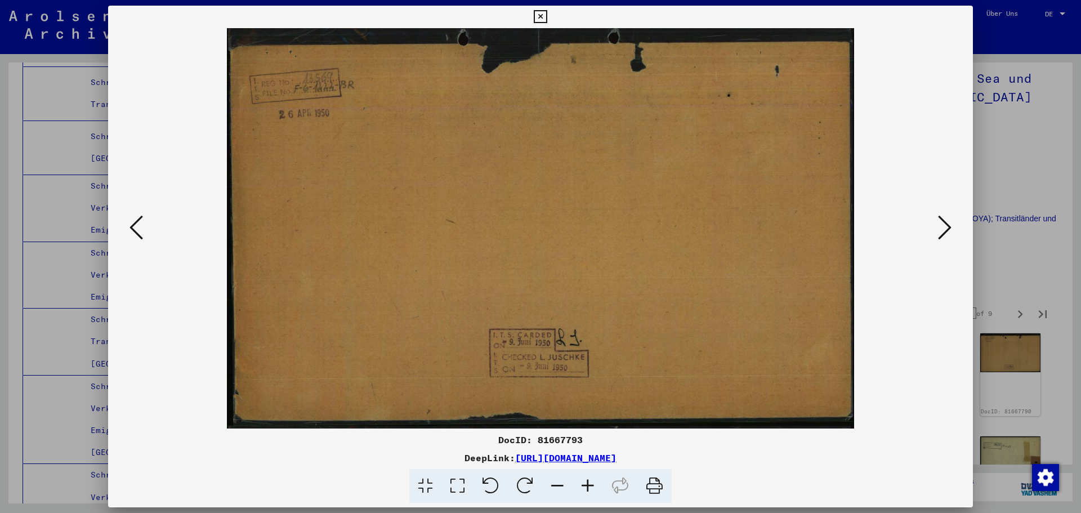
click at [941, 217] on icon at bounding box center [945, 227] width 14 height 27
